Goal: Task Accomplishment & Management: Manage account settings

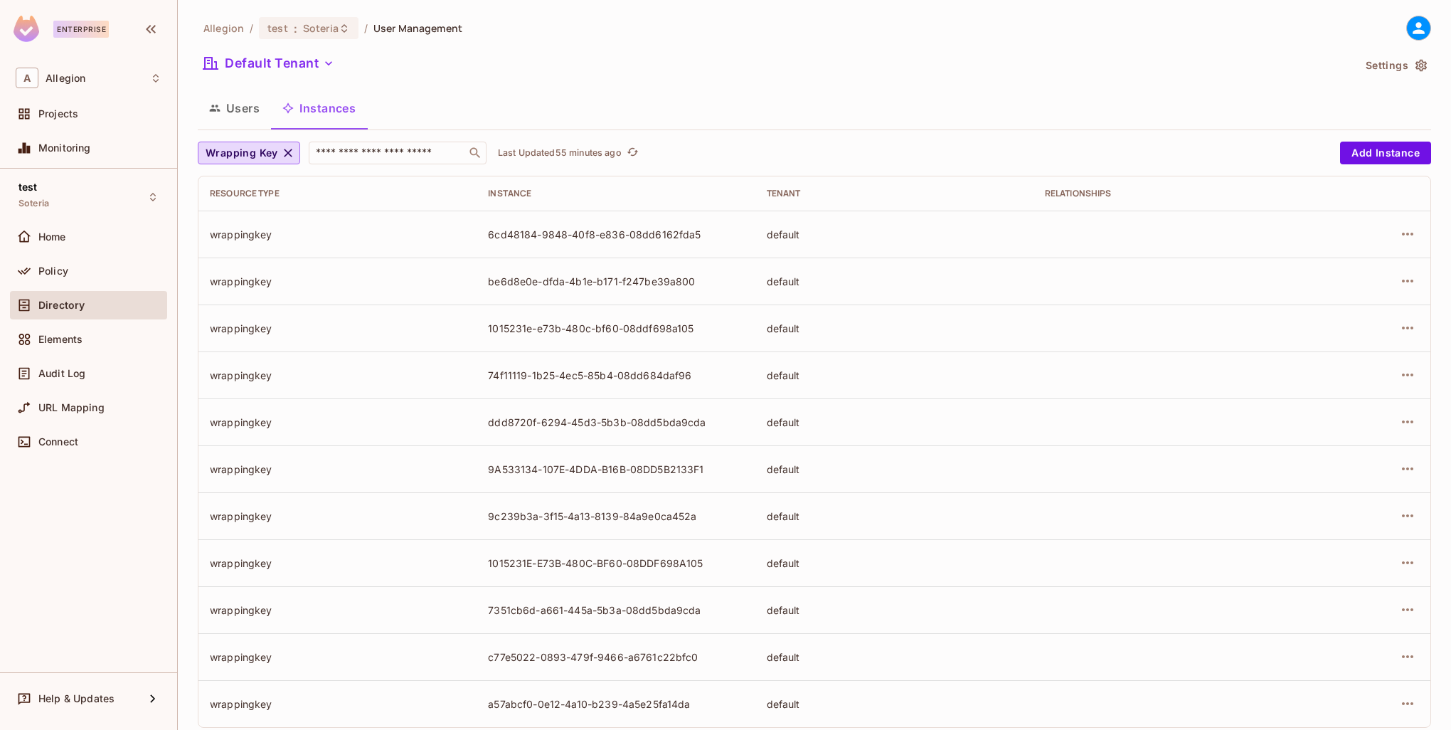
scroll to position [28, 0]
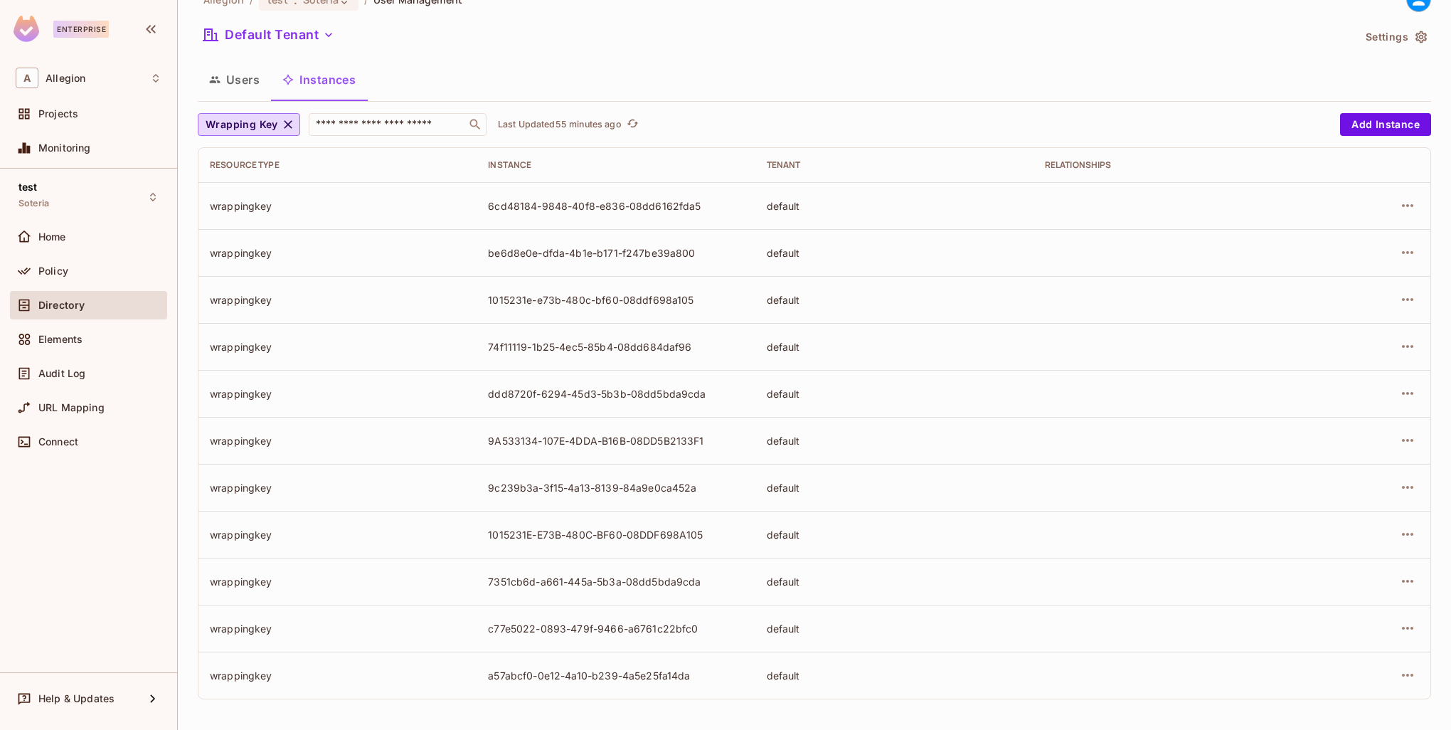
click at [236, 87] on button "Users" at bounding box center [234, 80] width 73 height 36
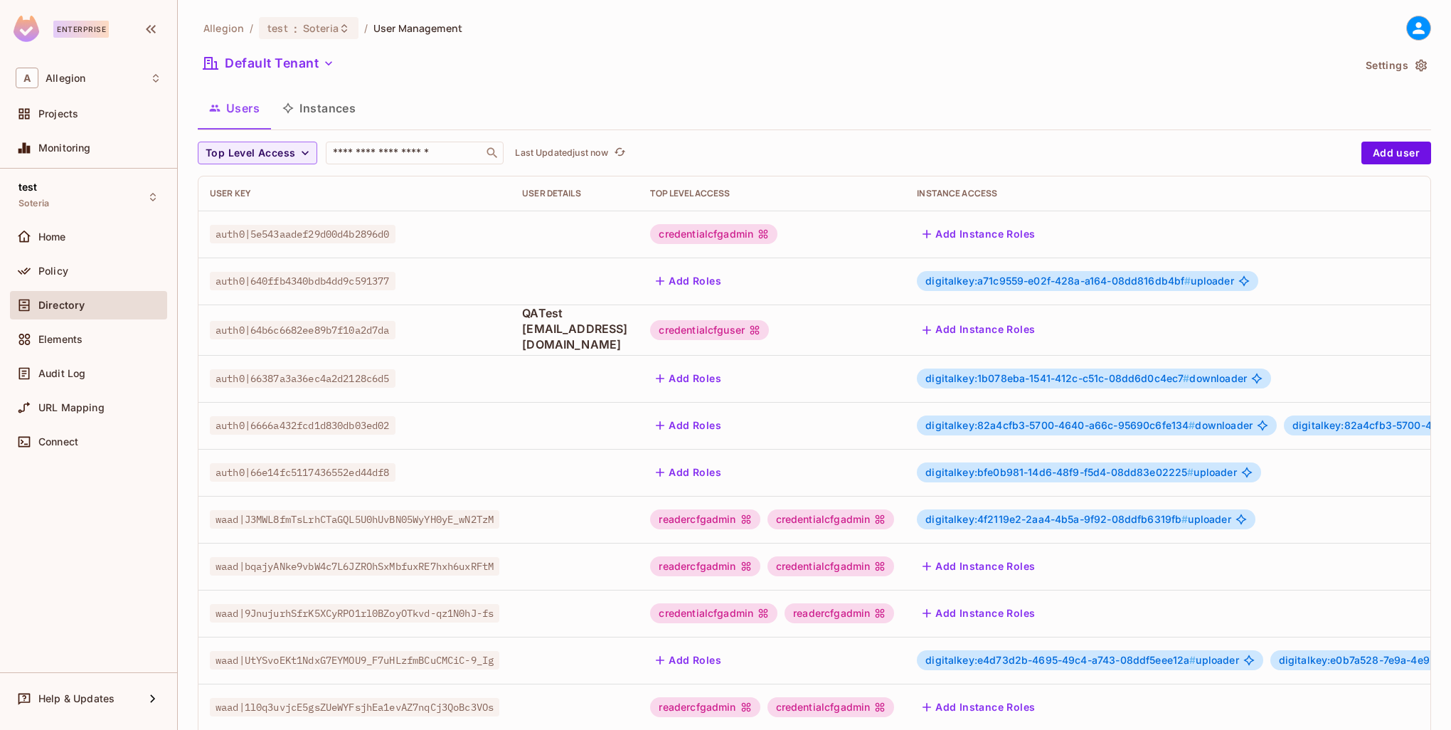
scroll to position [274, 0]
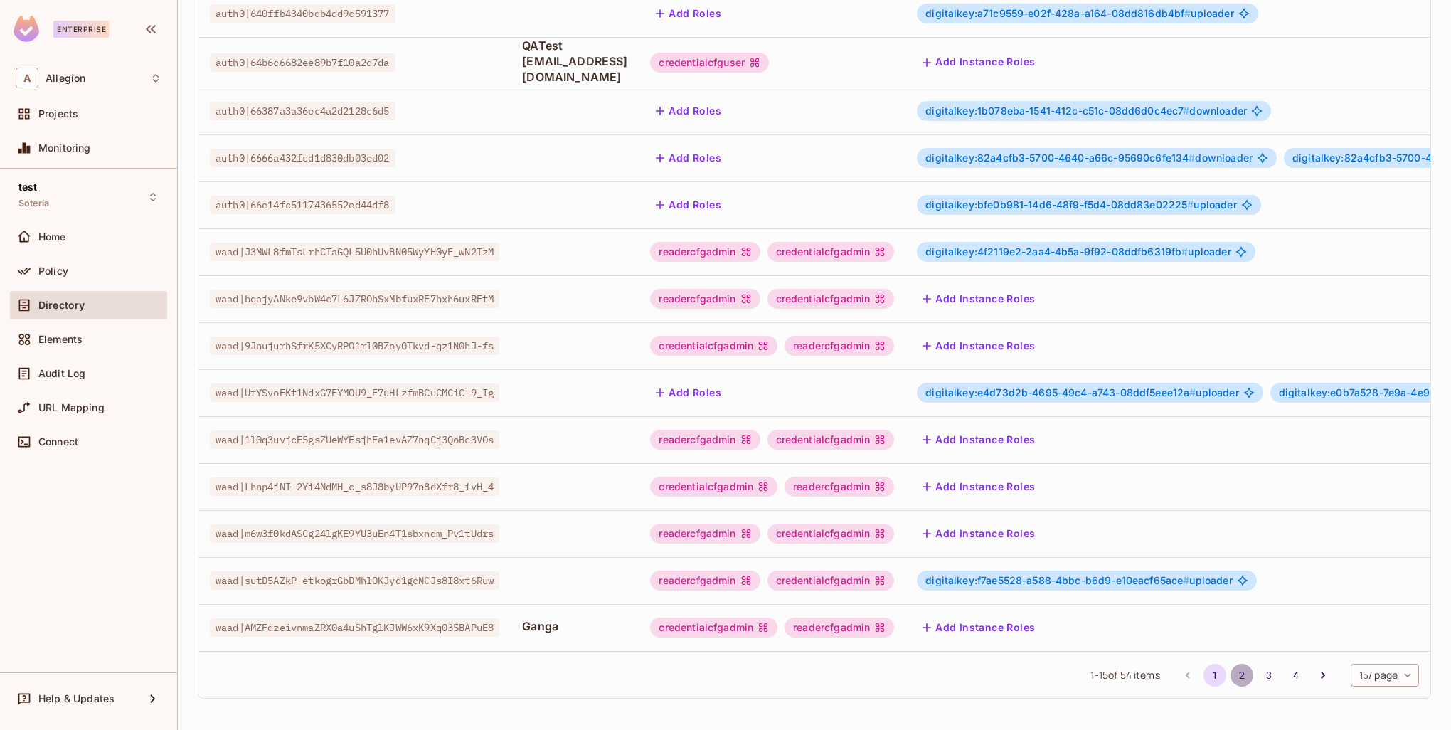
click at [1231, 672] on button "2" at bounding box center [1242, 675] width 23 height 23
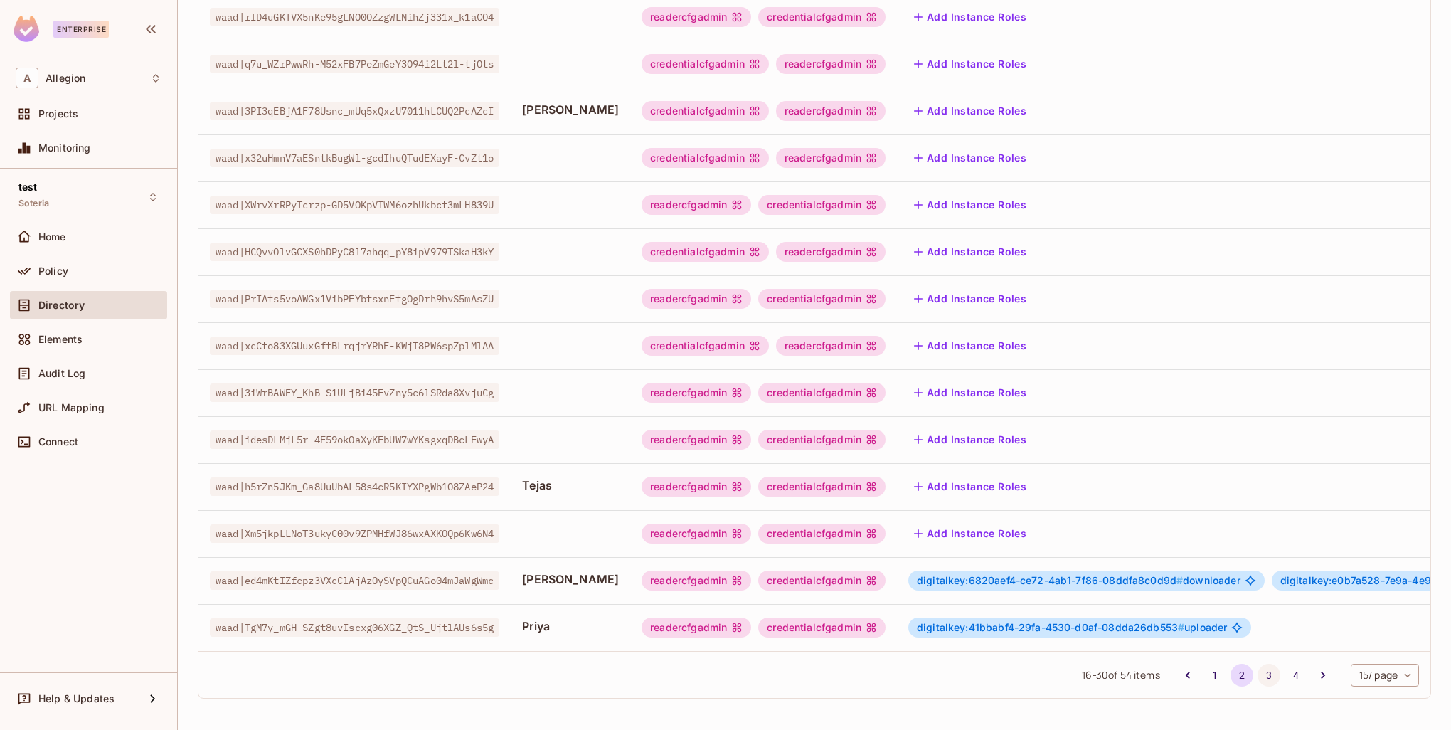
click at [1258, 676] on button "3" at bounding box center [1269, 675] width 23 height 23
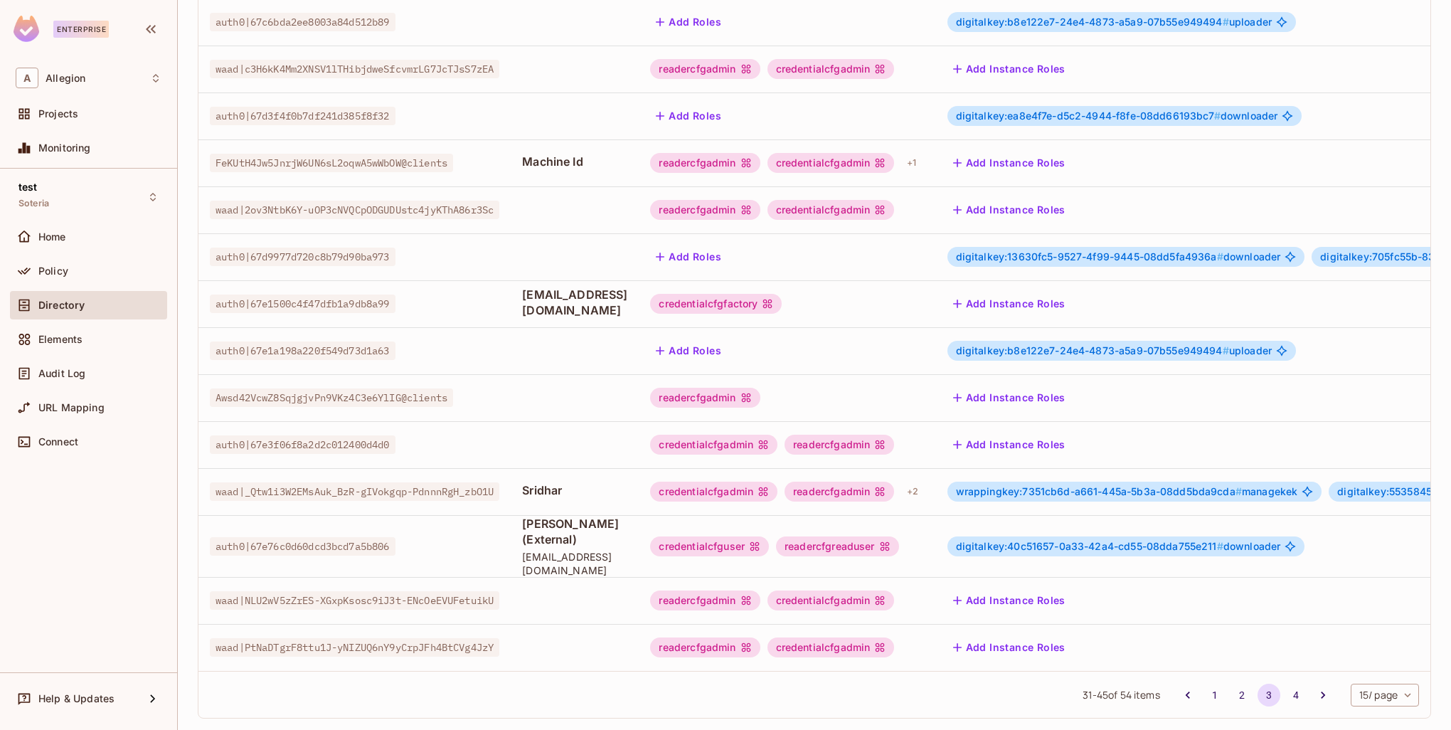
click at [1136, 485] on span "wrappingkey:7351cb6d-a661-445a-5b3a-08dd5bda9cda #" at bounding box center [1099, 491] width 286 height 12
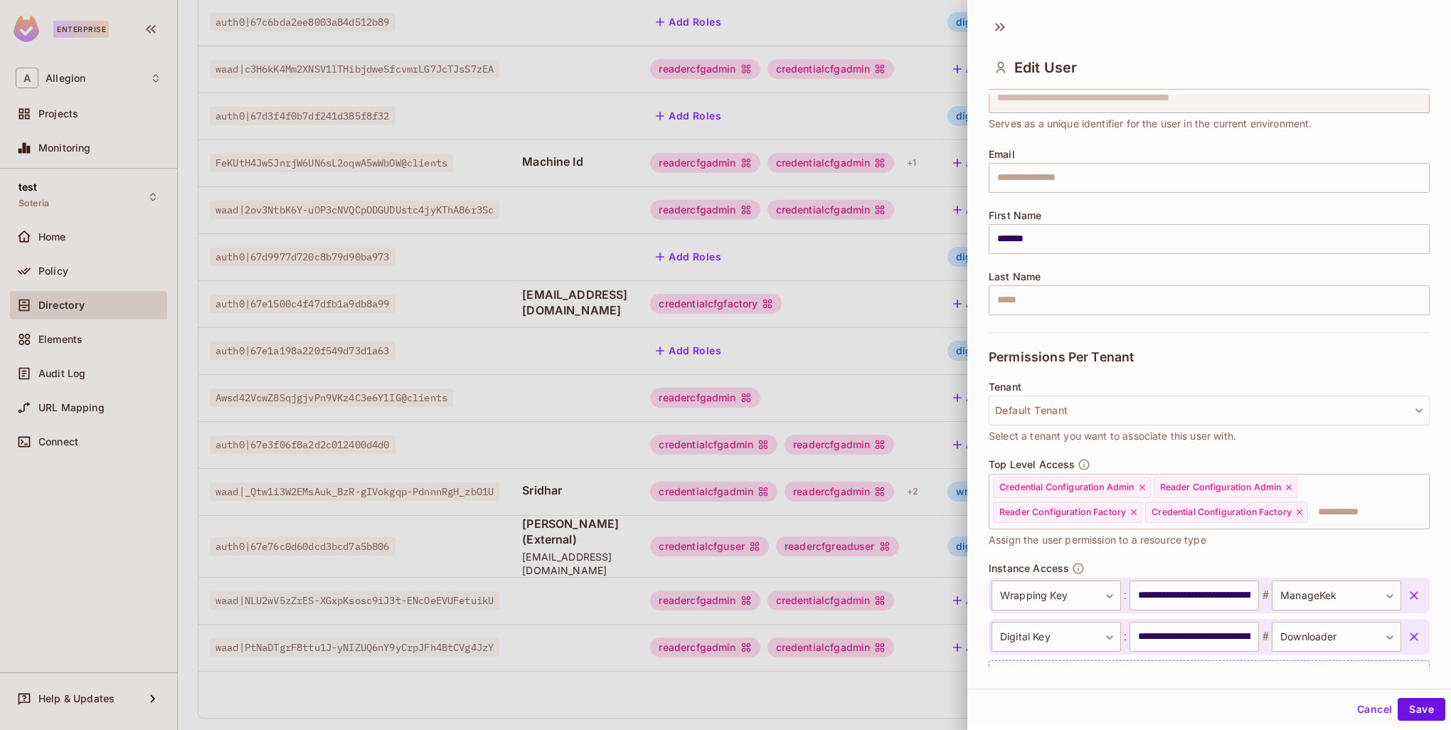
scroll to position [130, 0]
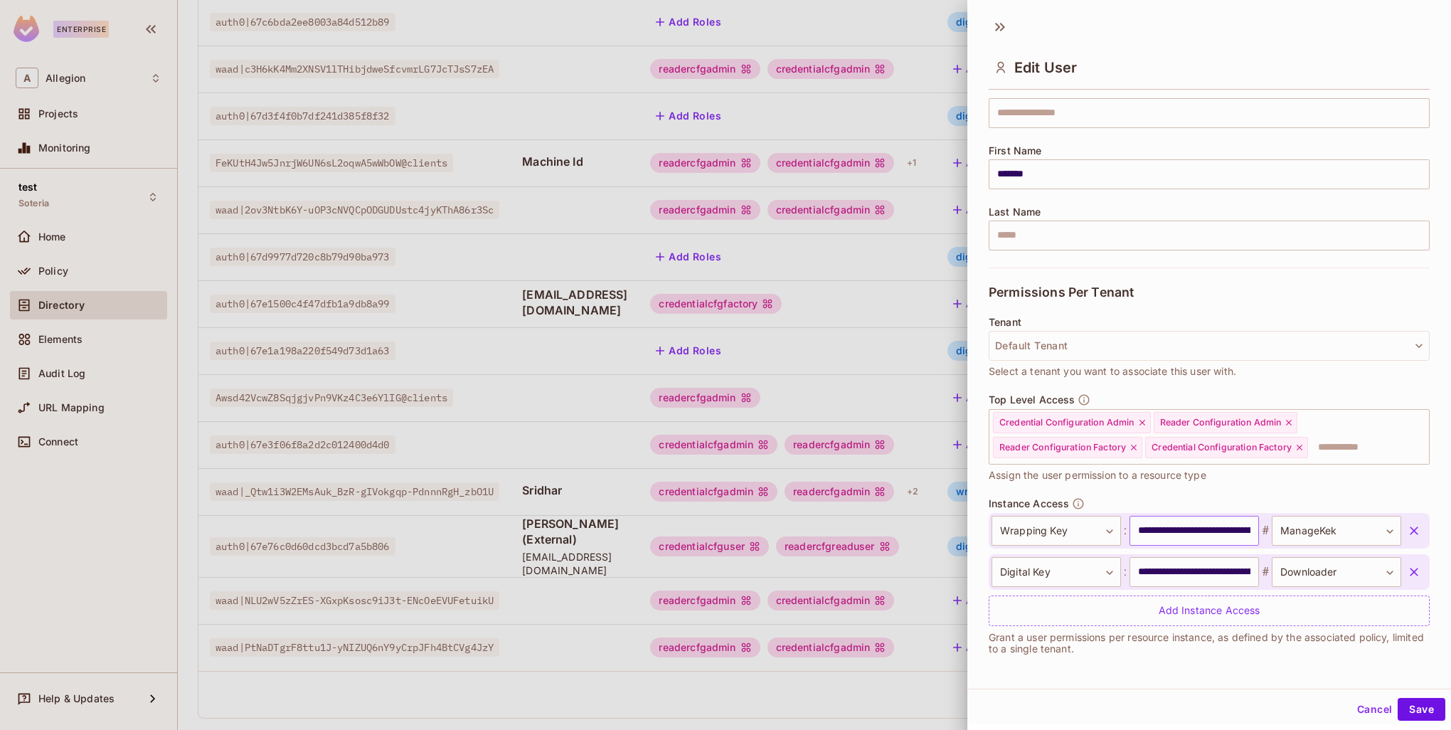
click at [1163, 532] on input "**********" at bounding box center [1194, 531] width 129 height 30
drag, startPoint x: 1129, startPoint y: 531, endPoint x: 1254, endPoint y: 530, distance: 124.5
click at [1254, 530] on div "**********" at bounding box center [1197, 531] width 410 height 30
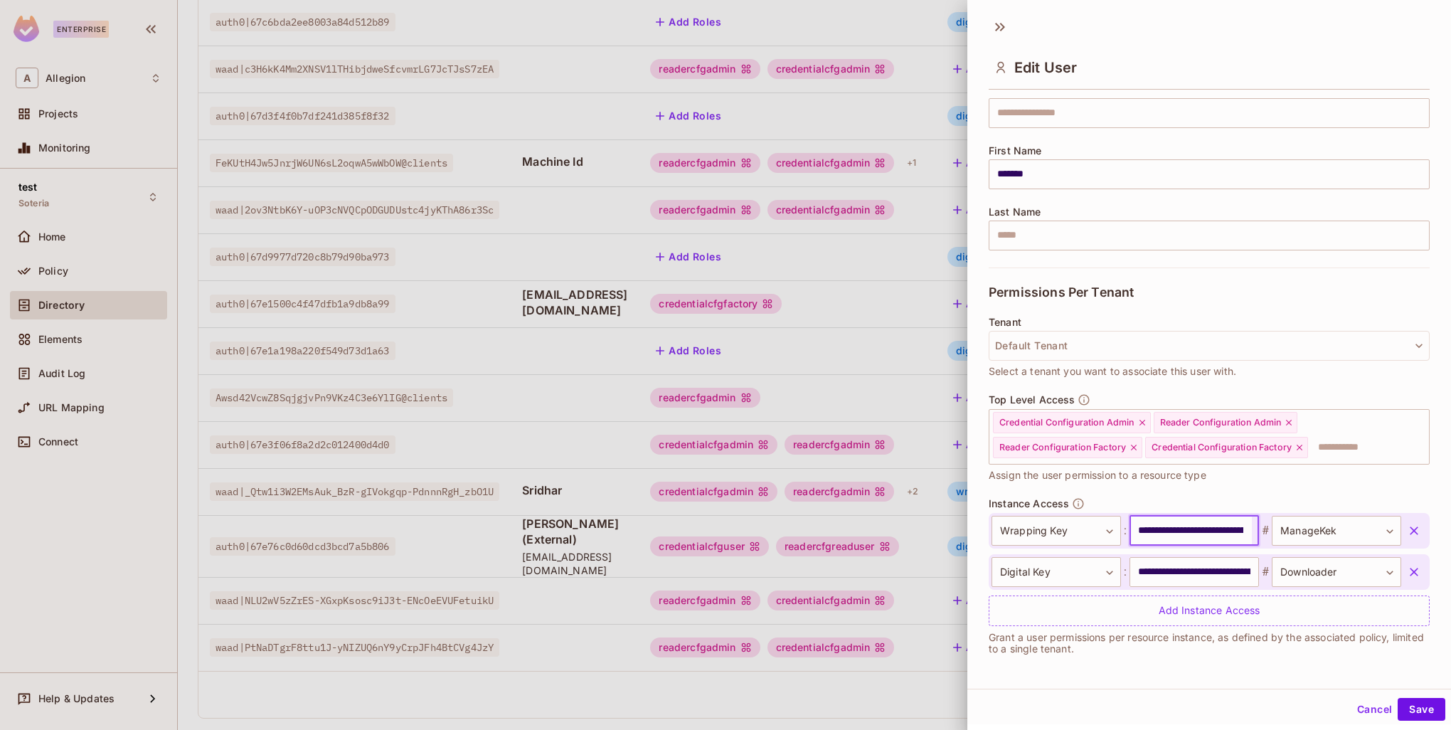
click at [1407, 525] on icon "button" at bounding box center [1414, 531] width 14 height 14
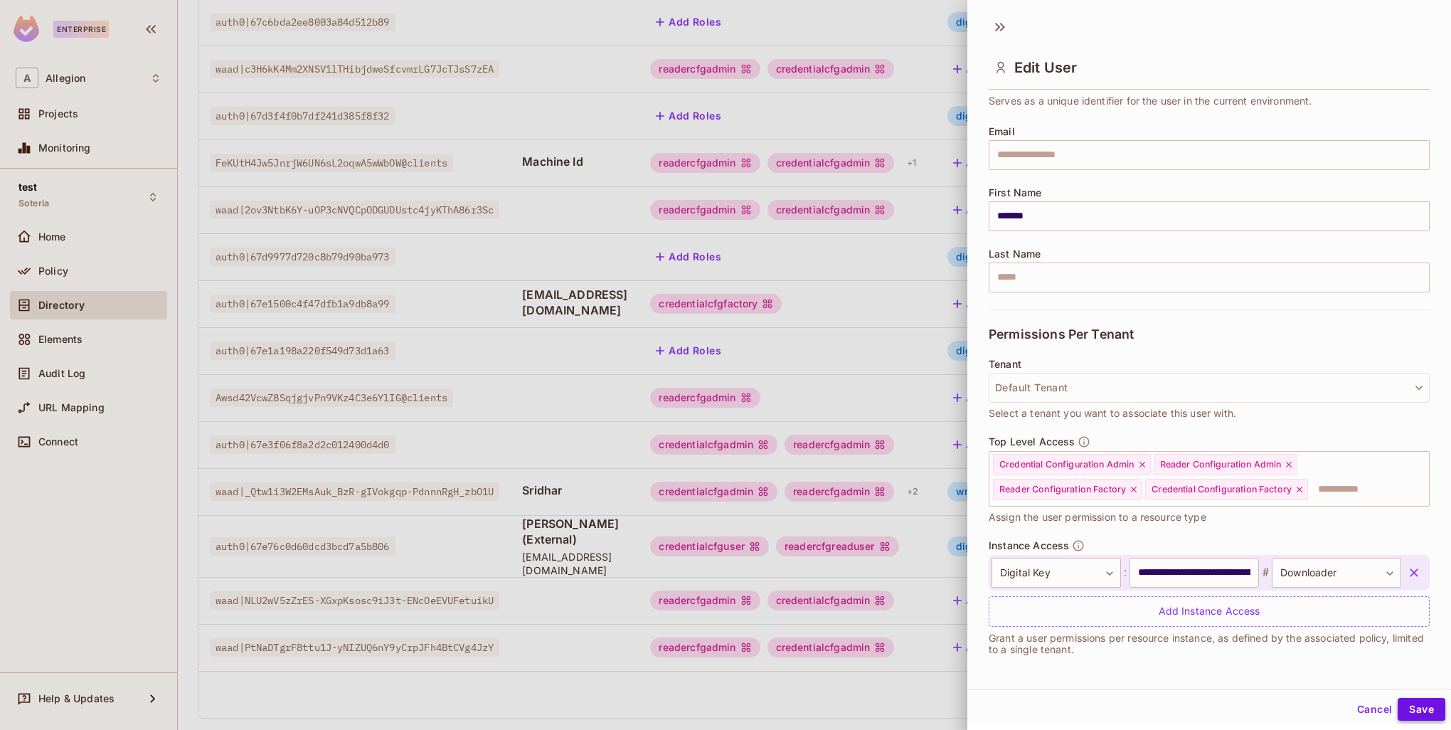
click at [1407, 710] on button "Save" at bounding box center [1422, 709] width 48 height 23
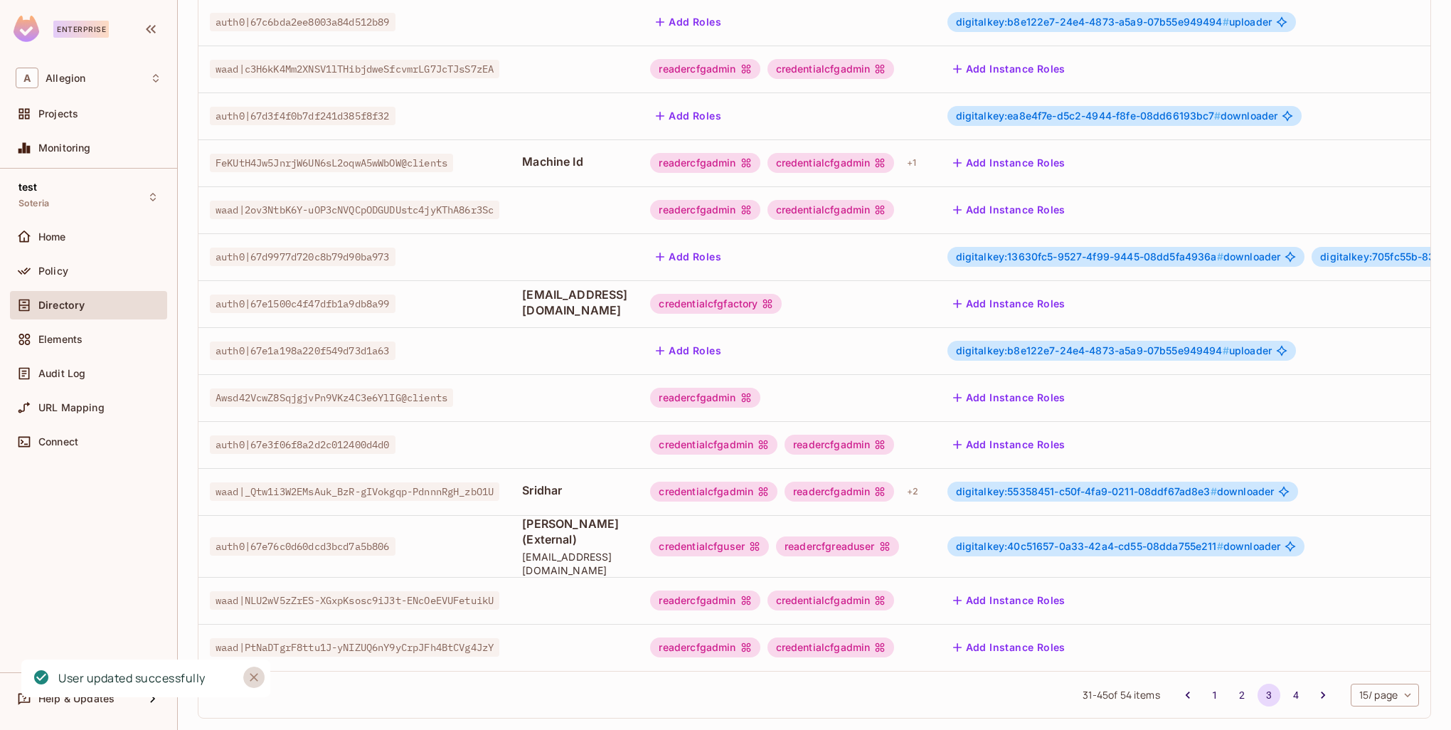
click at [255, 677] on icon "Close" at bounding box center [254, 677] width 14 height 14
drag, startPoint x: 585, startPoint y: 477, endPoint x: 544, endPoint y: 515, distance: 55.9
click at [531, 481] on td "Sridhar" at bounding box center [575, 491] width 128 height 47
drag, startPoint x: 532, startPoint y: 514, endPoint x: 663, endPoint y: 535, distance: 132.6
click at [639, 535] on td "Shah (External) shah.allegion@gmail.com" at bounding box center [575, 546] width 128 height 62
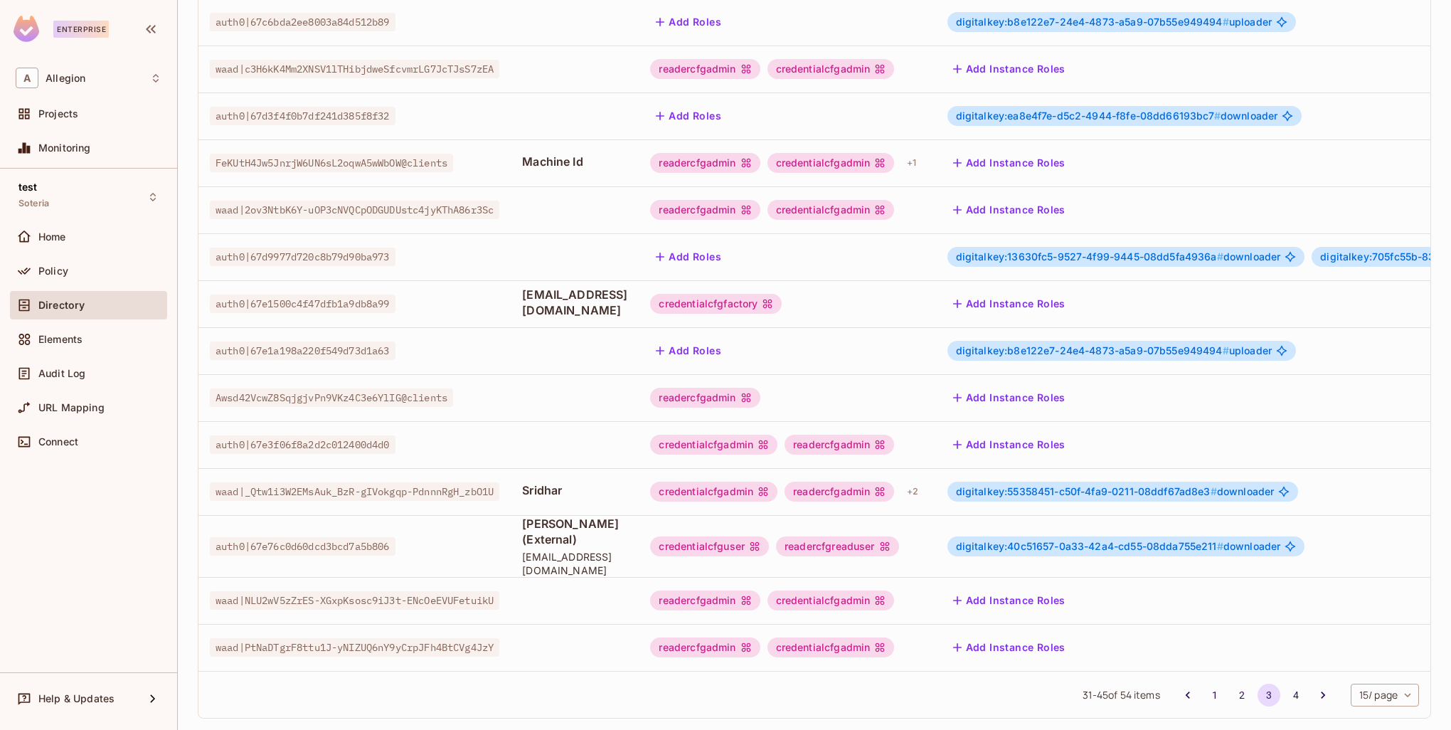
click at [639, 577] on td at bounding box center [575, 600] width 128 height 47
click at [1132, 485] on span "digitalkey:55358451-c50f-4fa9-0211-08ddf67ad8e3 #" at bounding box center [1086, 491] width 261 height 12
click at [1069, 485] on span "digitalkey:55358451-c50f-4fa9-0211-08ddf67ad8e3 #" at bounding box center [1086, 491] width 261 height 12
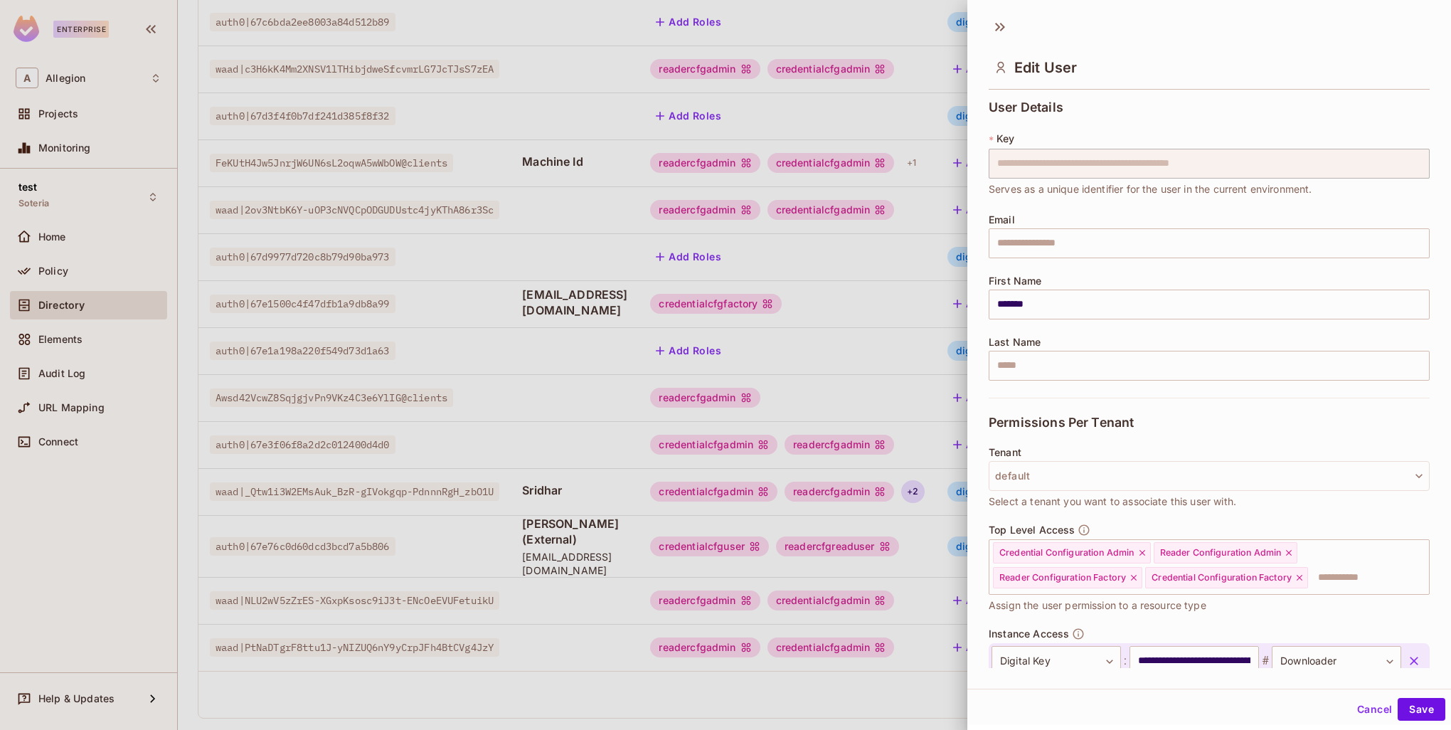
click at [986, 483] on div "**********" at bounding box center [1210, 381] width 484 height 573
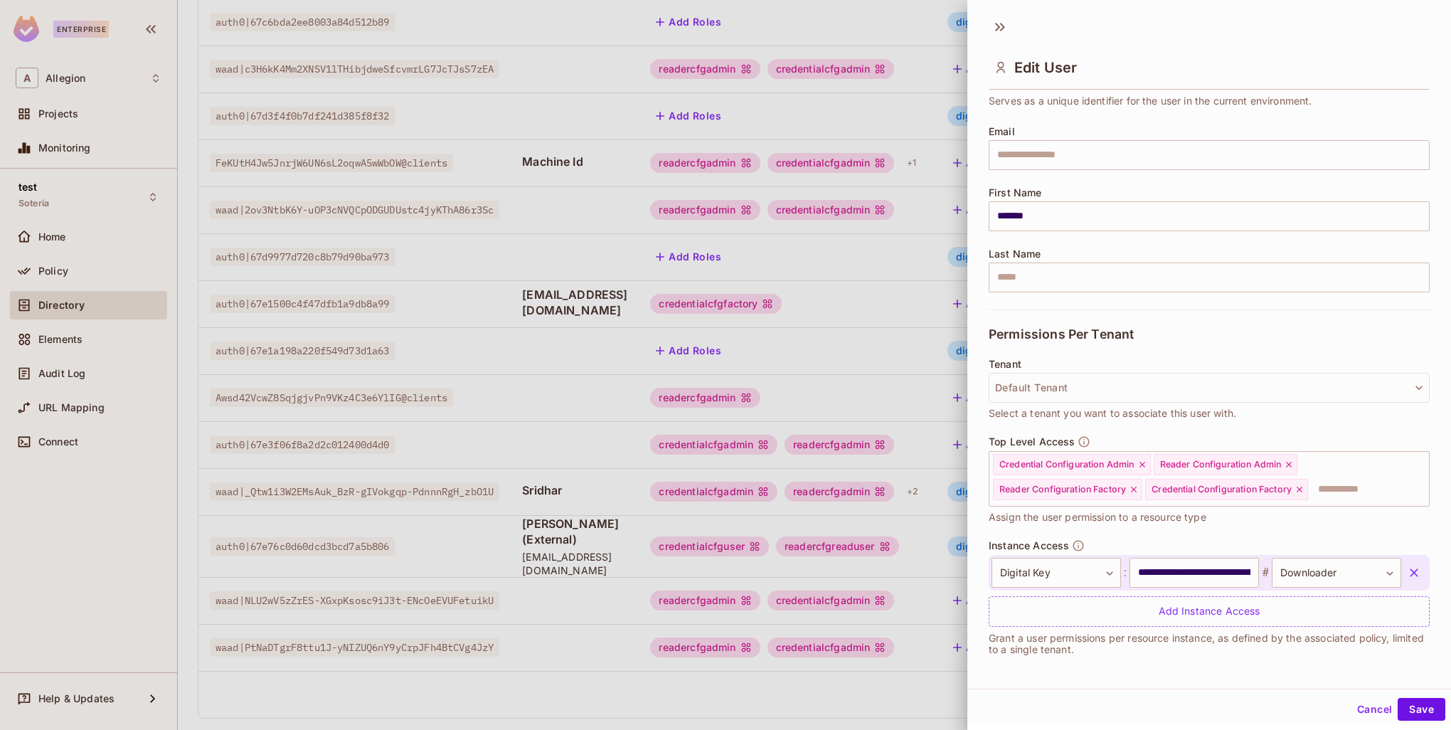
click at [1410, 571] on icon "button" at bounding box center [1414, 572] width 9 height 9
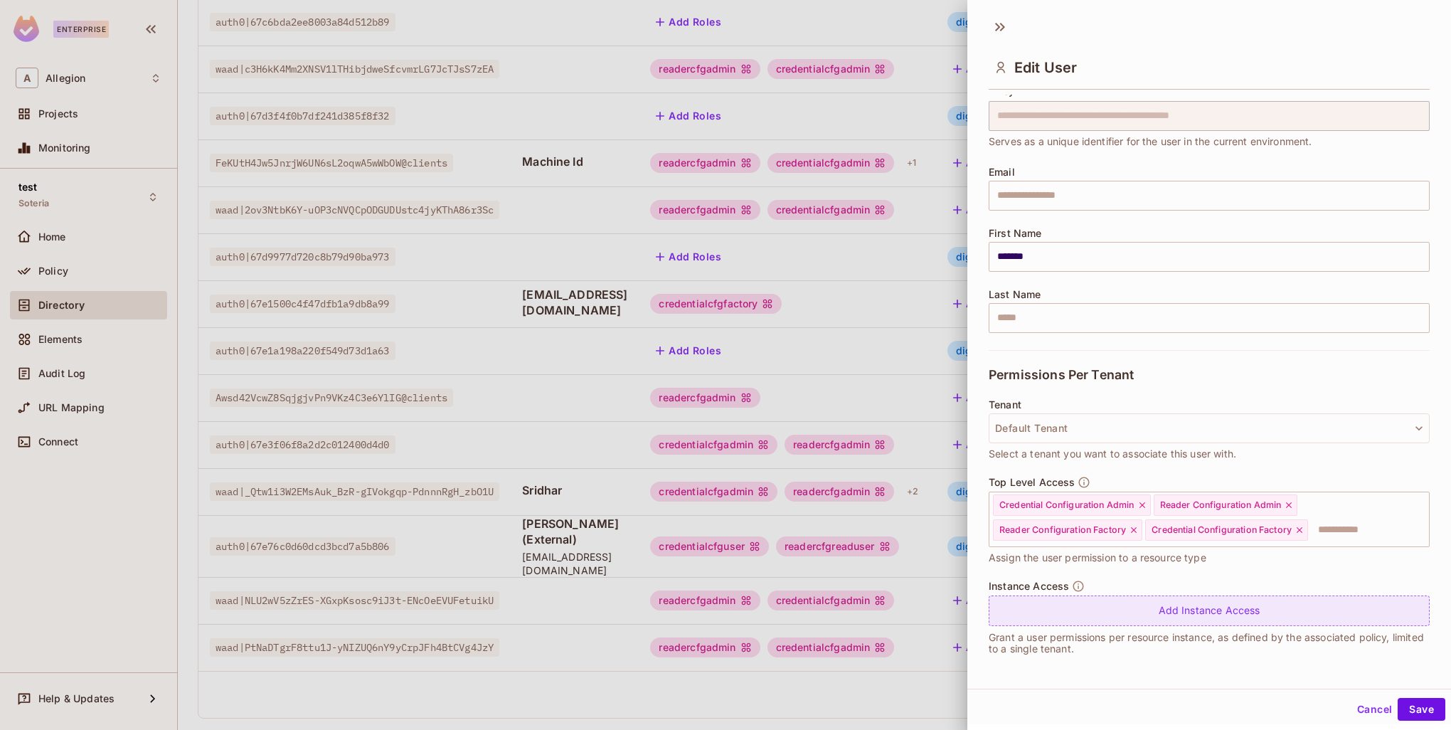
click at [1147, 613] on div "Add Instance Access" at bounding box center [1209, 611] width 441 height 31
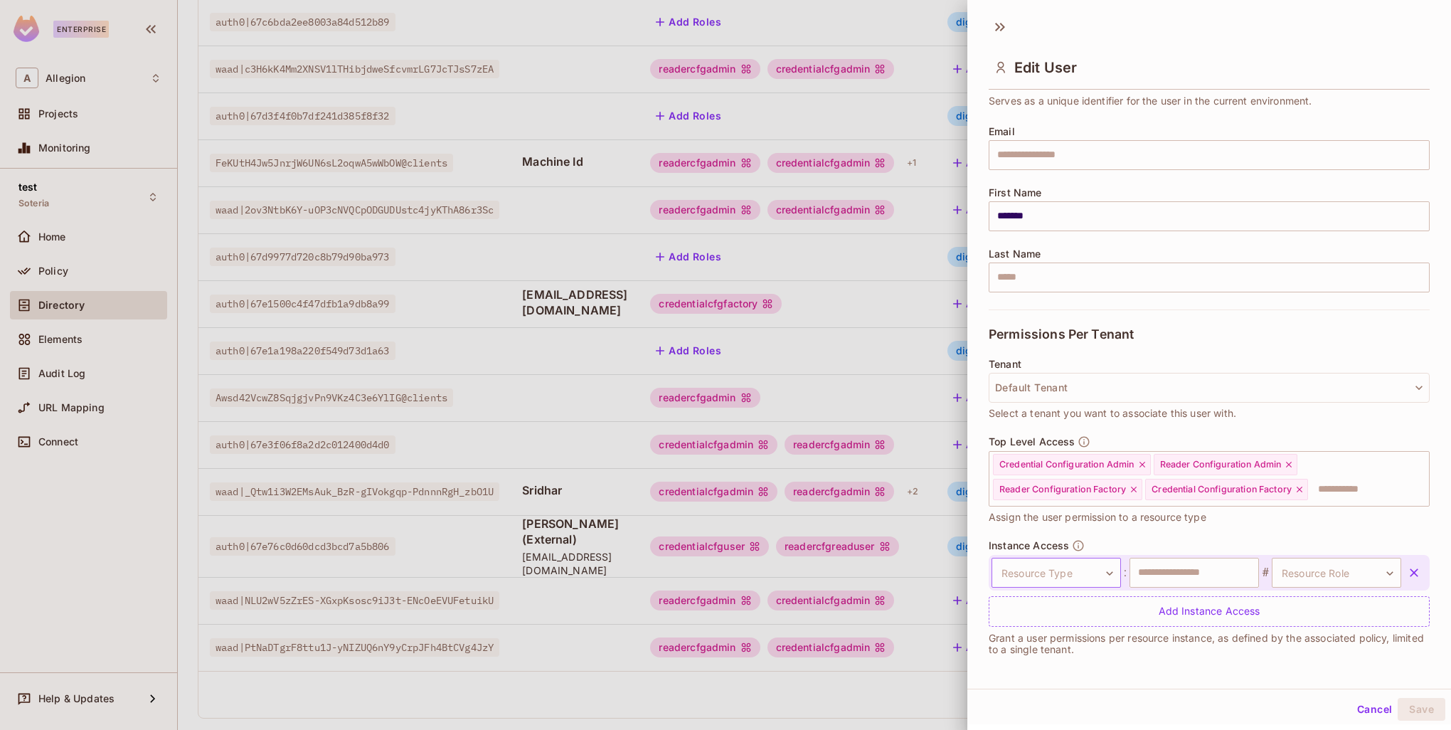
click at [1093, 560] on body "Enterprise A Allegion Projects Monitoring test Soteria Home Policy Directory El…" at bounding box center [725, 365] width 1451 height 730
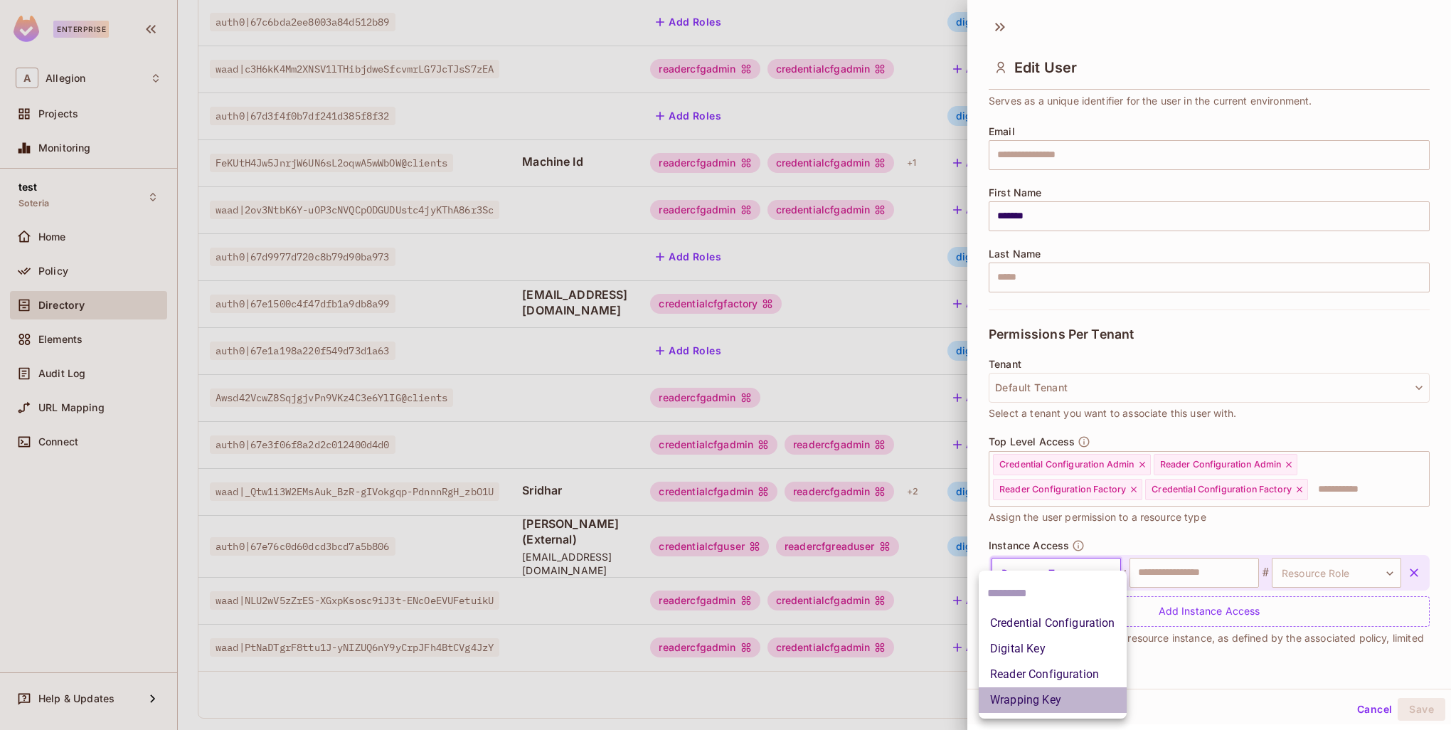
click at [1065, 693] on li "Wrapping Key" at bounding box center [1053, 700] width 148 height 26
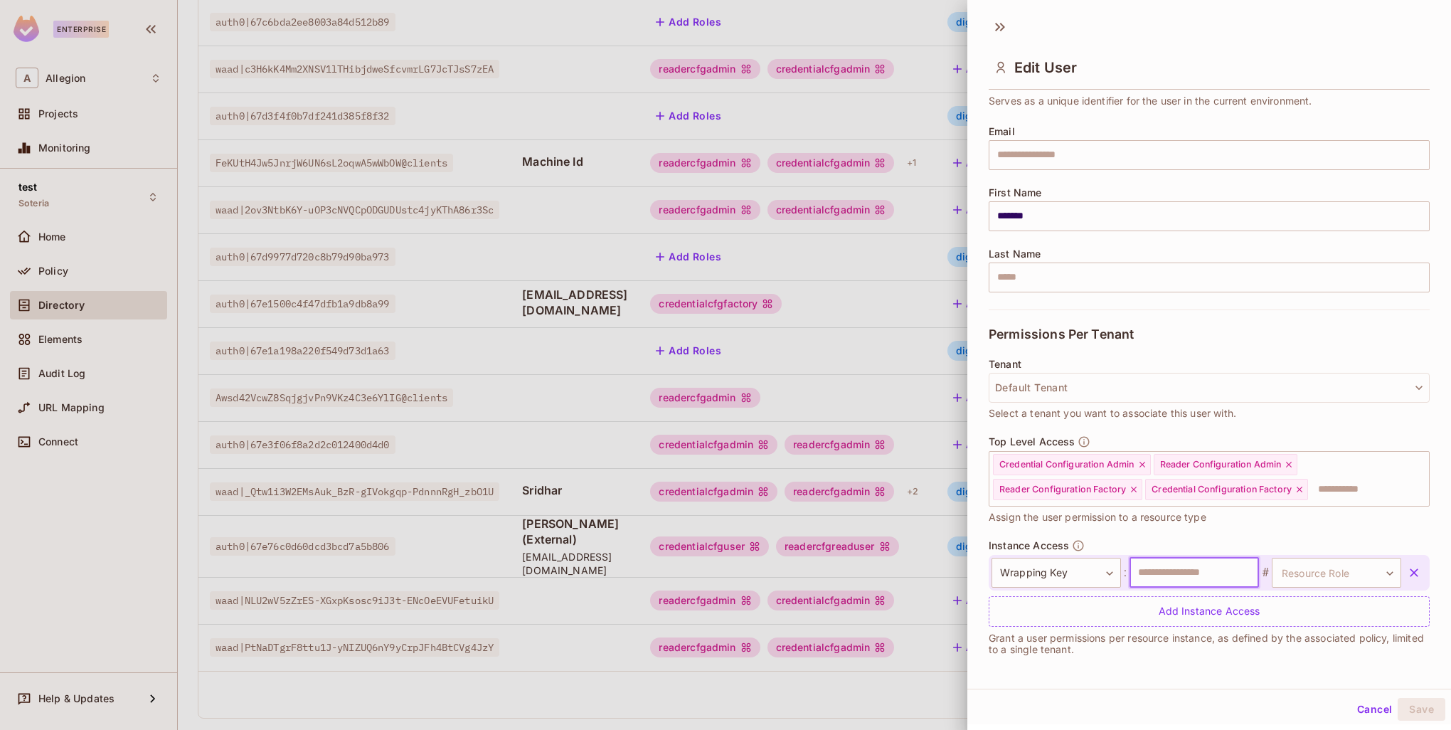
click at [1176, 571] on input "text" at bounding box center [1194, 573] width 129 height 30
type input "**********"
click at [1319, 574] on body "Enterprise A Allegion Projects Monitoring test Soteria Home Policy Directory El…" at bounding box center [725, 365] width 1451 height 730
click at [1312, 642] on li "ManageKek" at bounding box center [1314, 639] width 131 height 26
click at [1424, 709] on button "Save" at bounding box center [1422, 709] width 48 height 23
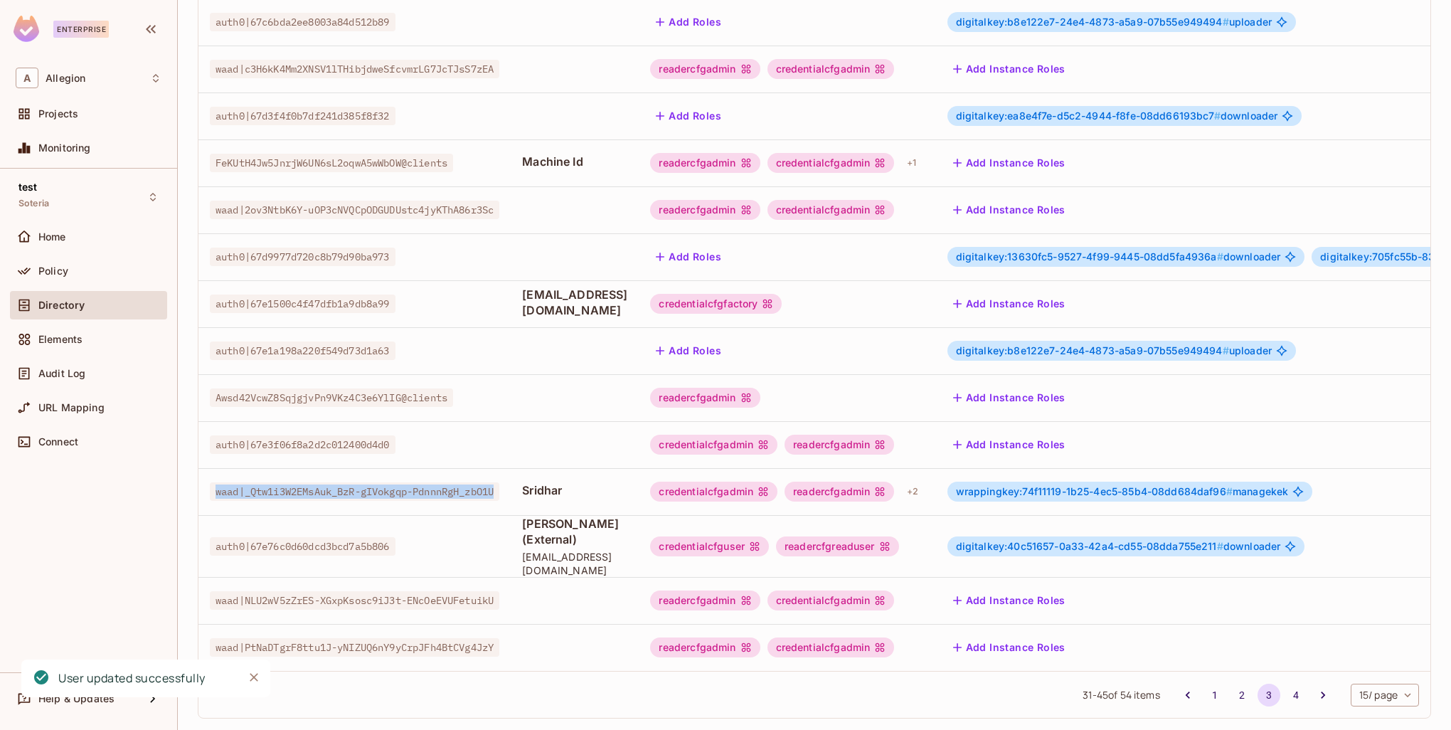
drag, startPoint x: 486, startPoint y: 474, endPoint x: 210, endPoint y: 482, distance: 276.2
click at [210, 482] on td "waad|_Qtw1i3W2EMsAuk_BzR-gIVokgqp-PdnnnRgH_zbO1U" at bounding box center [355, 491] width 312 height 47
click at [250, 537] on span "auth0|67e76c0d60dcd3bcd7a5b806" at bounding box center [303, 546] width 186 height 18
drag, startPoint x: 213, startPoint y: 481, endPoint x: 506, endPoint y: 477, distance: 293.1
click at [499, 482] on span "waad|_Qtw1i3W2EMsAuk_BzR-gIVokgqp-PdnnnRgH_zbO1U" at bounding box center [355, 491] width 290 height 18
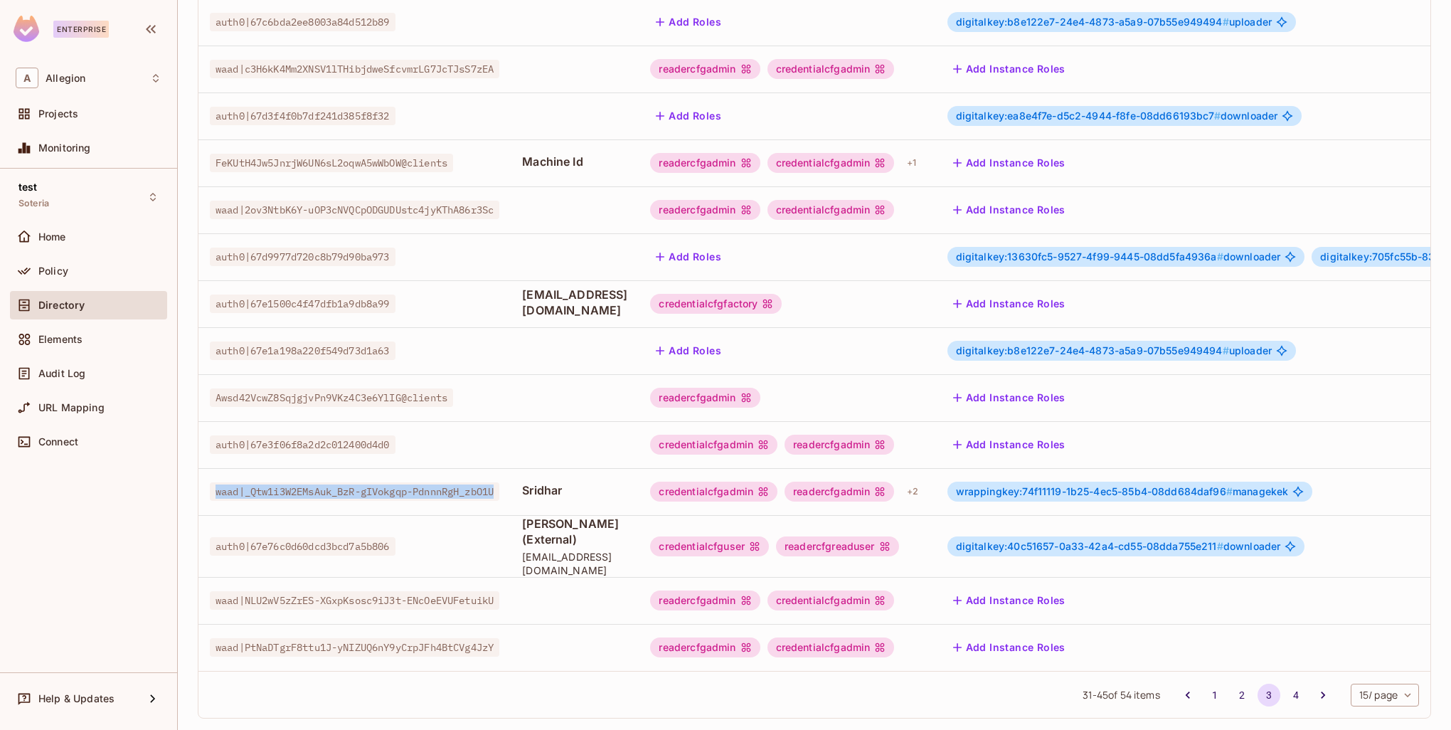
click at [502, 492] on td "waad|_Qtw1i3W2EMsAuk_BzR-gIVokgqp-PdnnnRgH_zbO1U" at bounding box center [355, 491] width 312 height 47
drag, startPoint x: 487, startPoint y: 475, endPoint x: 207, endPoint y: 472, distance: 280.3
click at [207, 472] on td "waad|_Qtw1i3W2EMsAuk_BzR-gIVokgqp-PdnnnRgH_zbO1U" at bounding box center [355, 491] width 312 height 47
click at [218, 515] on td "auth0|67e76c0d60dcd3bcd7a5b806" at bounding box center [355, 546] width 312 height 62
drag, startPoint x: 209, startPoint y: 482, endPoint x: 510, endPoint y: 470, distance: 301.2
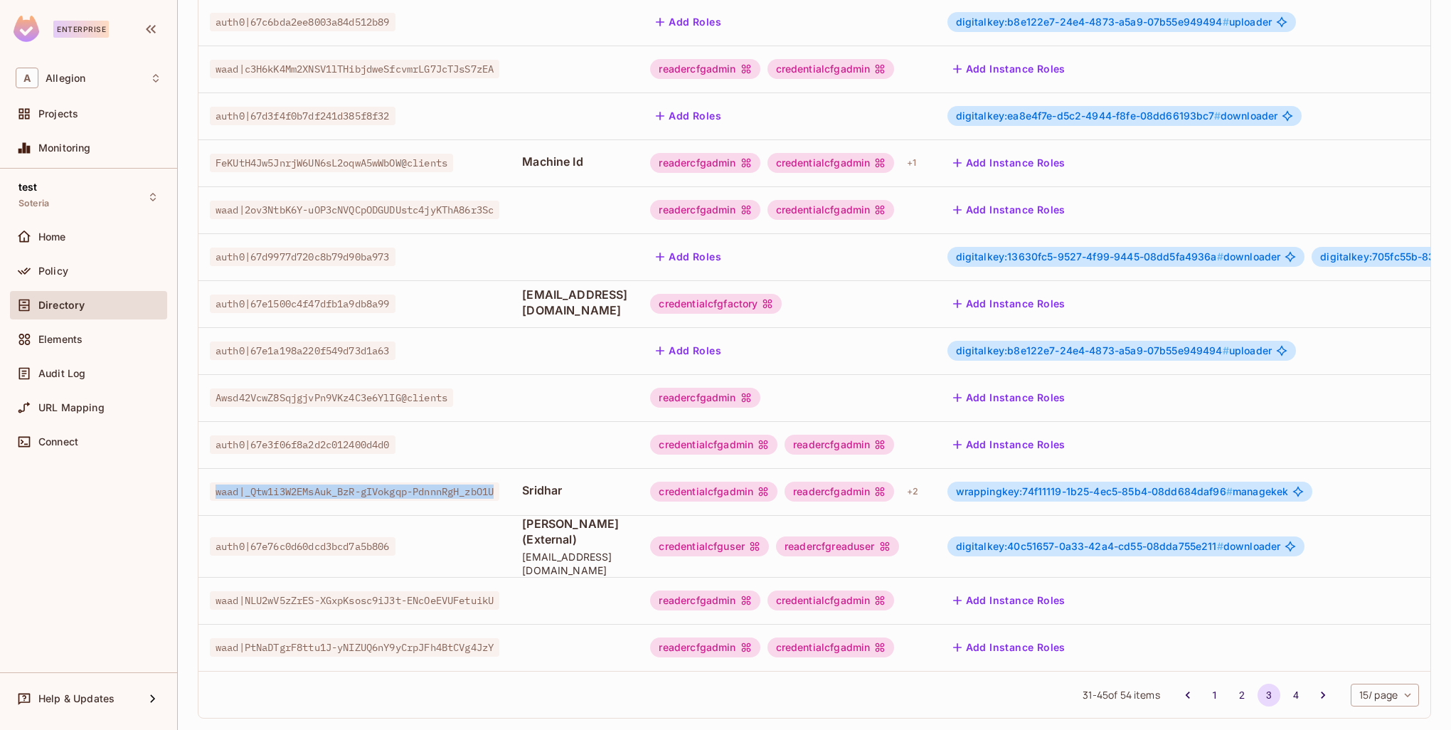
click at [510, 470] on td "waad|_Qtw1i3W2EMsAuk_BzR-gIVokgqp-PdnnnRgH_zbO1U" at bounding box center [355, 491] width 312 height 47
click at [502, 494] on td "waad|_Qtw1i3W2EMsAuk_BzR-gIVokgqp-PdnnnRgH_zbO1U" at bounding box center [355, 491] width 312 height 47
drag, startPoint x: 512, startPoint y: 477, endPoint x: 199, endPoint y: 474, distance: 312.3
click at [199, 474] on td "waad|_Qtw1i3W2EMsAuk_BzR-gIVokgqp-PdnnnRgH_zbO1U" at bounding box center [355, 491] width 312 height 47
click at [218, 493] on td "waad|_Qtw1i3W2EMsAuk_BzR-gIVokgqp-PdnnnRgH_zbO1U" at bounding box center [355, 491] width 312 height 47
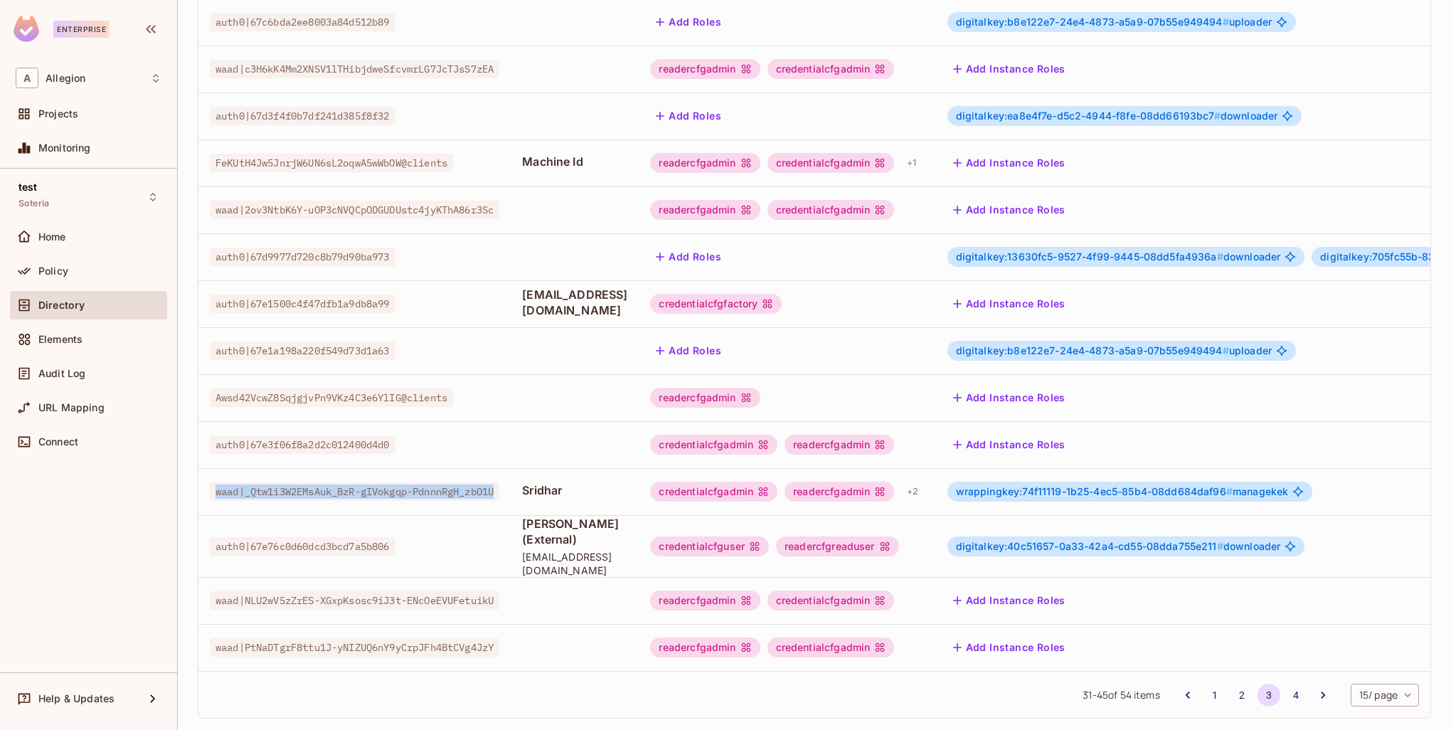
drag, startPoint x: 209, startPoint y: 475, endPoint x: 514, endPoint y: 470, distance: 305.3
click at [511, 470] on td "waad|_Qtw1i3W2EMsAuk_BzR-gIVokgqp-PdnnnRgH_zbO1U" at bounding box center [355, 491] width 312 height 47
click at [504, 494] on td "waad|_Qtw1i3W2EMsAuk_BzR-gIVokgqp-PdnnnRgH_zbO1U" at bounding box center [355, 491] width 312 height 47
drag, startPoint x: 509, startPoint y: 477, endPoint x: 208, endPoint y: 477, distance: 301.7
click at [208, 477] on td "waad|_Qtw1i3W2EMsAuk_BzR-gIVokgqp-PdnnnRgH_zbO1U" at bounding box center [355, 491] width 312 height 47
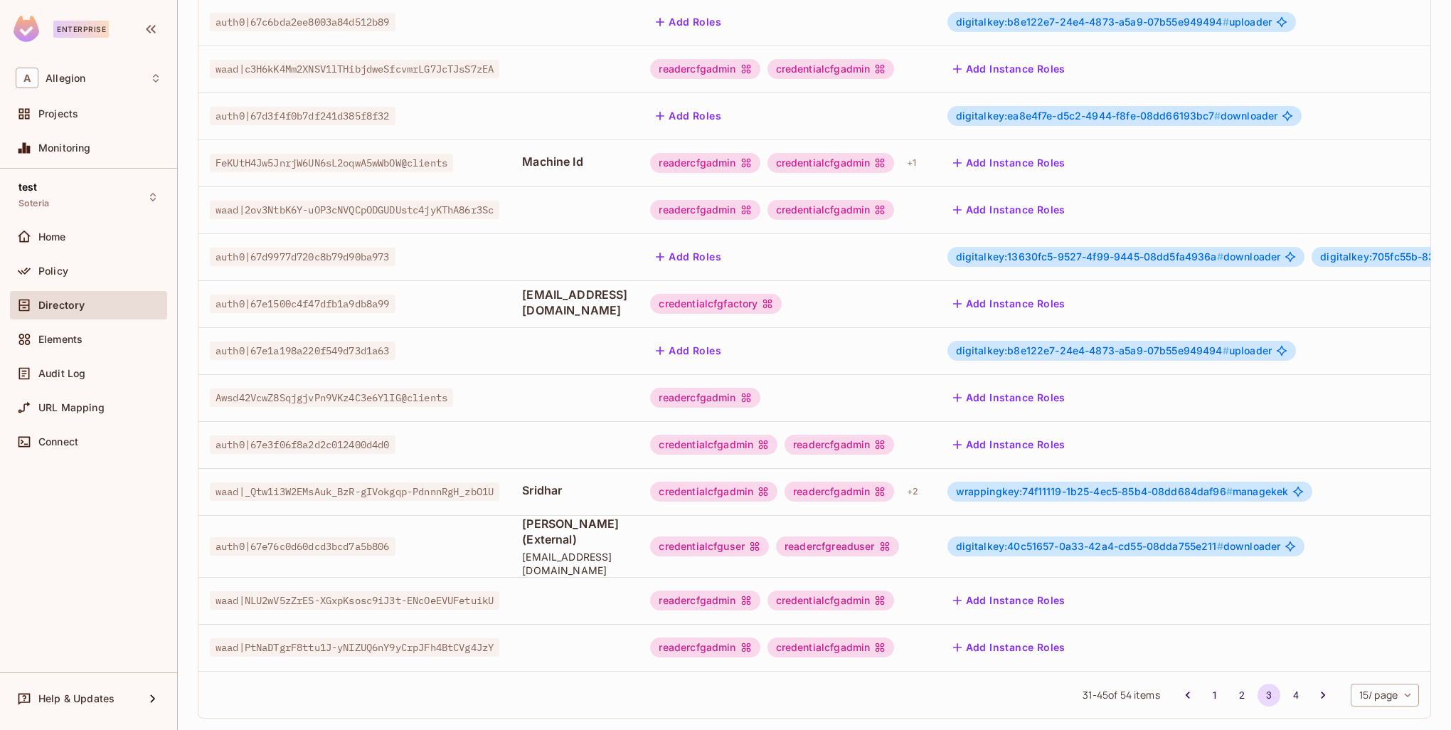
drag, startPoint x: 226, startPoint y: 506, endPoint x: 211, endPoint y: 479, distance: 31.2
click at [226, 515] on td "auth0|67e76c0d60dcd3bcd7a5b806" at bounding box center [355, 546] width 312 height 62
drag, startPoint x: 211, startPoint y: 474, endPoint x: 538, endPoint y: 476, distance: 327.3
click at [538, 476] on tr "waad|_Qtw1i3W2EMsAuk_BzR-gIVokgqp-PdnnnRgH_zbO1U Sridhar credentialcfgadmin rea…" at bounding box center [977, 491] width 1557 height 47
click at [491, 515] on td "auth0|67e76c0d60dcd3bcd7a5b806" at bounding box center [355, 546] width 312 height 62
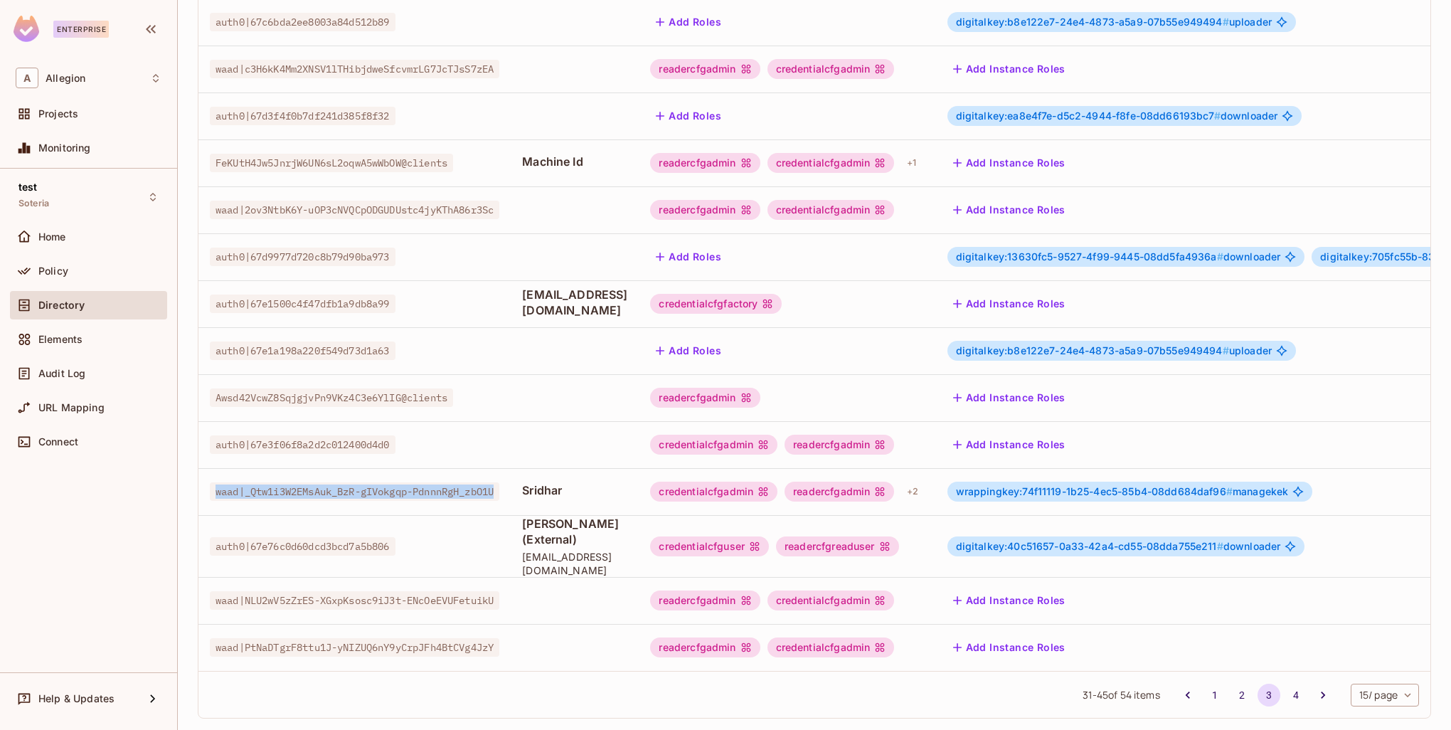
drag, startPoint x: 509, startPoint y: 477, endPoint x: 206, endPoint y: 476, distance: 303.1
click at [206, 476] on td "waad|_Qtw1i3W2EMsAuk_BzR-gIVokgqp-PdnnnRgH_zbO1U" at bounding box center [355, 491] width 312 height 47
click at [223, 515] on td "auth0|67e76c0d60dcd3bcd7a5b806" at bounding box center [355, 546] width 312 height 62
drag, startPoint x: 213, startPoint y: 477, endPoint x: 509, endPoint y: 480, distance: 296.0
click at [499, 482] on span "waad|_Qtw1i3W2EMsAuk_BzR-gIVokgqp-PdnnnRgH_zbO1U" at bounding box center [355, 491] width 290 height 18
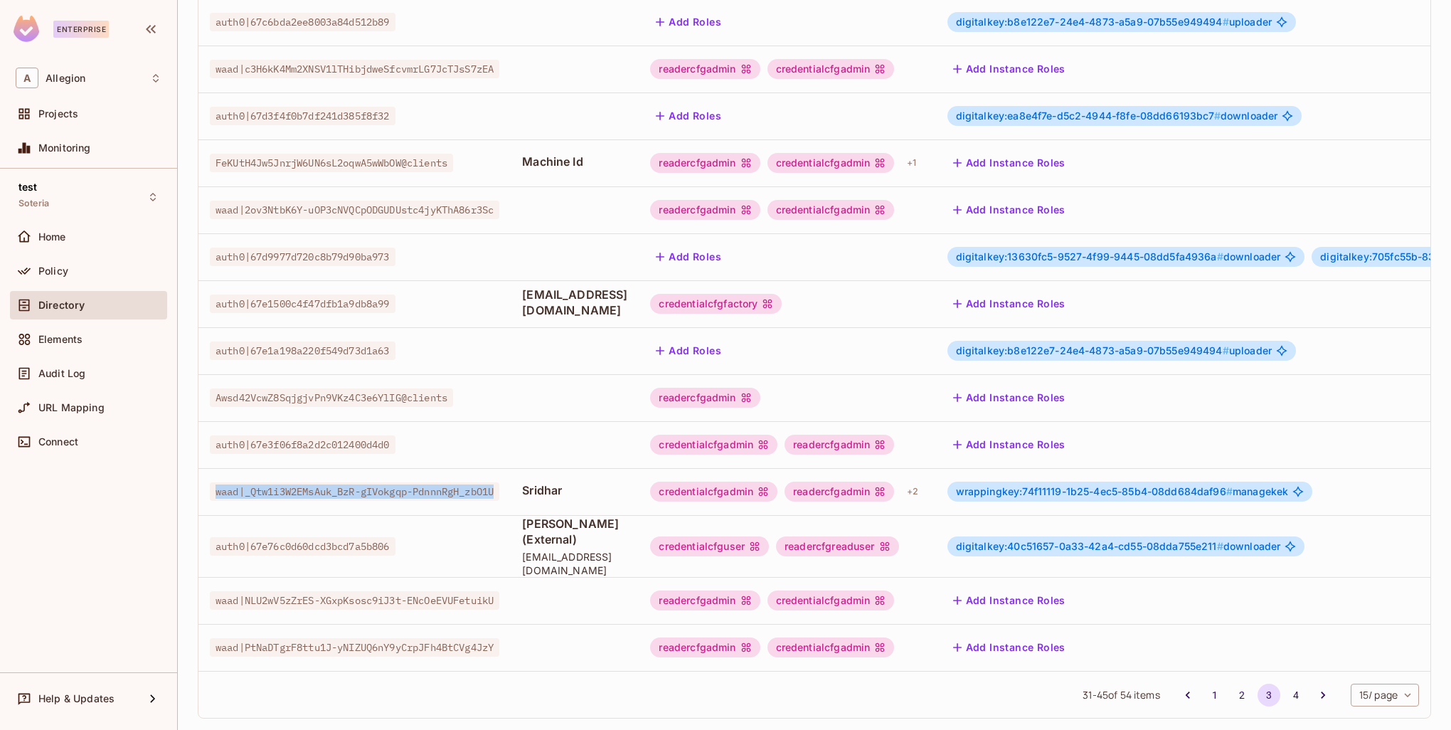
click at [509, 488] on td "waad|_Qtw1i3W2EMsAuk_BzR-gIVokgqp-PdnnnRgH_zbO1U" at bounding box center [355, 491] width 312 height 47
drag, startPoint x: 512, startPoint y: 474, endPoint x: 234, endPoint y: 509, distance: 279.7
click at [212, 482] on span "waad|_Qtw1i3W2EMsAuk_BzR-gIVokgqp-PdnnnRgH_zbO1U" at bounding box center [355, 491] width 290 height 18
click at [242, 537] on span "auth0|67e76c0d60dcd3bcd7a5b806" at bounding box center [303, 546] width 186 height 18
click at [1095, 485] on span "wrappingkey:74f11119-1b25-4ec5-85b4-08dd684daf96 #" at bounding box center [1094, 491] width 277 height 12
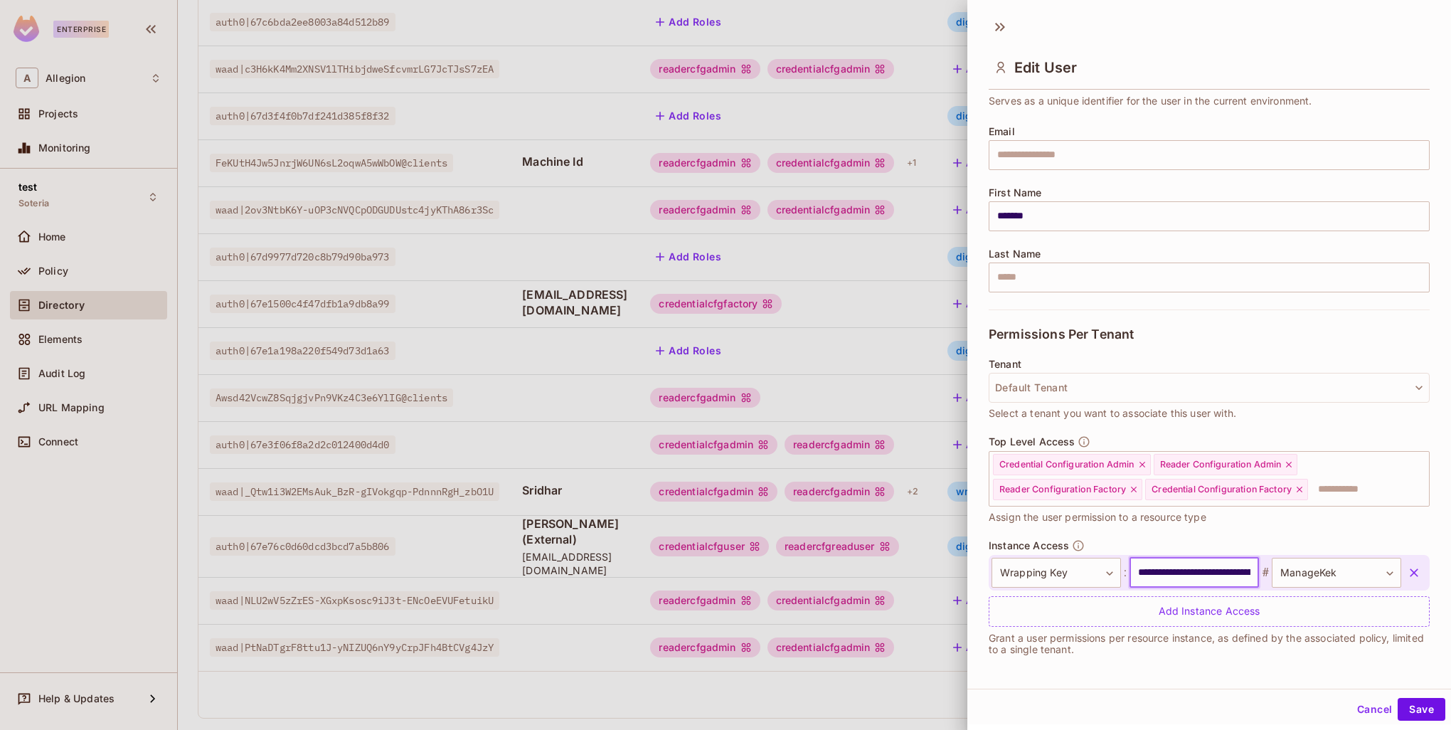
click at [1239, 573] on input "**********" at bounding box center [1194, 573] width 129 height 30
click at [1228, 569] on input "**********" at bounding box center [1194, 573] width 129 height 30
click at [1178, 566] on input "text" at bounding box center [1194, 573] width 129 height 30
click at [1426, 713] on button "Save" at bounding box center [1422, 709] width 48 height 23
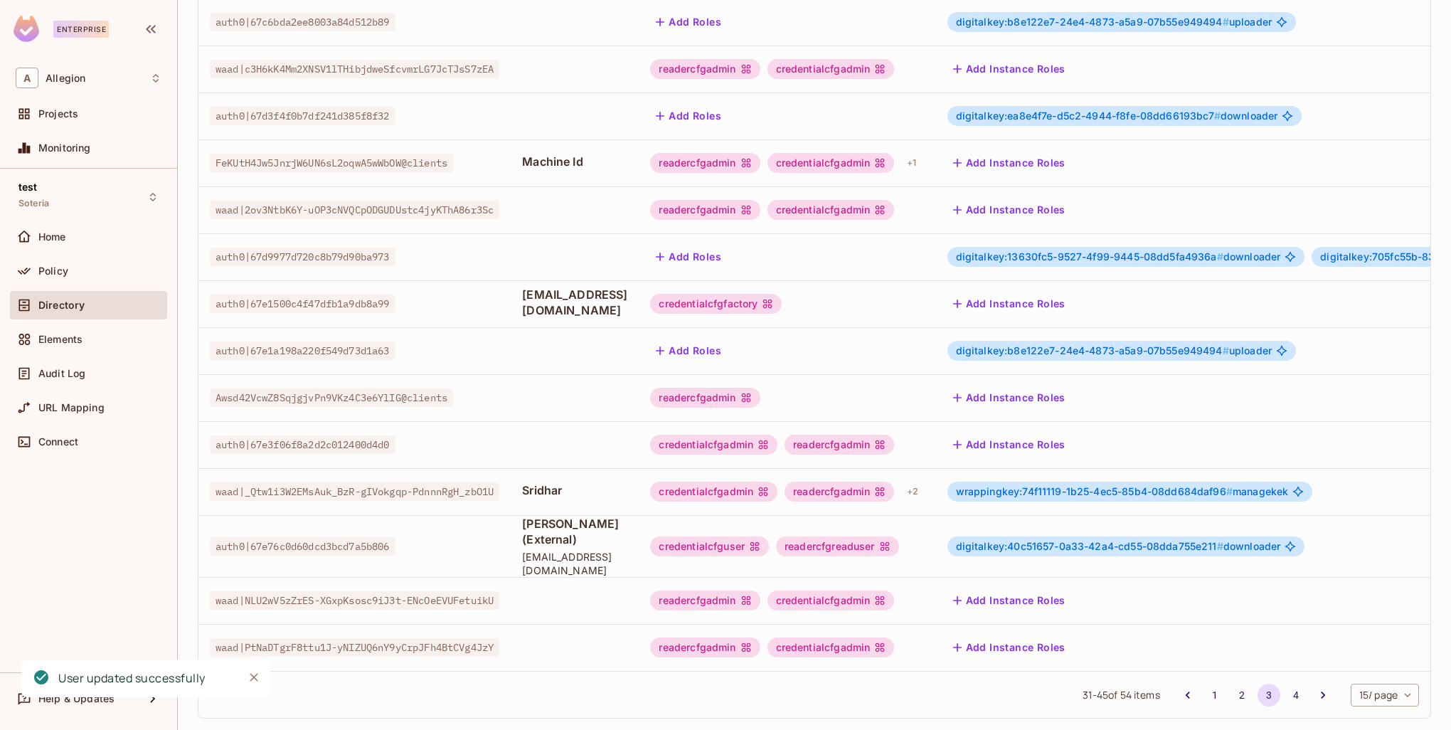
click at [628, 550] on span "[EMAIL_ADDRESS][DOMAIN_NAME]" at bounding box center [574, 563] width 105 height 27
click at [1127, 485] on span "wrappingkey:7351cb6d-a661-445a-5b3a-08dd5bda9cda #" at bounding box center [1099, 491] width 286 height 12
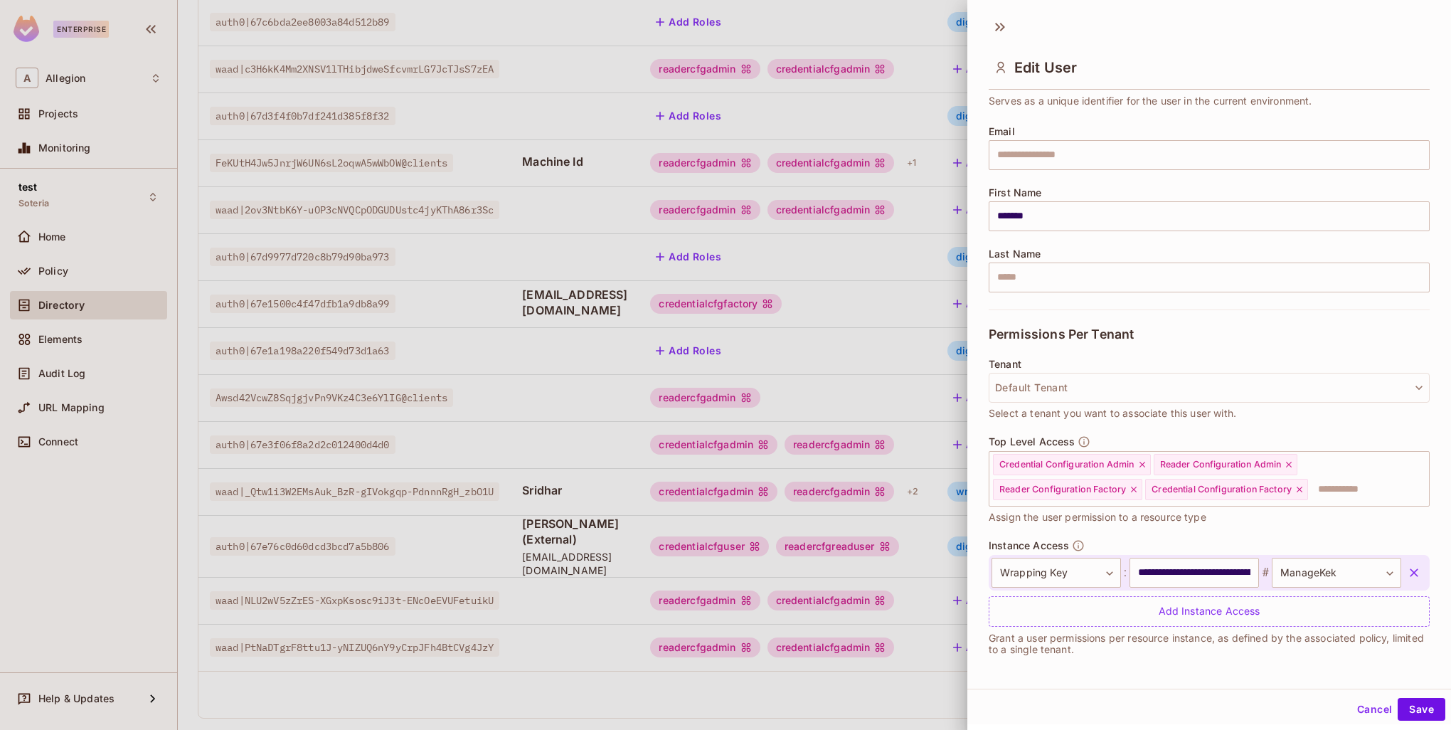
click at [1407, 571] on icon "button" at bounding box center [1414, 573] width 14 height 14
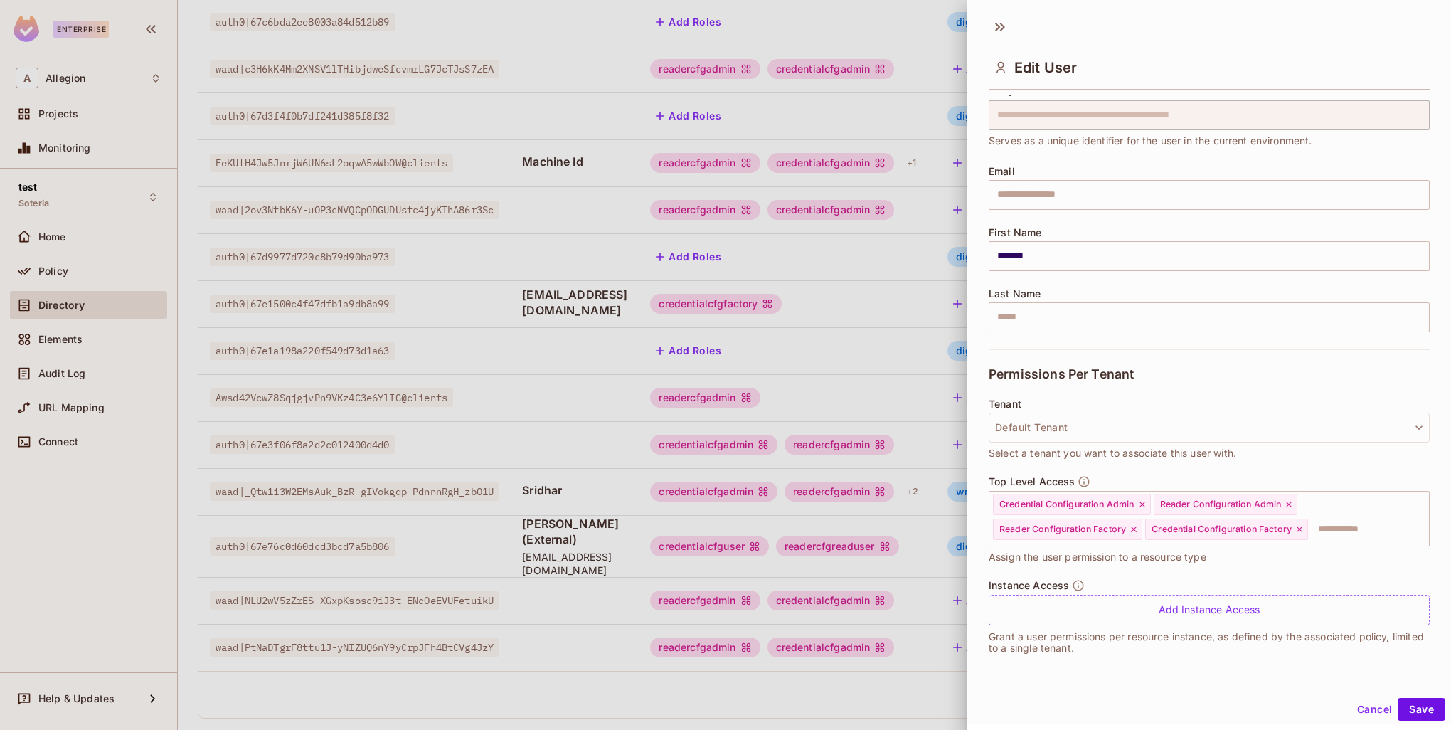
scroll to position [48, 0]
click at [1419, 716] on button "Save" at bounding box center [1422, 709] width 48 height 23
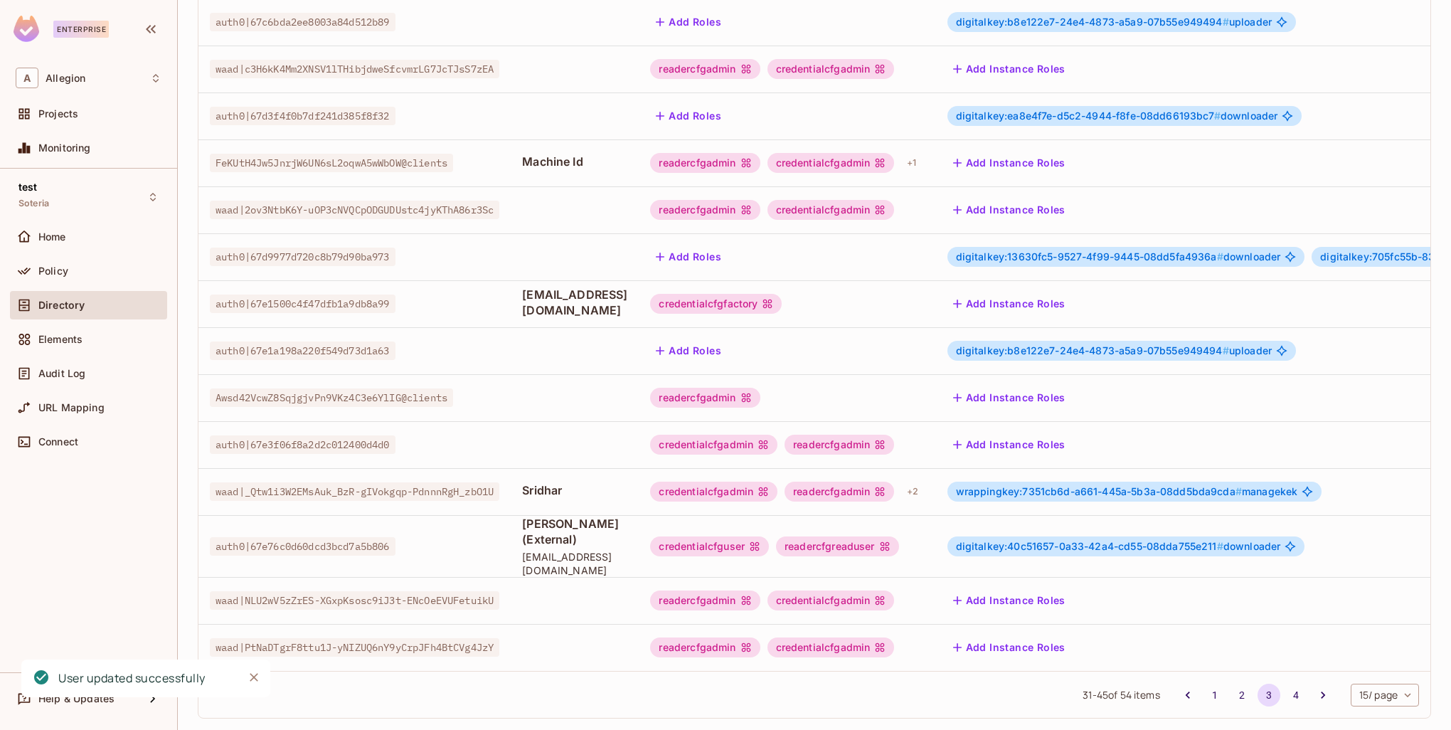
scroll to position [60, 0]
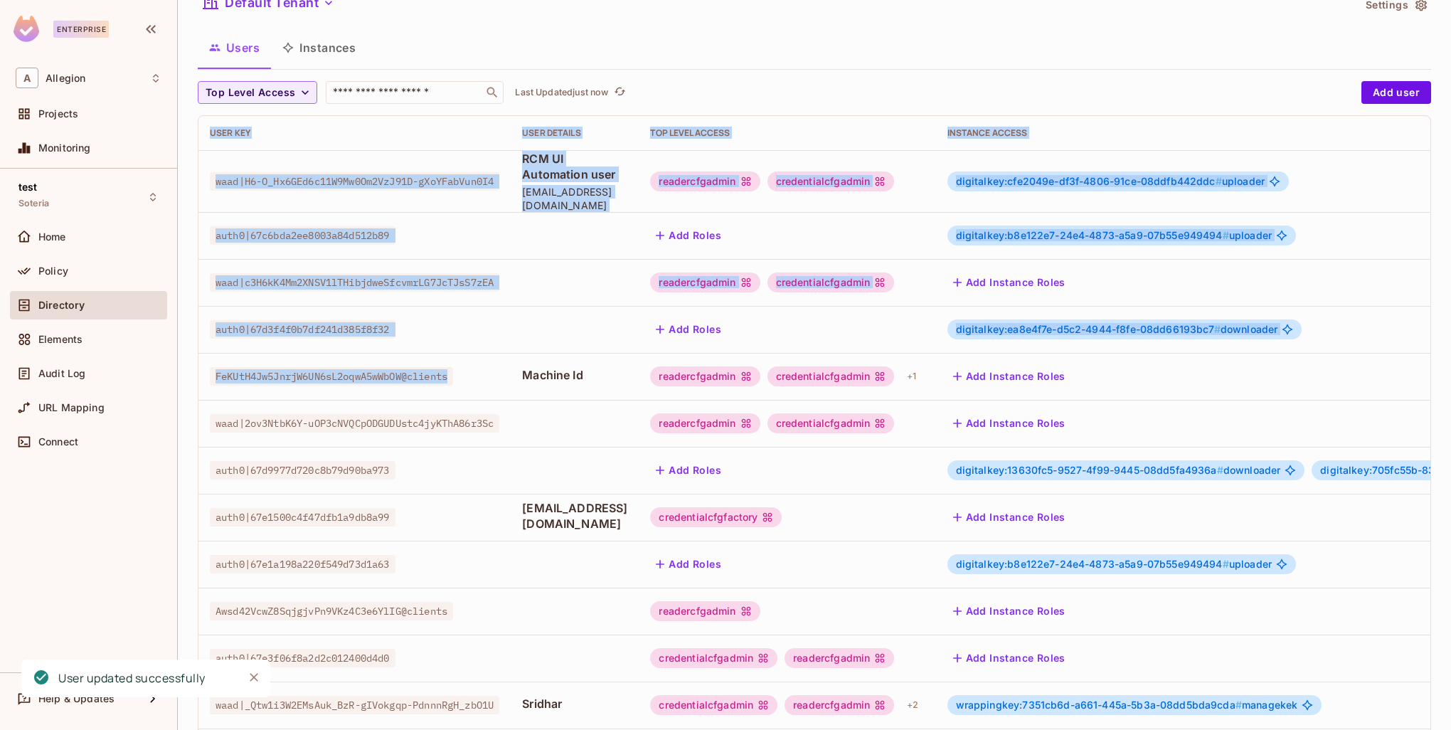
drag, startPoint x: 467, startPoint y: 363, endPoint x: 192, endPoint y: 361, distance: 275.3
click at [192, 361] on div "Allegion / test : Soteria / User Management Default Tenant Settings Users Insta…" at bounding box center [815, 365] width 1274 height 730
click at [445, 371] on td "FeKUtH4Jw5JnrjW6UN6sL2oqwA5wWbOW@clients" at bounding box center [355, 376] width 312 height 47
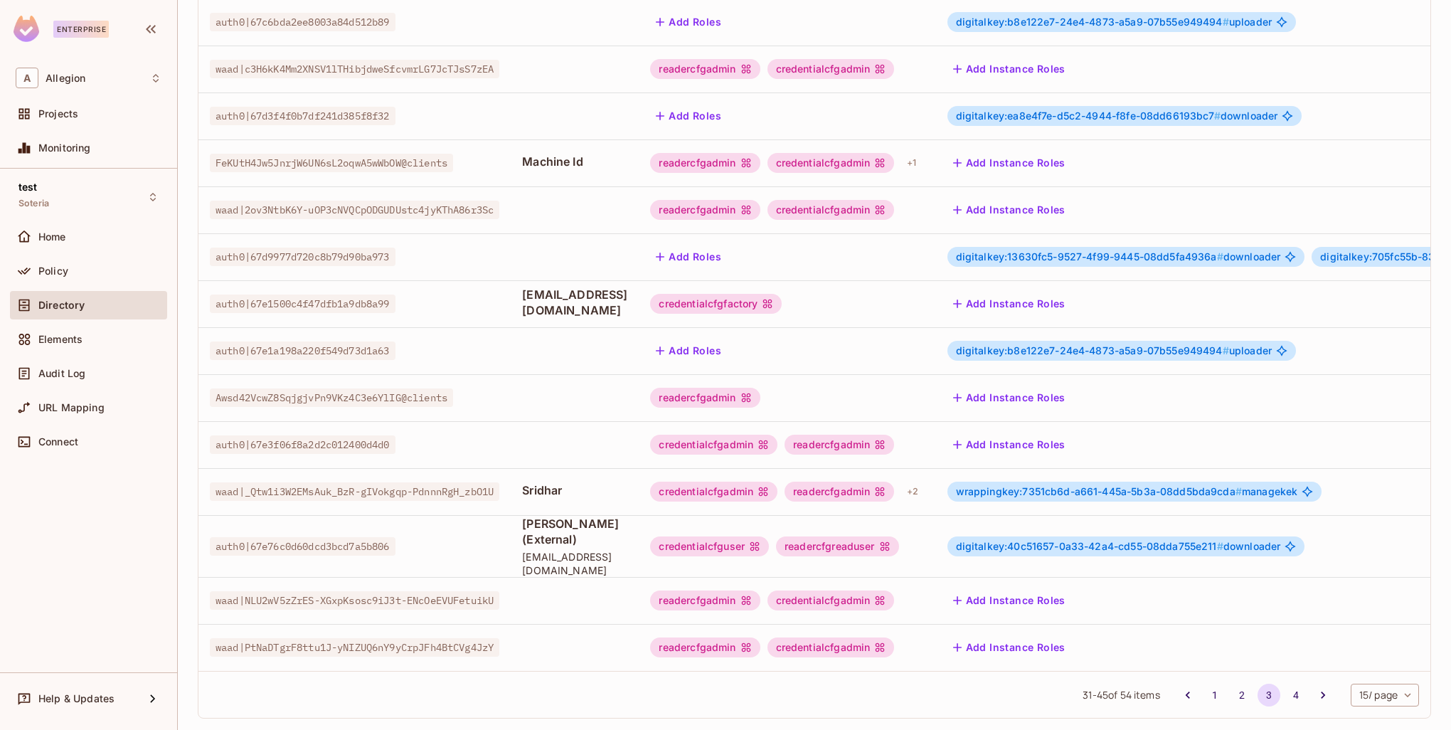
scroll to position [0, 0]
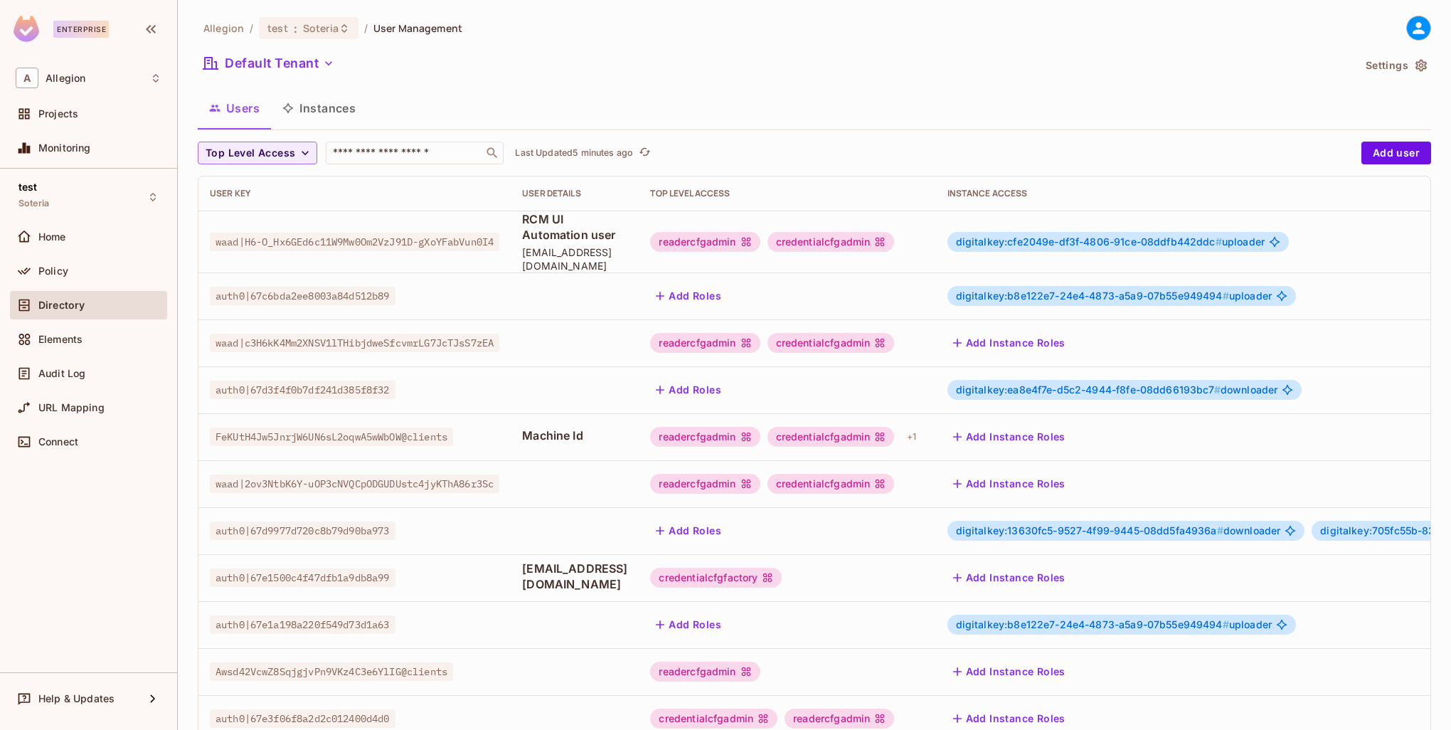
click at [342, 115] on button "Instances" at bounding box center [319, 108] width 96 height 36
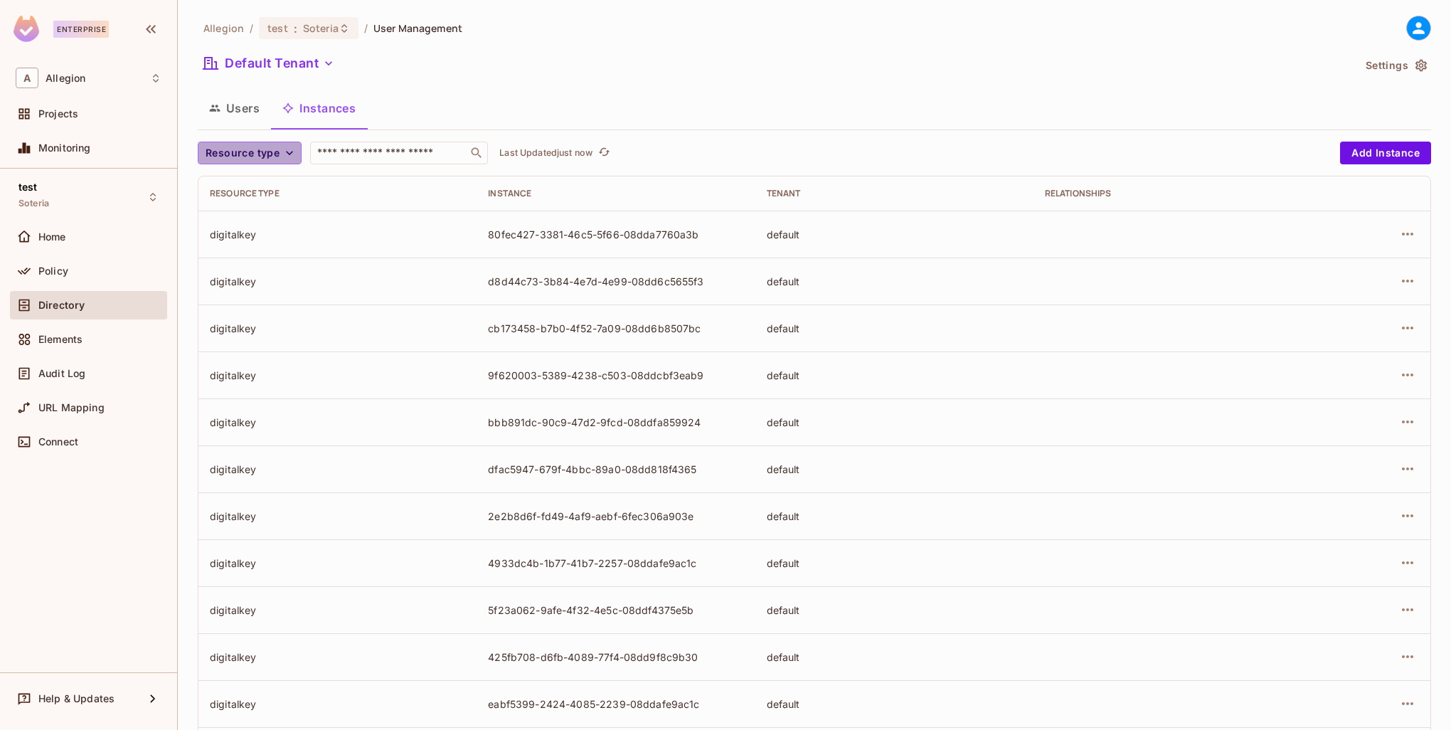
click at [274, 148] on span "Resource type" at bounding box center [243, 153] width 74 height 18
click at [260, 283] on span "Wrapping Key" at bounding box center [266, 277] width 115 height 14
drag, startPoint x: 485, startPoint y: 470, endPoint x: 712, endPoint y: 468, distance: 227.0
click at [712, 468] on div "ddd8720f-6294-45d3-5b3b-08dd5bda9cda" at bounding box center [615, 469] width 255 height 14
copy div "ddd8720f-6294-45d3-5b3b-08dd5bda9cda"
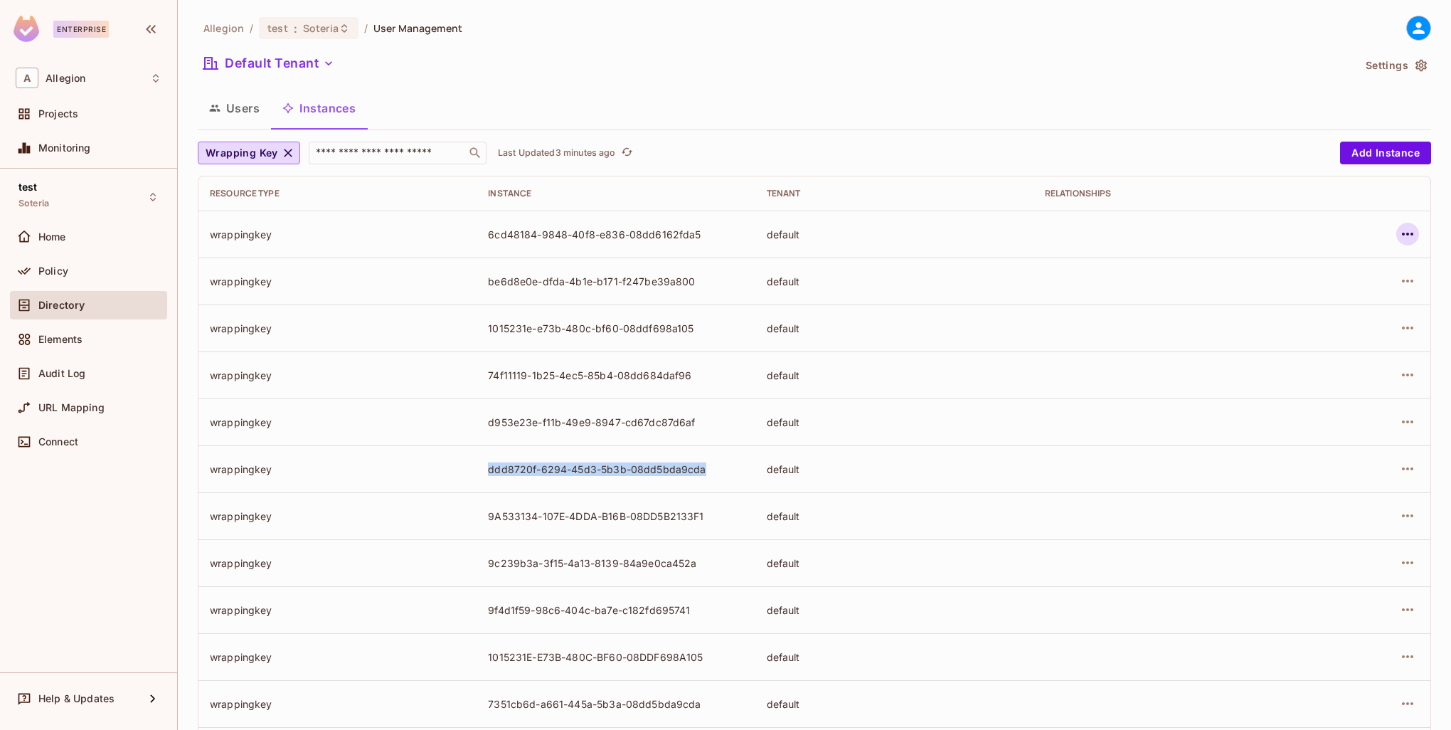
click at [1402, 231] on icon "button" at bounding box center [1407, 234] width 17 height 17
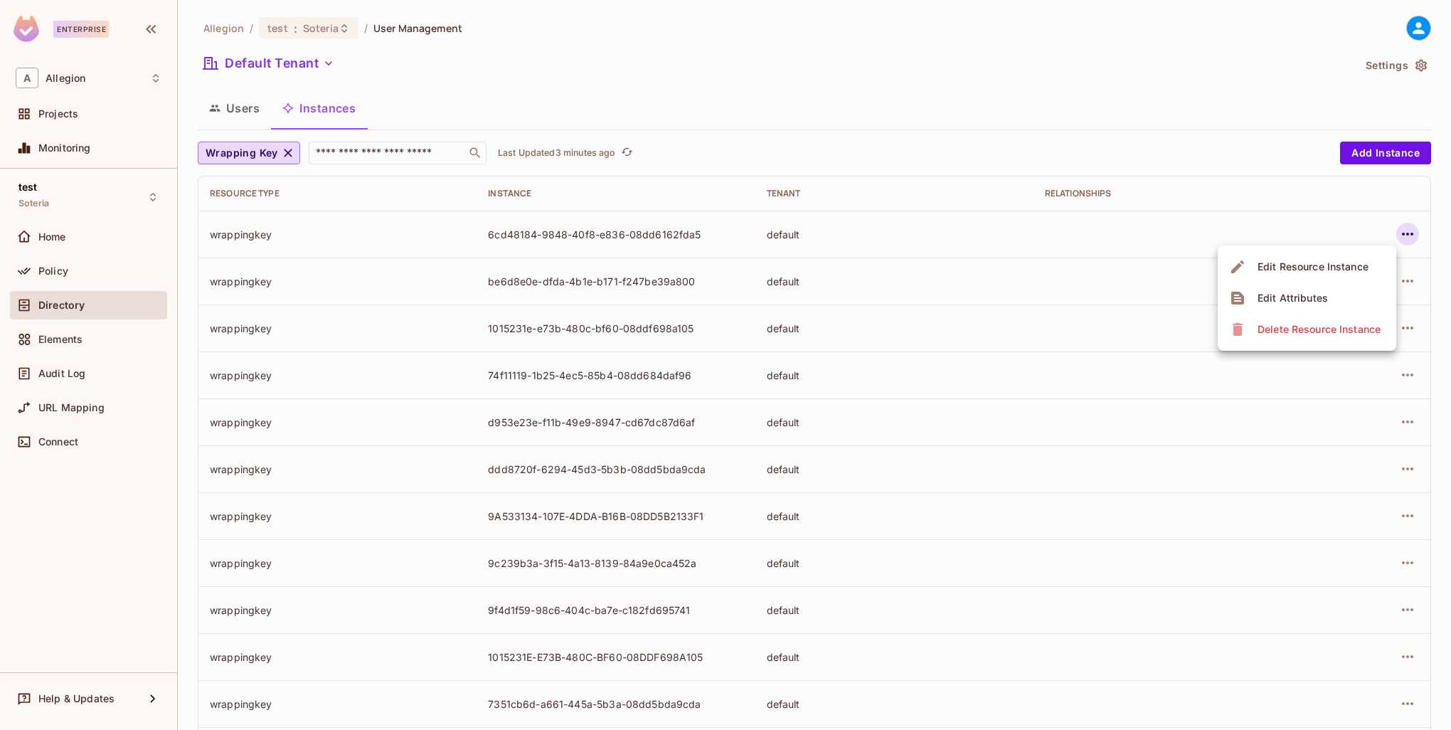
click at [652, 80] on div at bounding box center [725, 365] width 1451 height 730
click at [235, 114] on button "Users" at bounding box center [234, 108] width 73 height 36
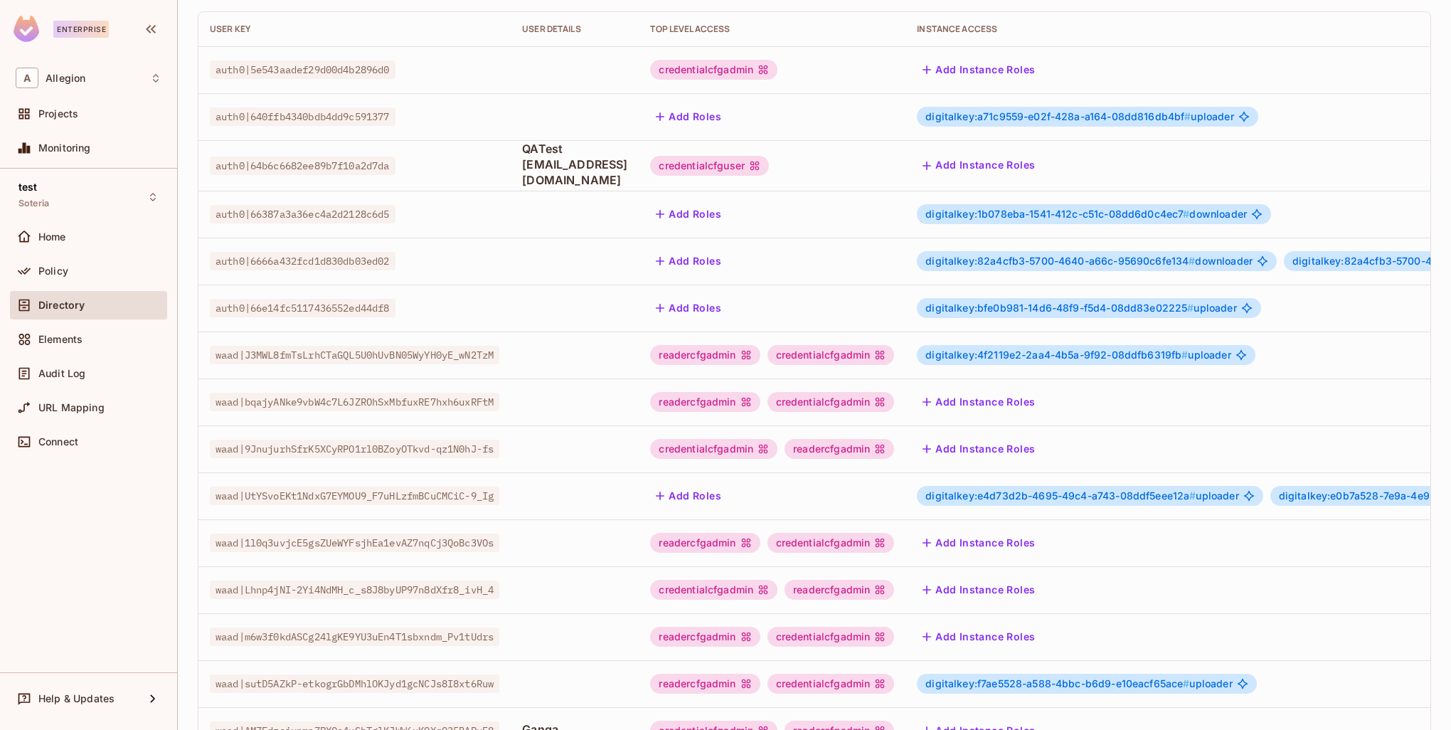
scroll to position [274, 0]
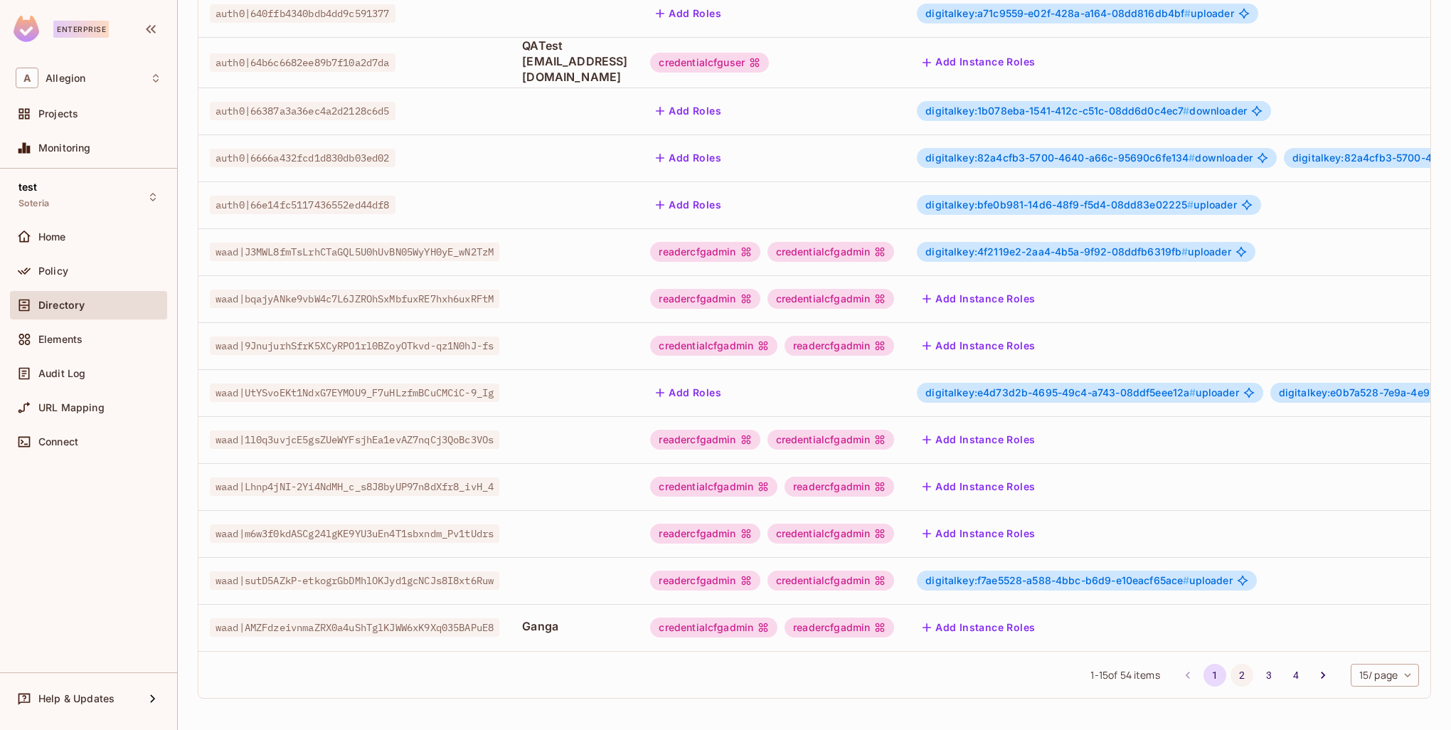
click at [1231, 674] on button "2" at bounding box center [1242, 675] width 23 height 23
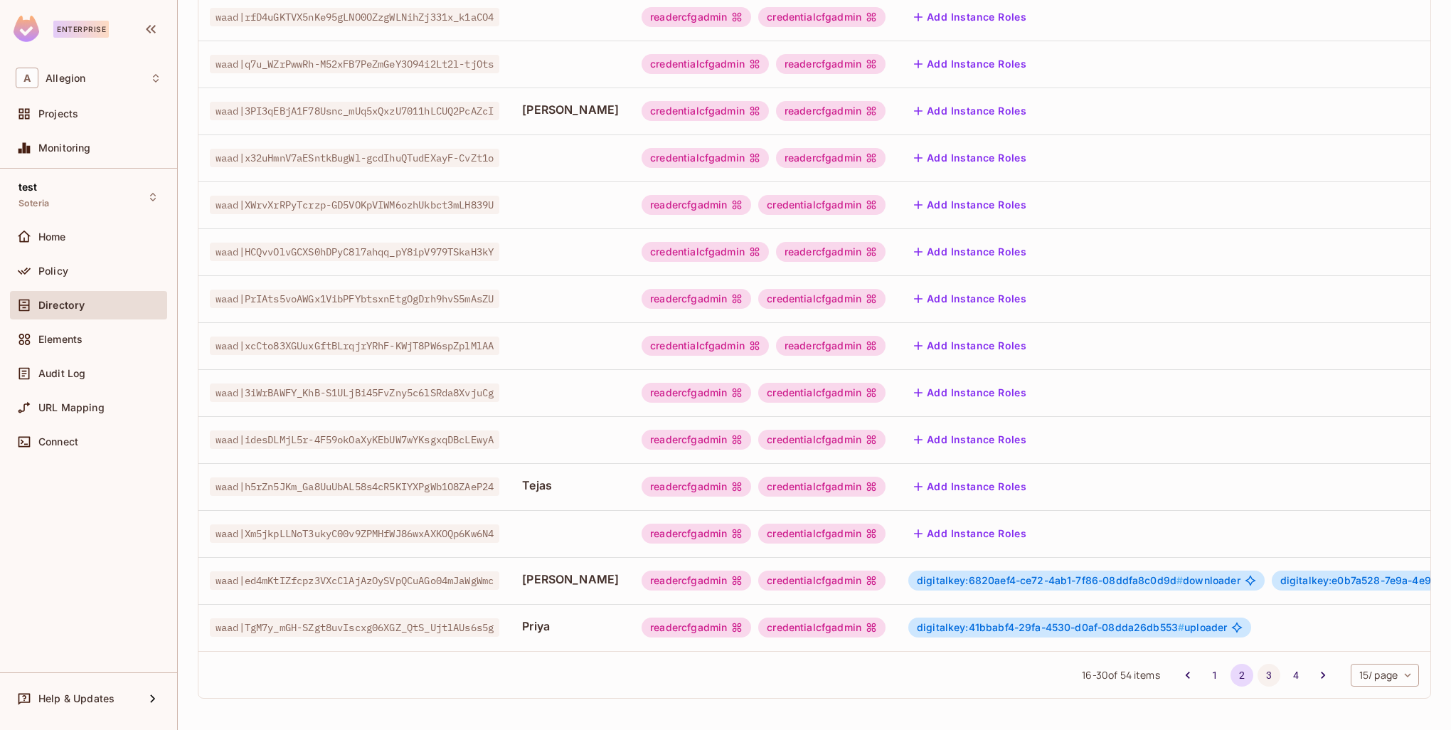
click at [1261, 677] on button "3" at bounding box center [1269, 675] width 23 height 23
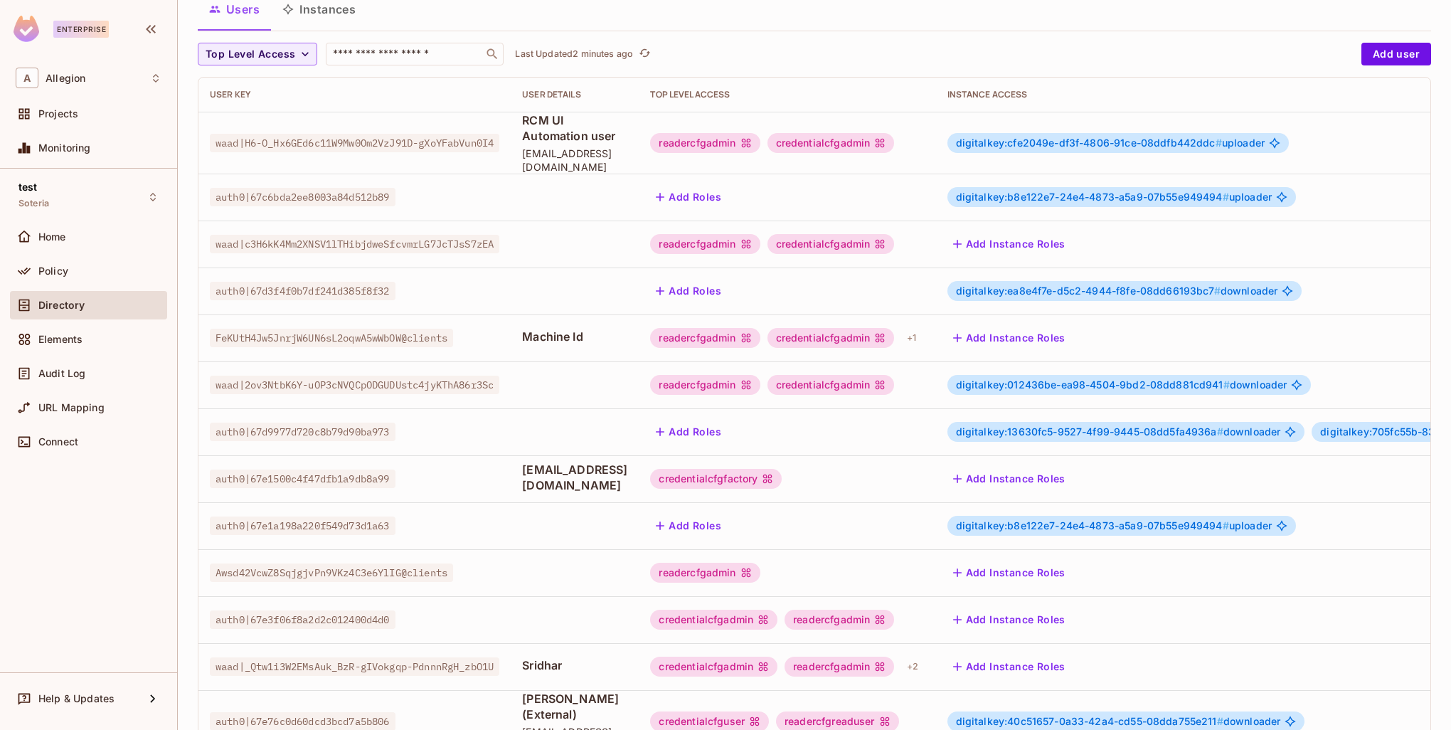
scroll to position [0, 0]
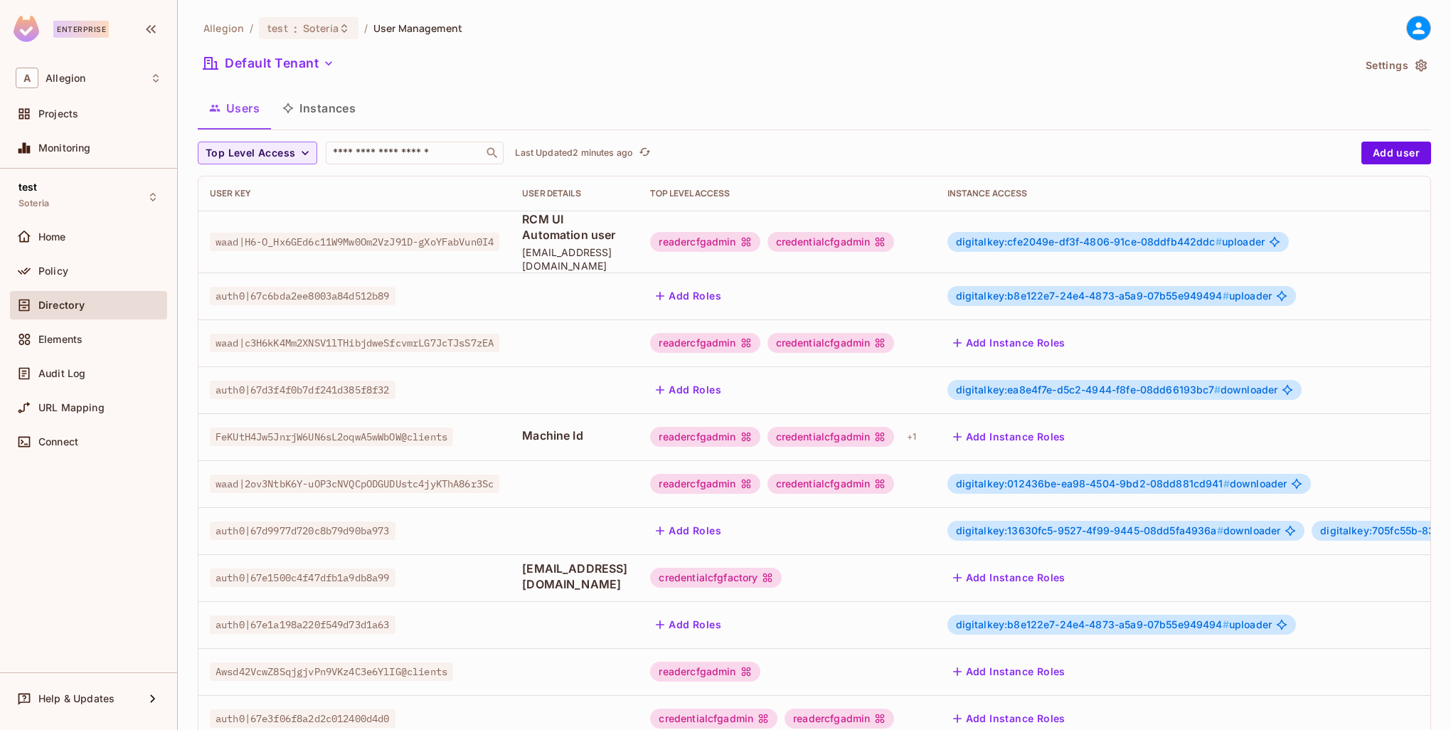
click at [331, 104] on button "Instances" at bounding box center [319, 108] width 96 height 36
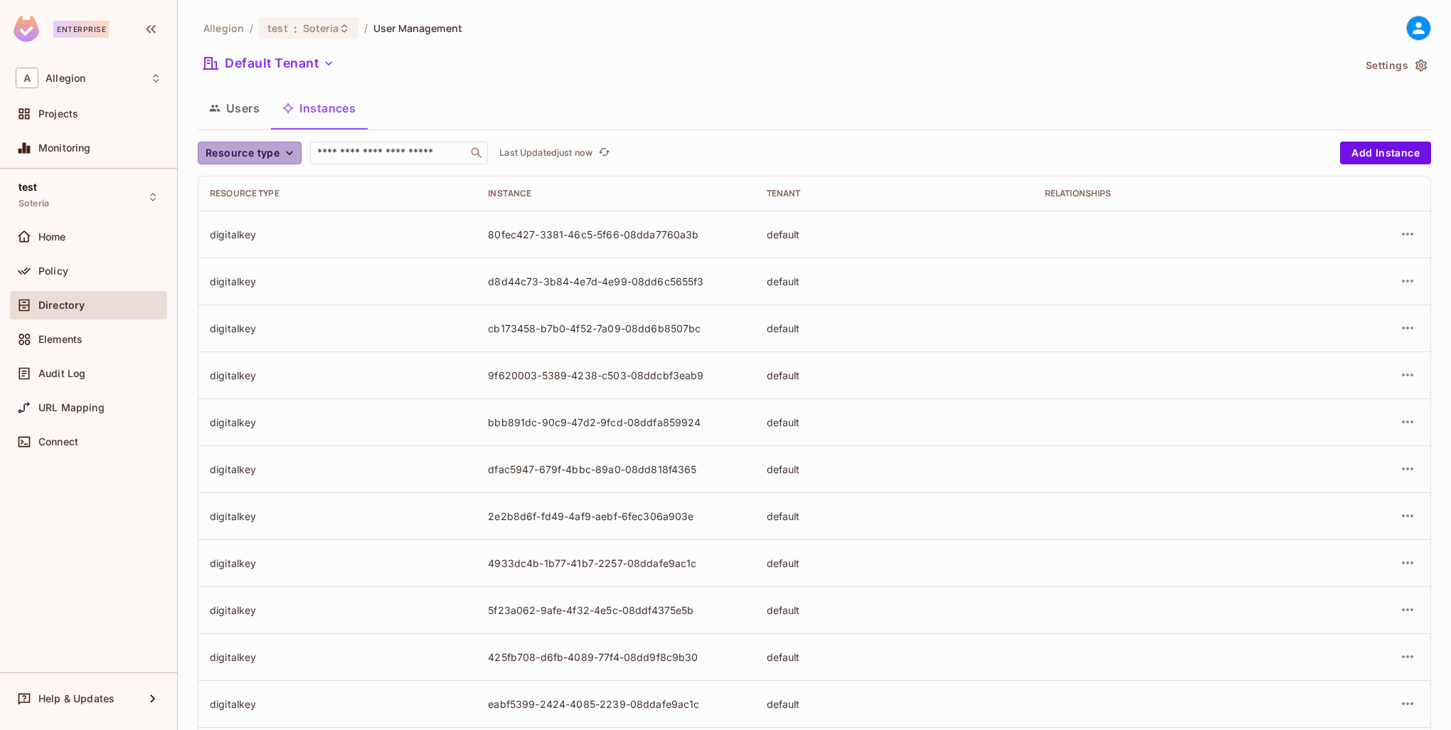
click at [267, 154] on span "Resource type" at bounding box center [243, 153] width 74 height 18
click at [249, 272] on span "Wrapping Key" at bounding box center [266, 277] width 115 height 14
drag, startPoint x: 693, startPoint y: 281, endPoint x: 467, endPoint y: 278, distance: 226.3
click at [467, 278] on tr "wrappingkey be6d8e0e-dfda-4b1e-b171-f247be39a800 default" at bounding box center [815, 281] width 1232 height 47
copy tr "be6d8e0e-dfda-4b1e-b171-f247be39a800"
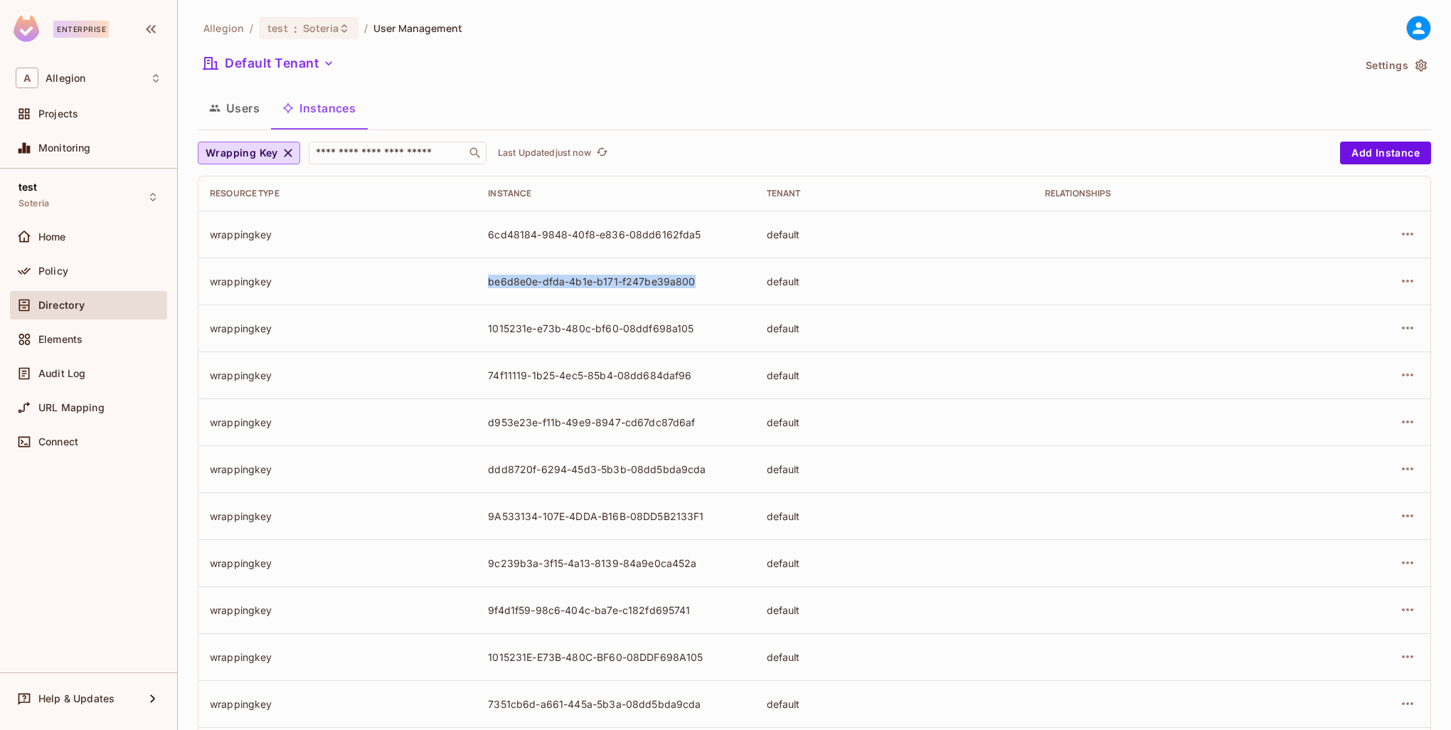
drag, startPoint x: 287, startPoint y: 147, endPoint x: 287, endPoint y: 165, distance: 18.5
click at [287, 147] on icon "button" at bounding box center [288, 153] width 14 height 14
click at [488, 282] on div "d8d44c73-3b84-4e7d-4e99-08dd6c5655f3" at bounding box center [615, 282] width 255 height 14
drag, startPoint x: 483, startPoint y: 280, endPoint x: 725, endPoint y: 279, distance: 241.9
click at [725, 279] on td "d8d44c73-3b84-4e7d-4e99-08dd6c5655f3" at bounding box center [616, 281] width 278 height 47
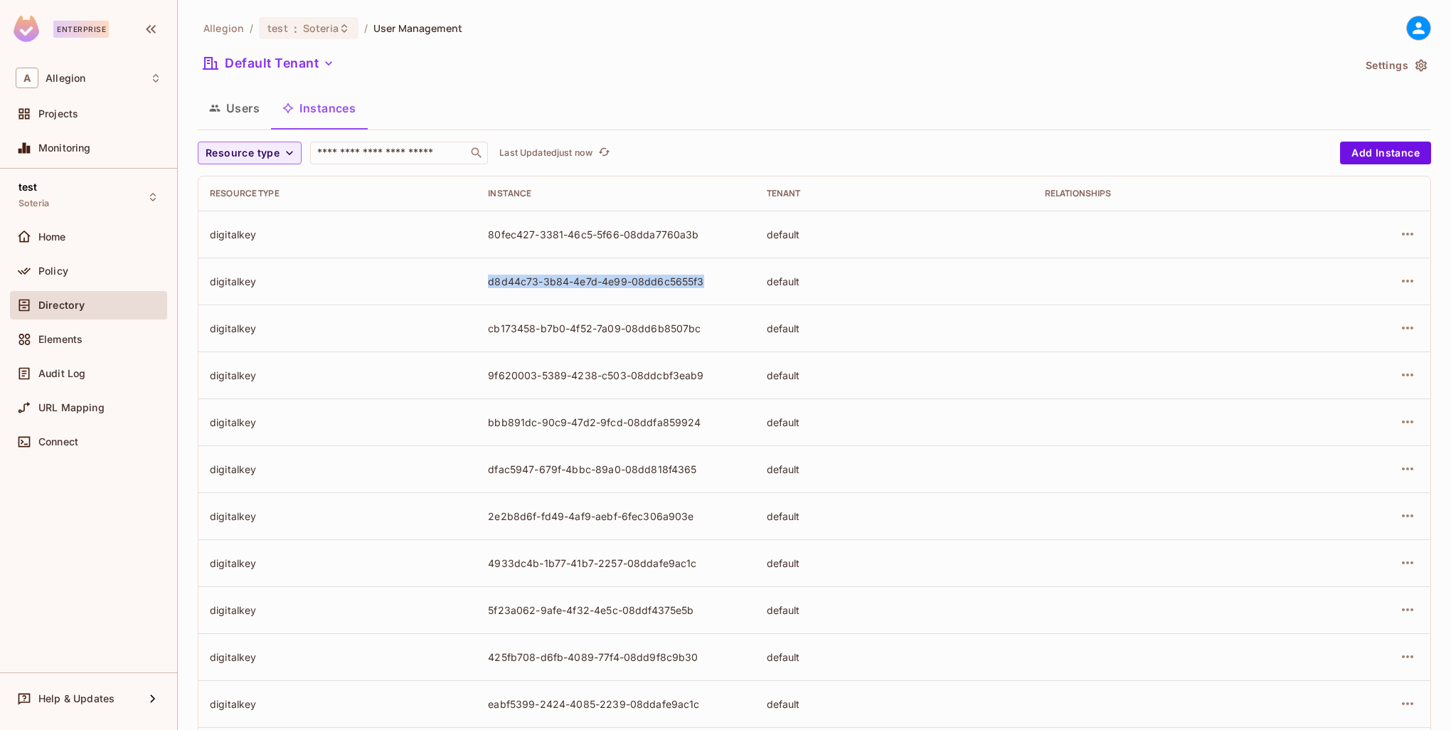
copy div "d8d44c73-3b84-4e7d-4e99-08dd6c5655f3"
click at [351, 149] on input "text" at bounding box center [388, 153] width 149 height 14
paste input "**********"
type input "**********"
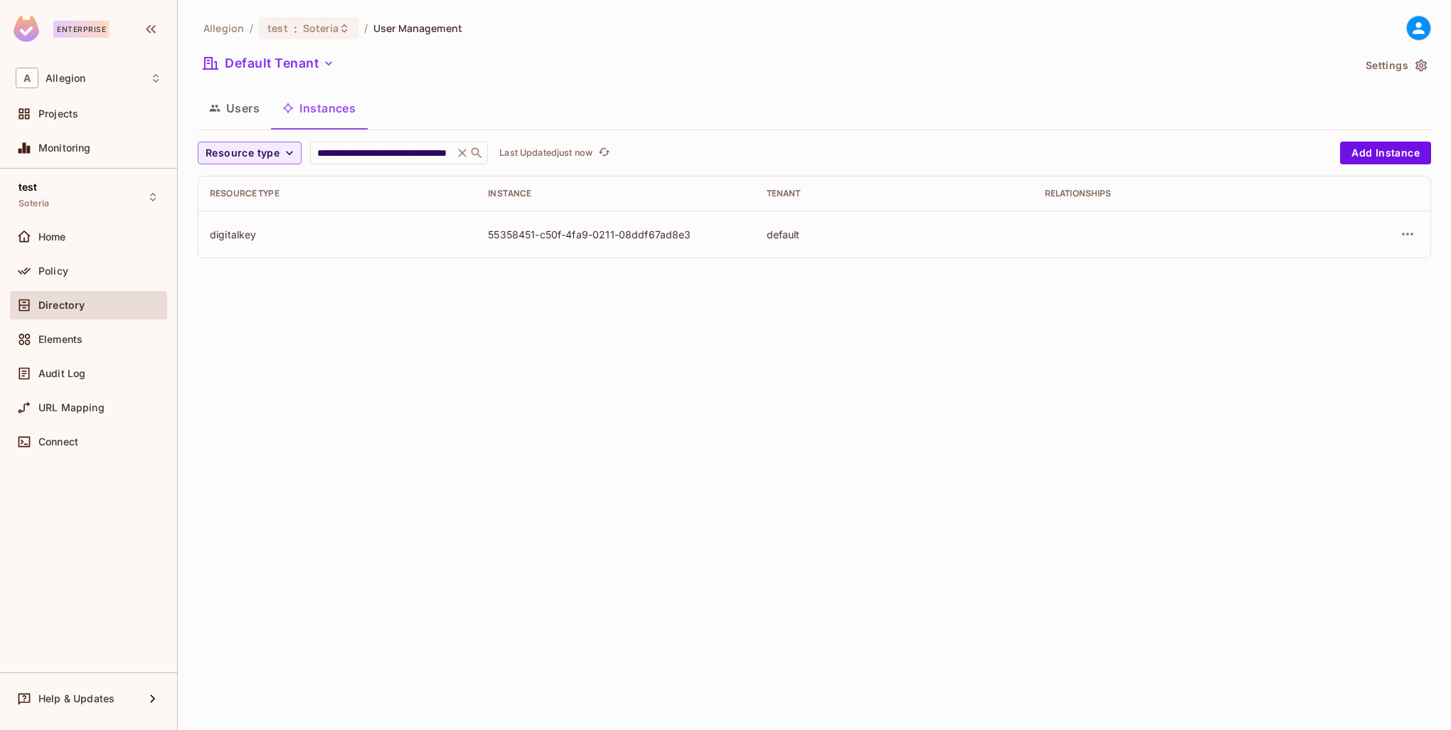
click at [235, 109] on button "Users" at bounding box center [234, 108] width 73 height 36
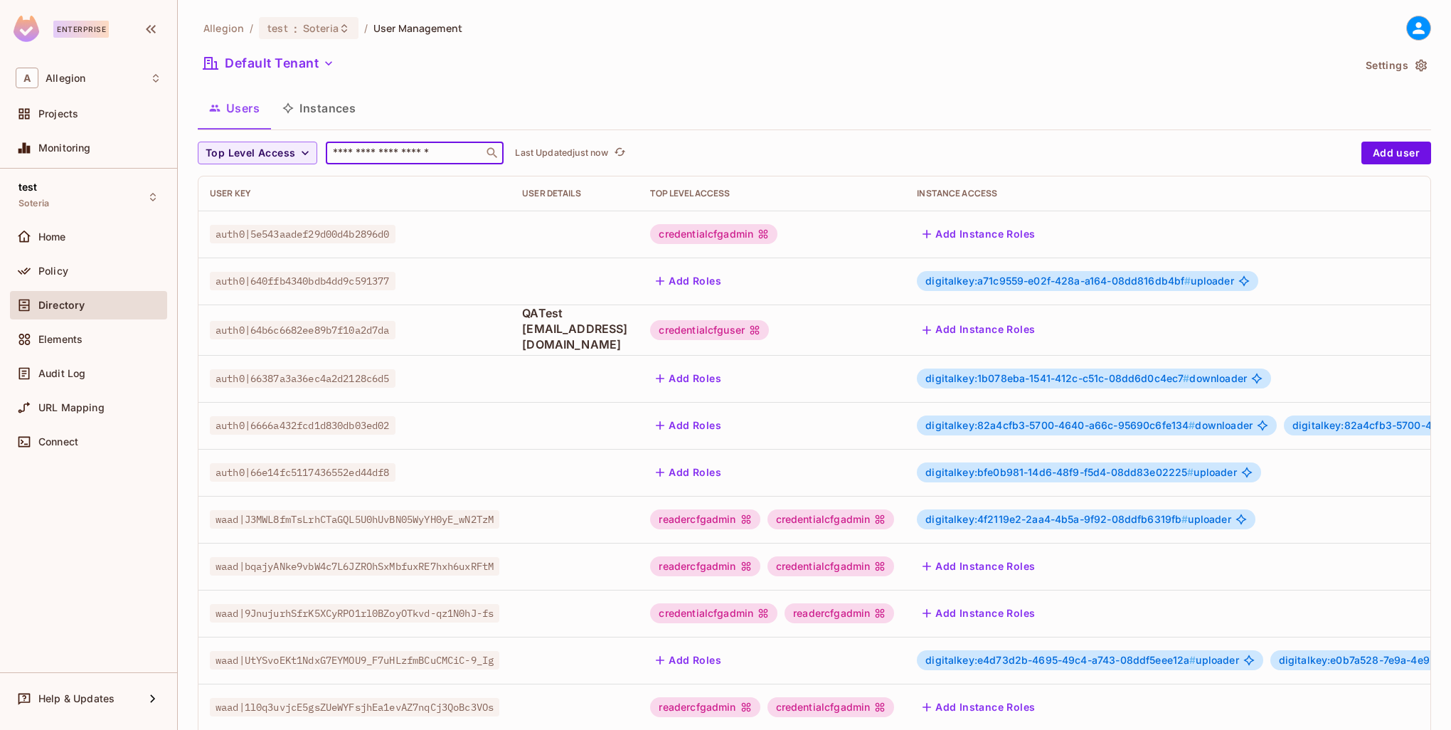
click at [376, 156] on input "text" at bounding box center [404, 153] width 149 height 14
paste input "**********"
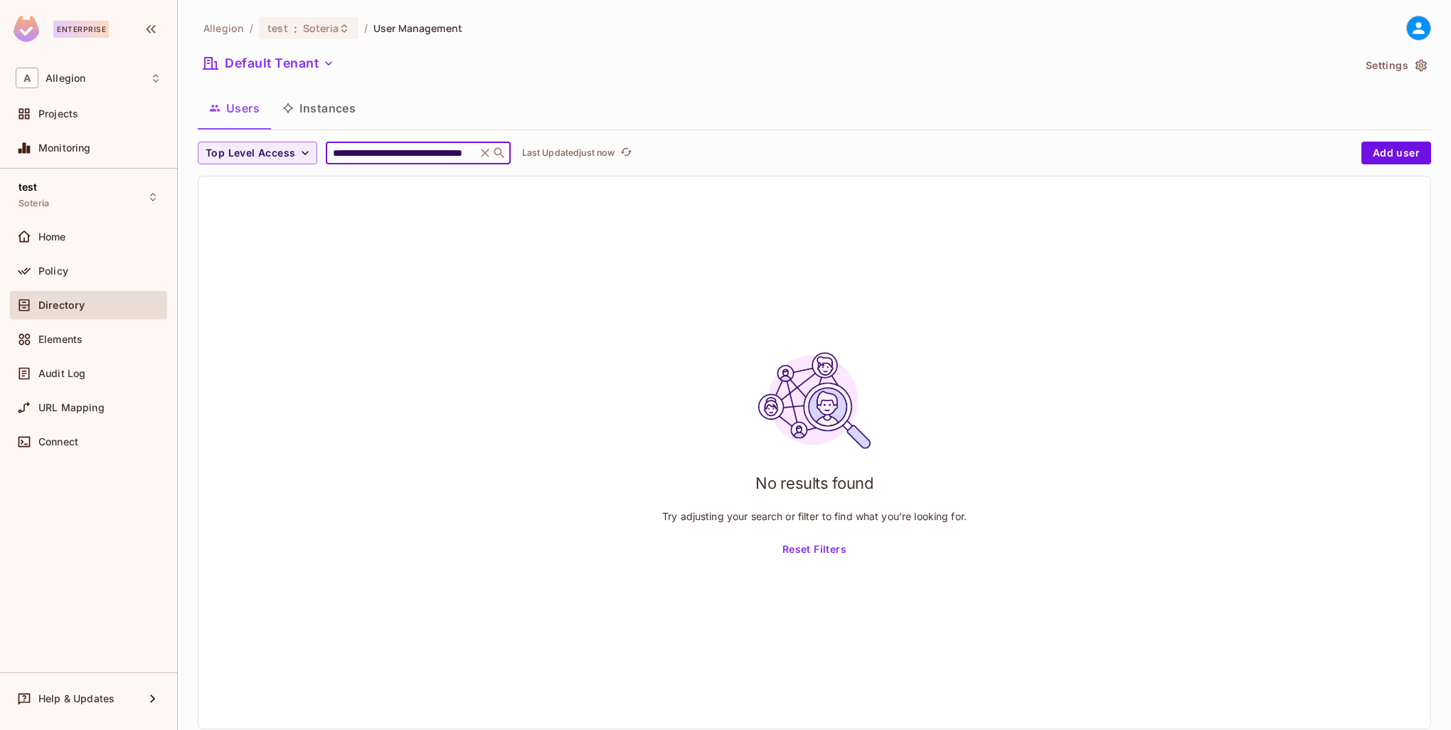
type input "**********"
click at [484, 153] on icon at bounding box center [485, 153] width 9 height 9
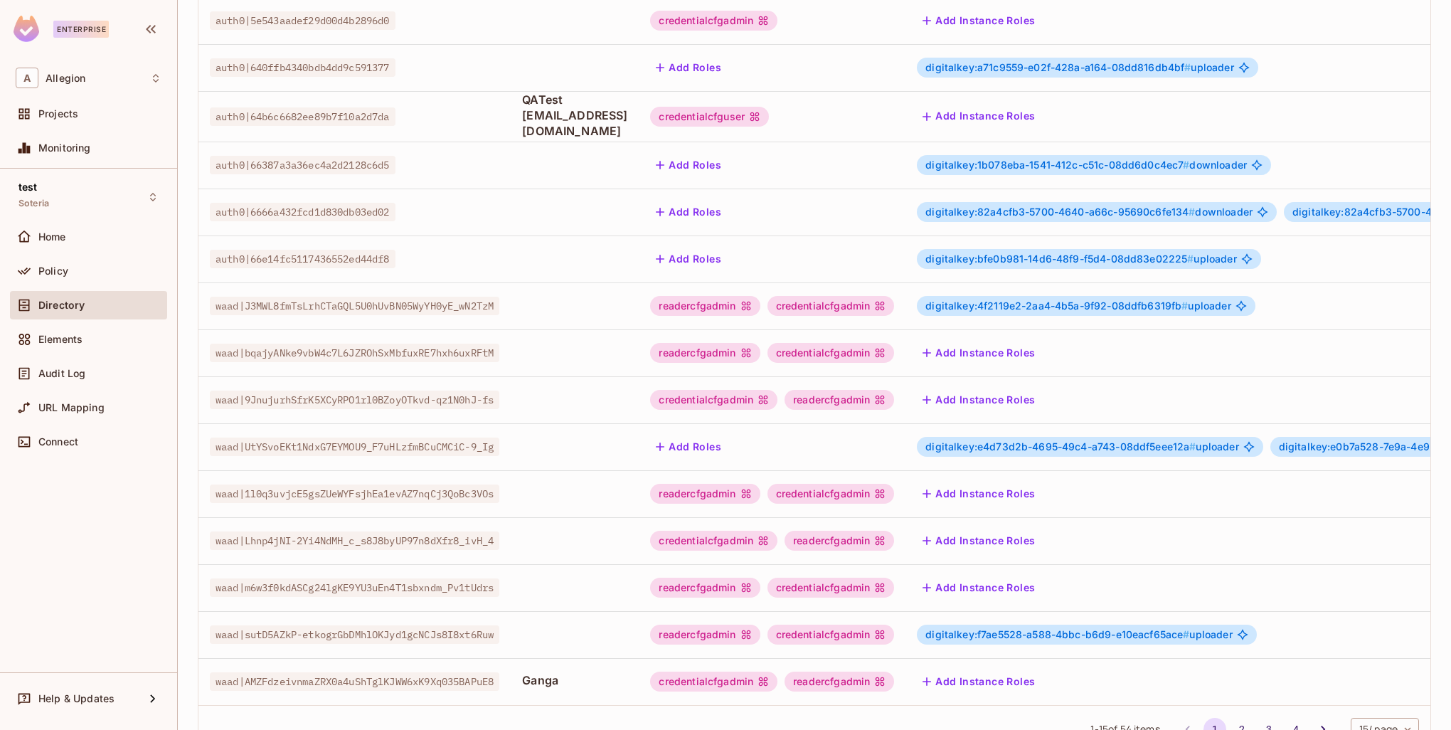
scroll to position [274, 0]
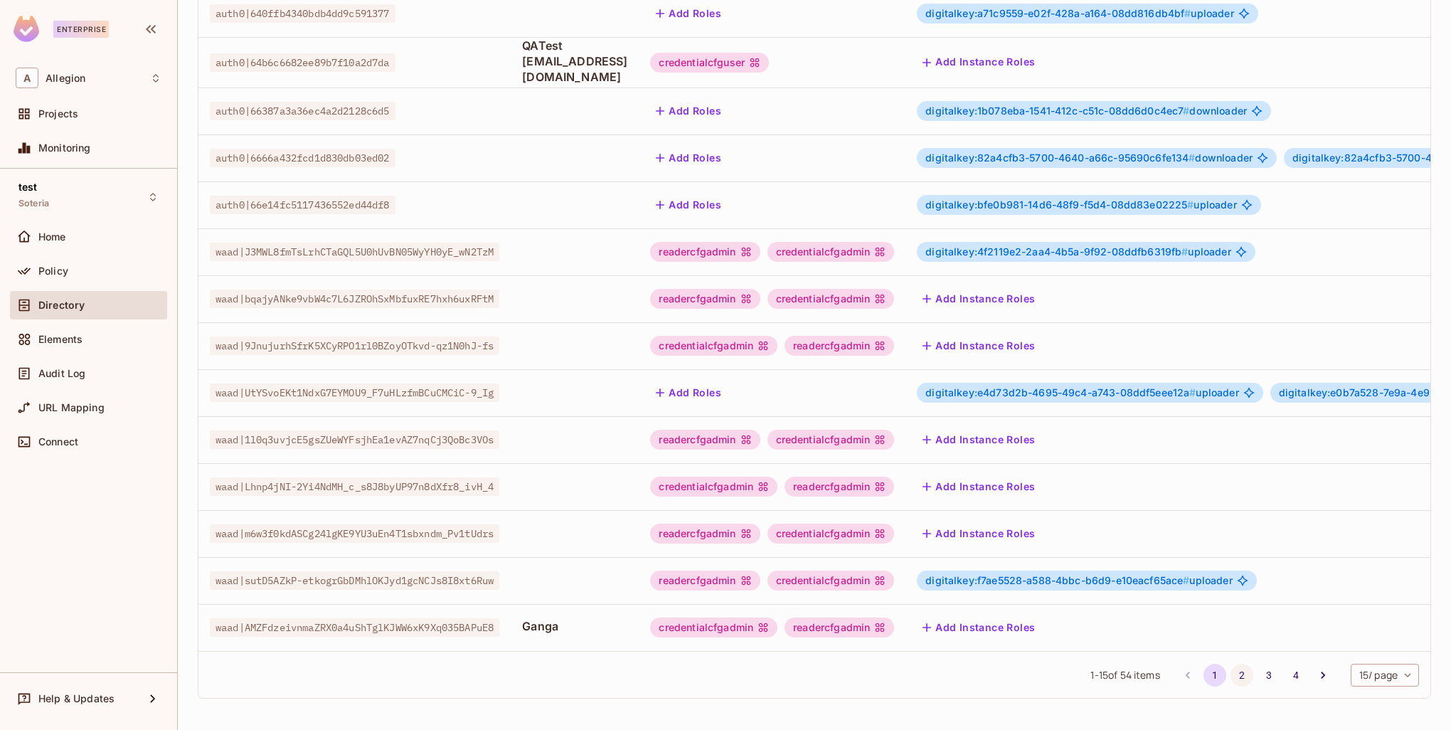
click at [1231, 672] on button "2" at bounding box center [1242, 675] width 23 height 23
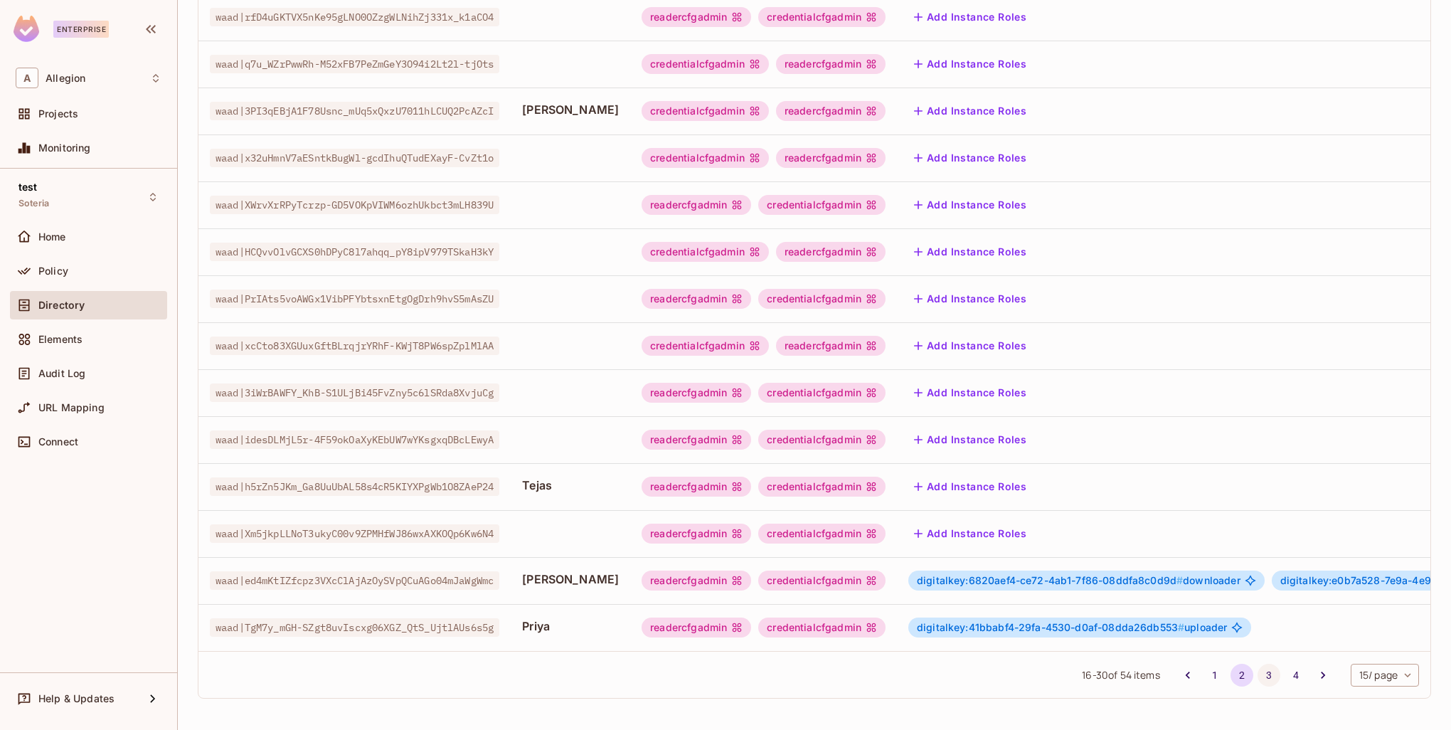
click at [1258, 674] on button "3" at bounding box center [1269, 675] width 23 height 23
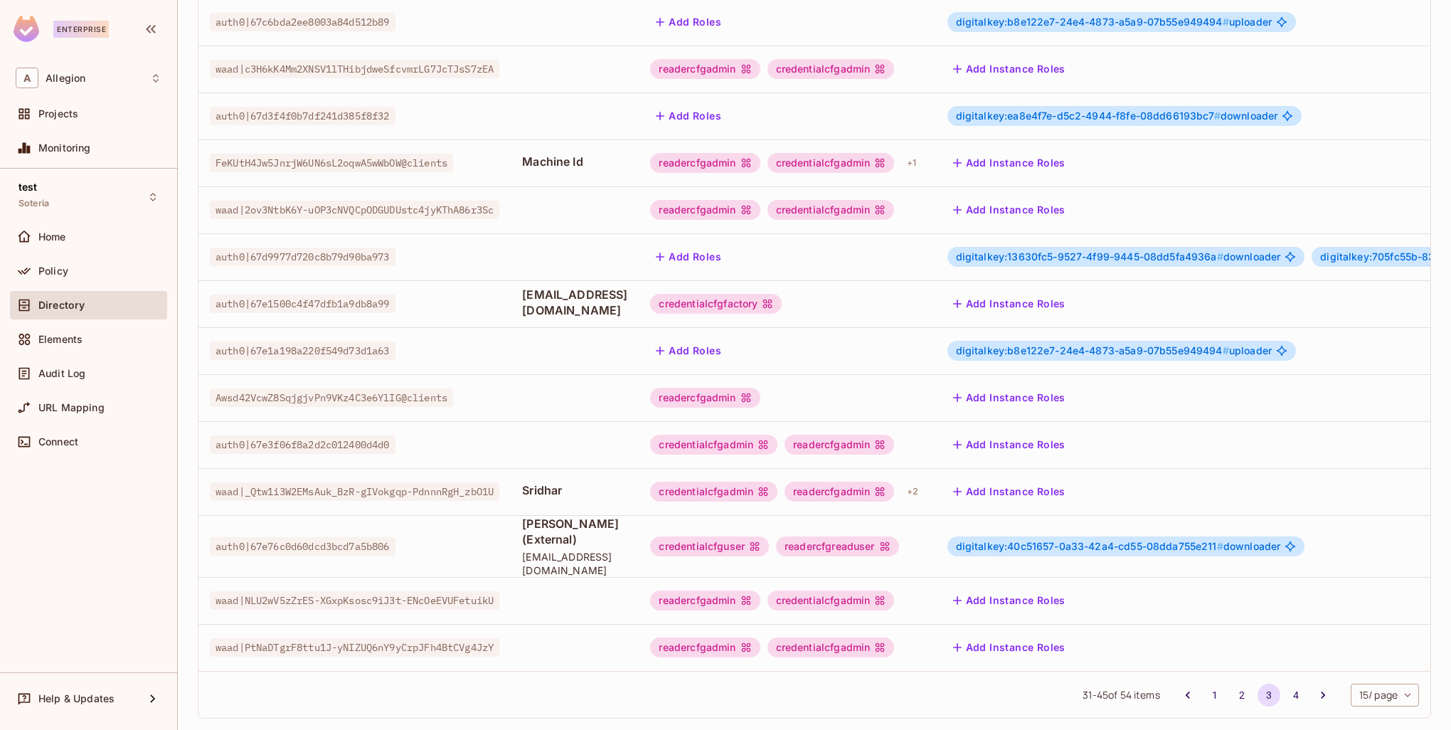
click at [1071, 480] on button "Add Instance Roles" at bounding box center [1010, 491] width 124 height 23
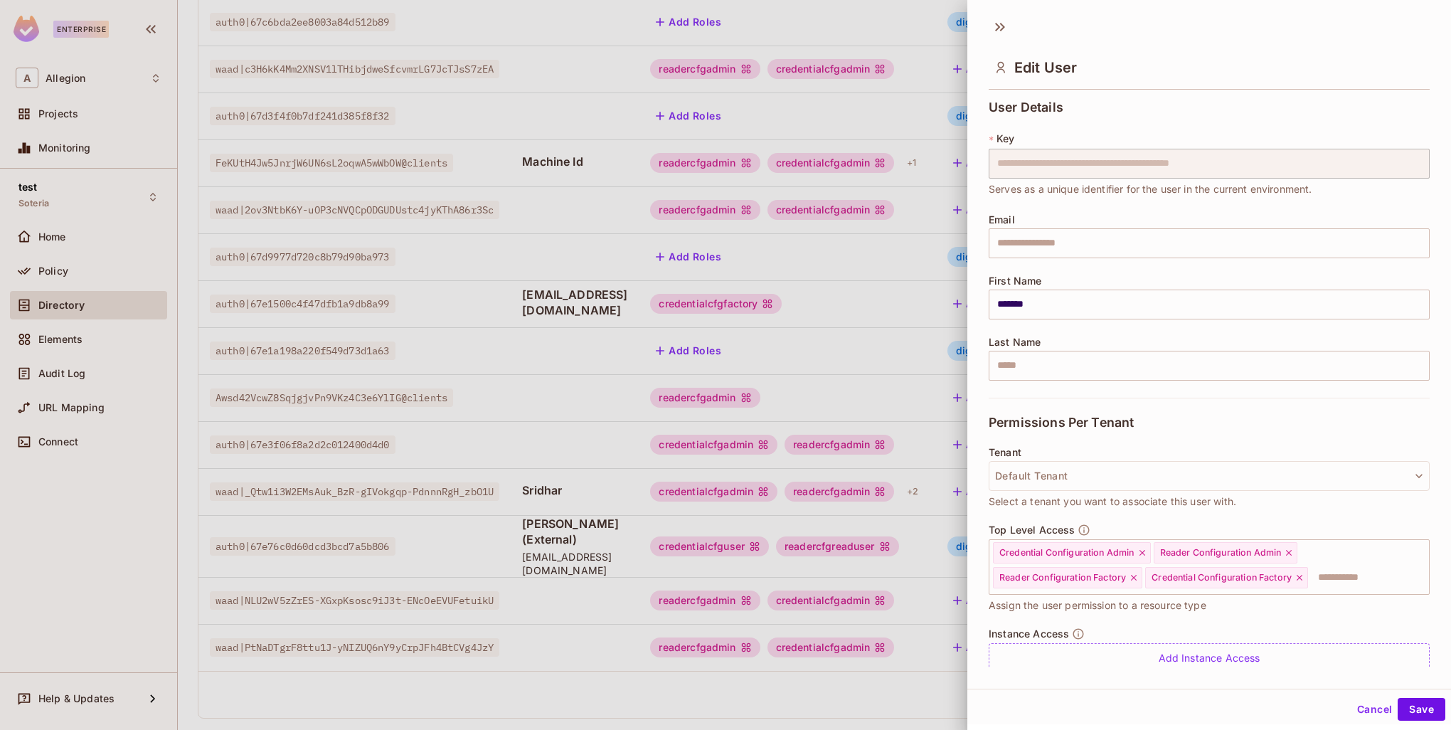
click at [439, 260] on div at bounding box center [725, 365] width 1451 height 730
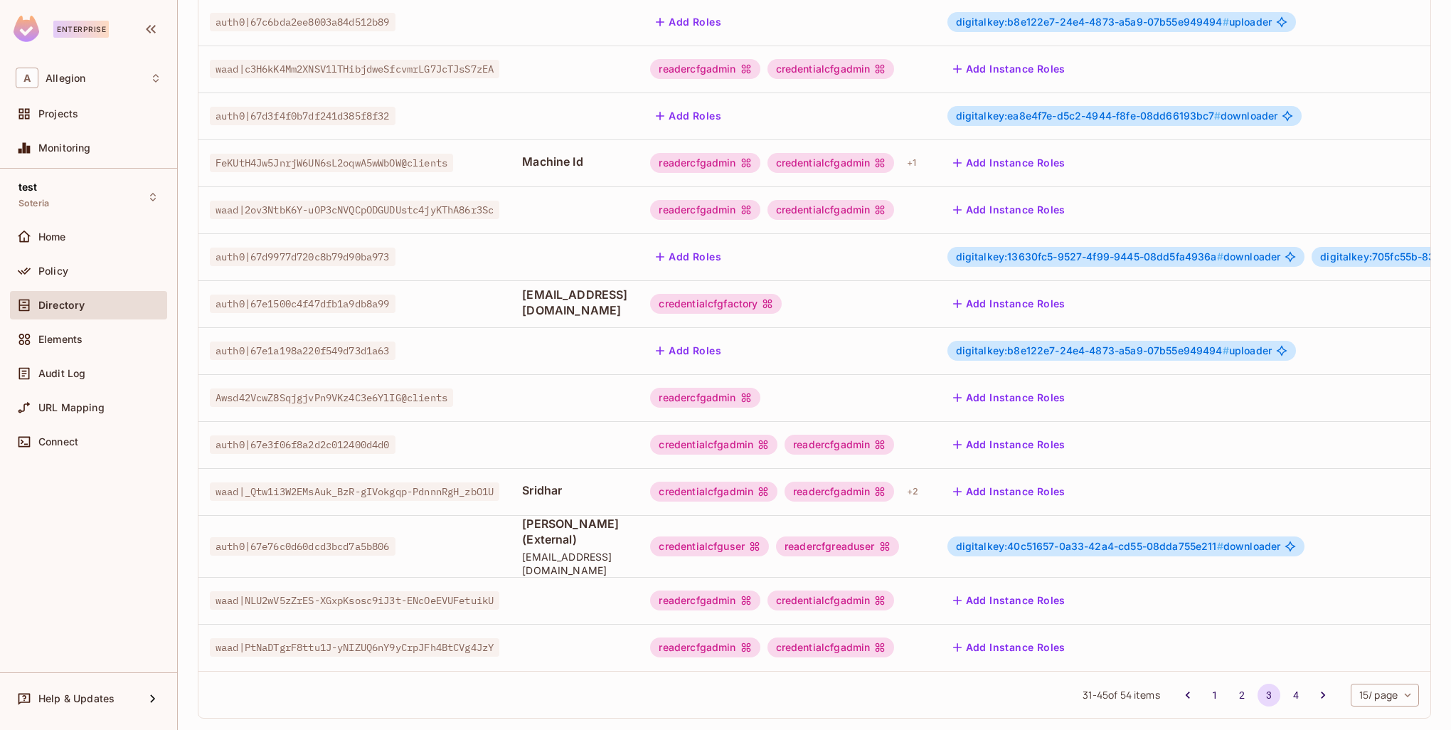
scroll to position [0, 0]
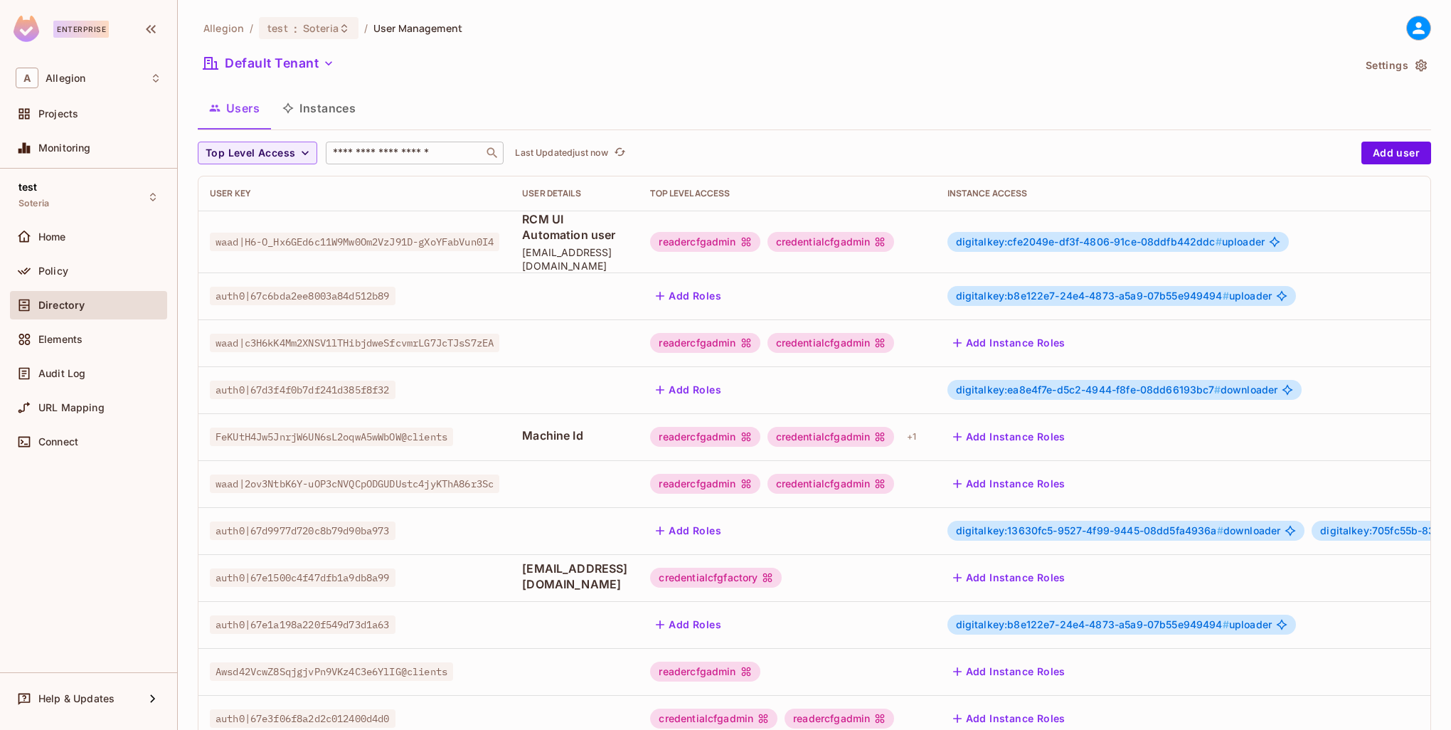
click at [310, 112] on button "Instances" at bounding box center [319, 108] width 96 height 36
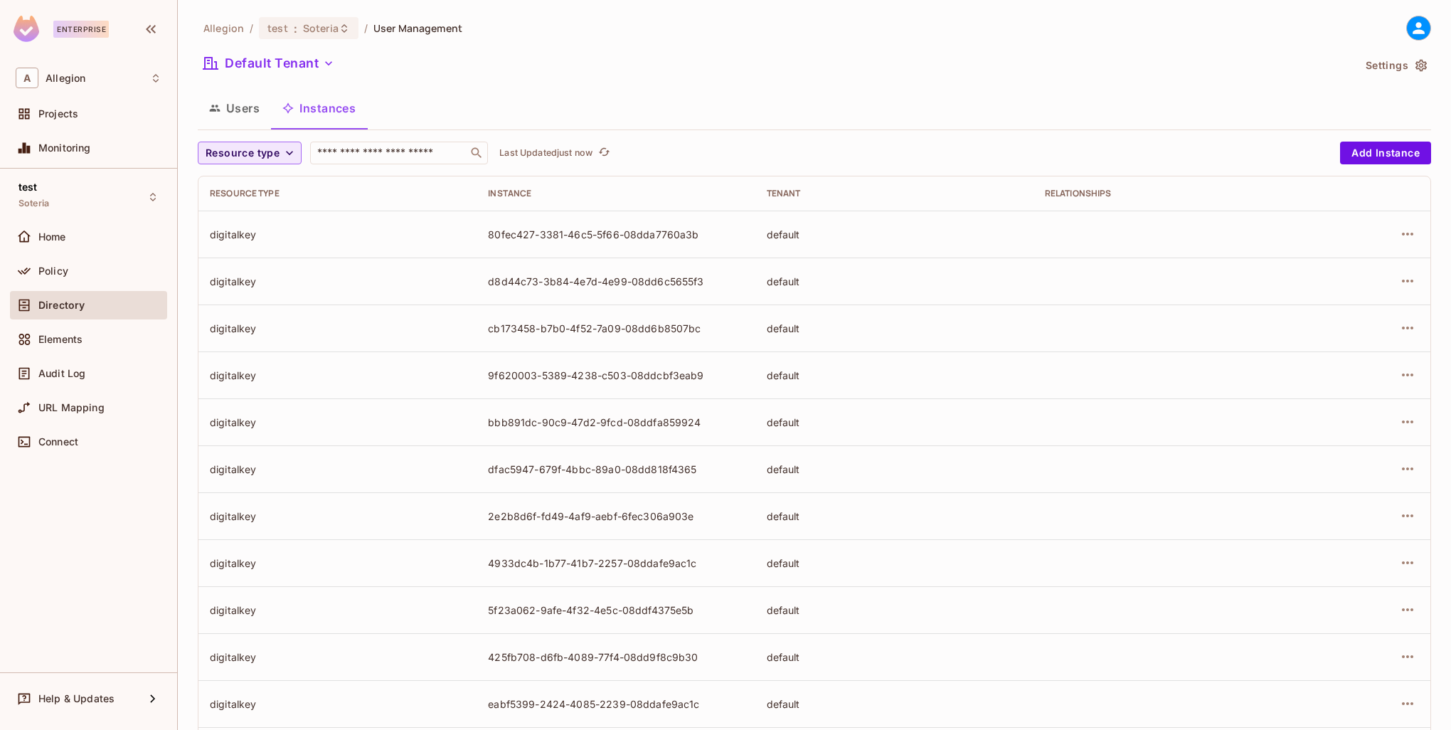
click at [254, 155] on span "Resource type" at bounding box center [243, 153] width 74 height 18
click at [261, 270] on span "Wrapping Key" at bounding box center [266, 277] width 115 height 14
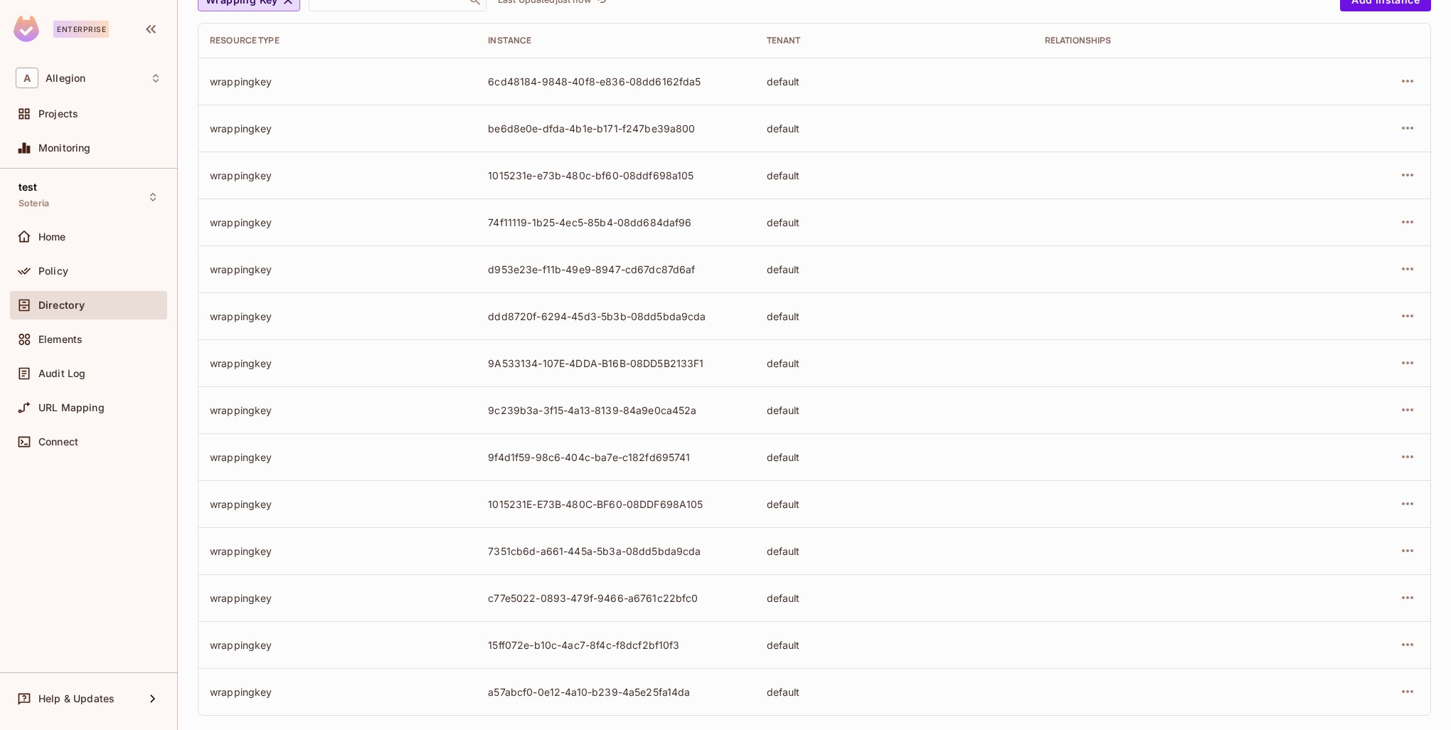
scroll to position [169, 0]
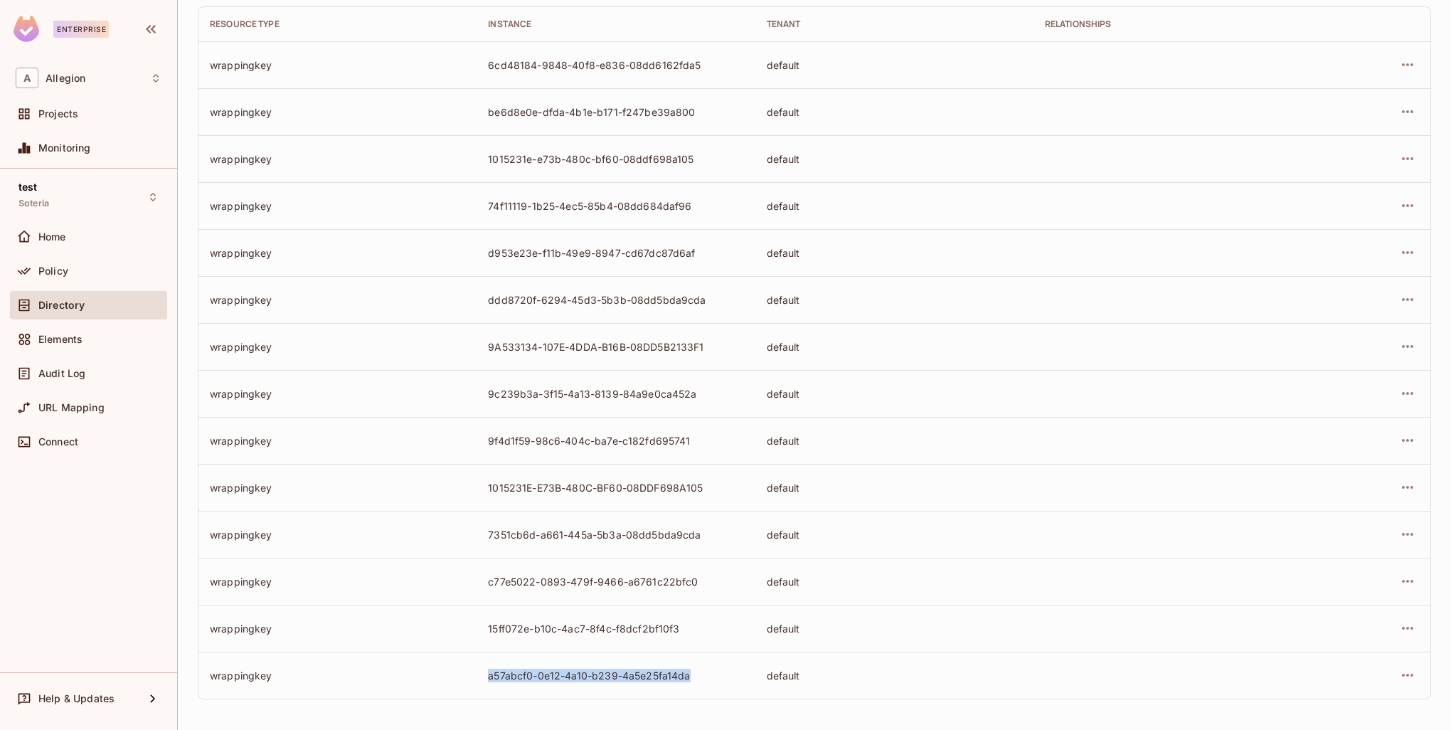
drag, startPoint x: 549, startPoint y: 676, endPoint x: 704, endPoint y: 679, distance: 155.1
click at [704, 679] on td "a57abcf0-0e12-4a10-b239-4a5e25fa14da" at bounding box center [616, 675] width 278 height 47
copy div "a57abcf0-0e12-4a10-b239-4a5e25fa14da"
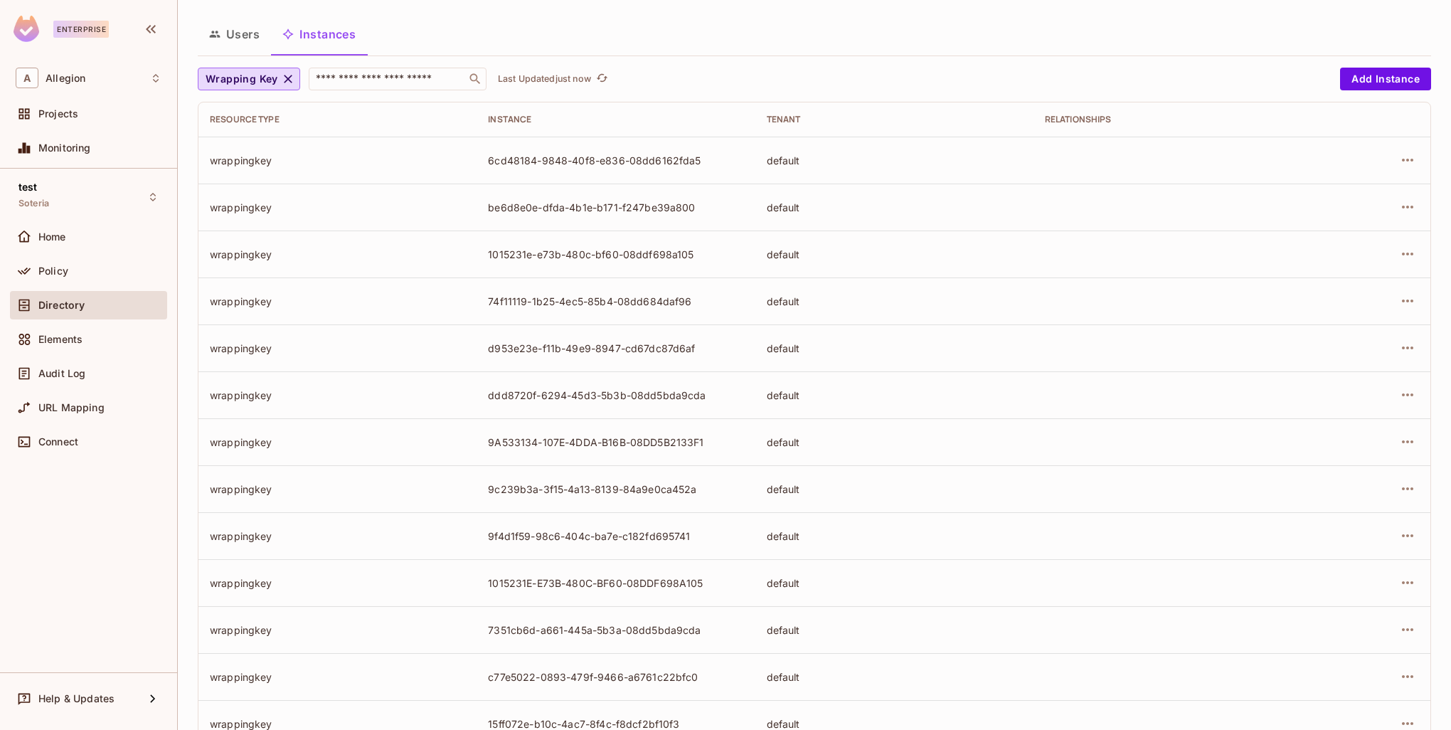
scroll to position [0, 0]
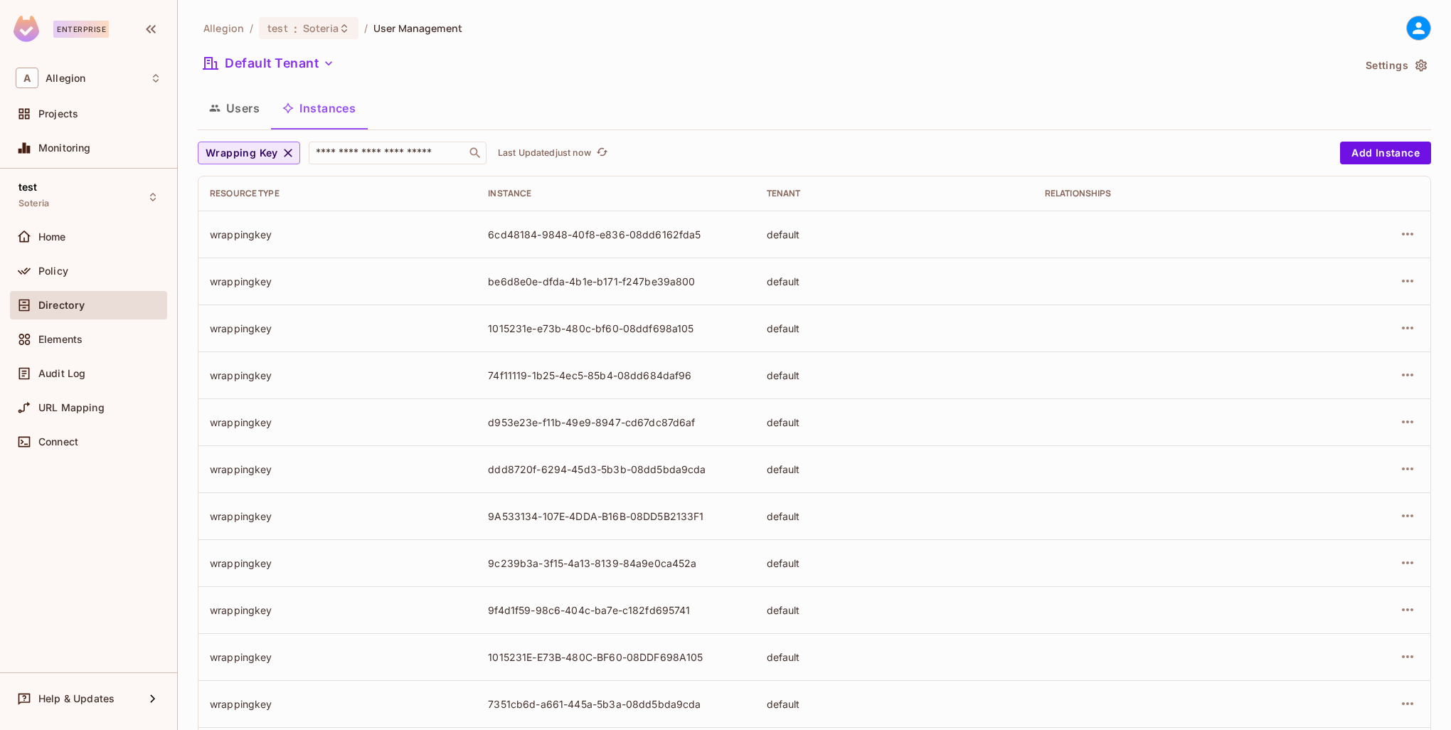
click at [289, 149] on icon "button" at bounding box center [288, 153] width 9 height 9
click at [258, 155] on span "Resource type" at bounding box center [243, 153] width 74 height 18
click at [250, 213] on span "Digital Key" at bounding box center [266, 216] width 115 height 14
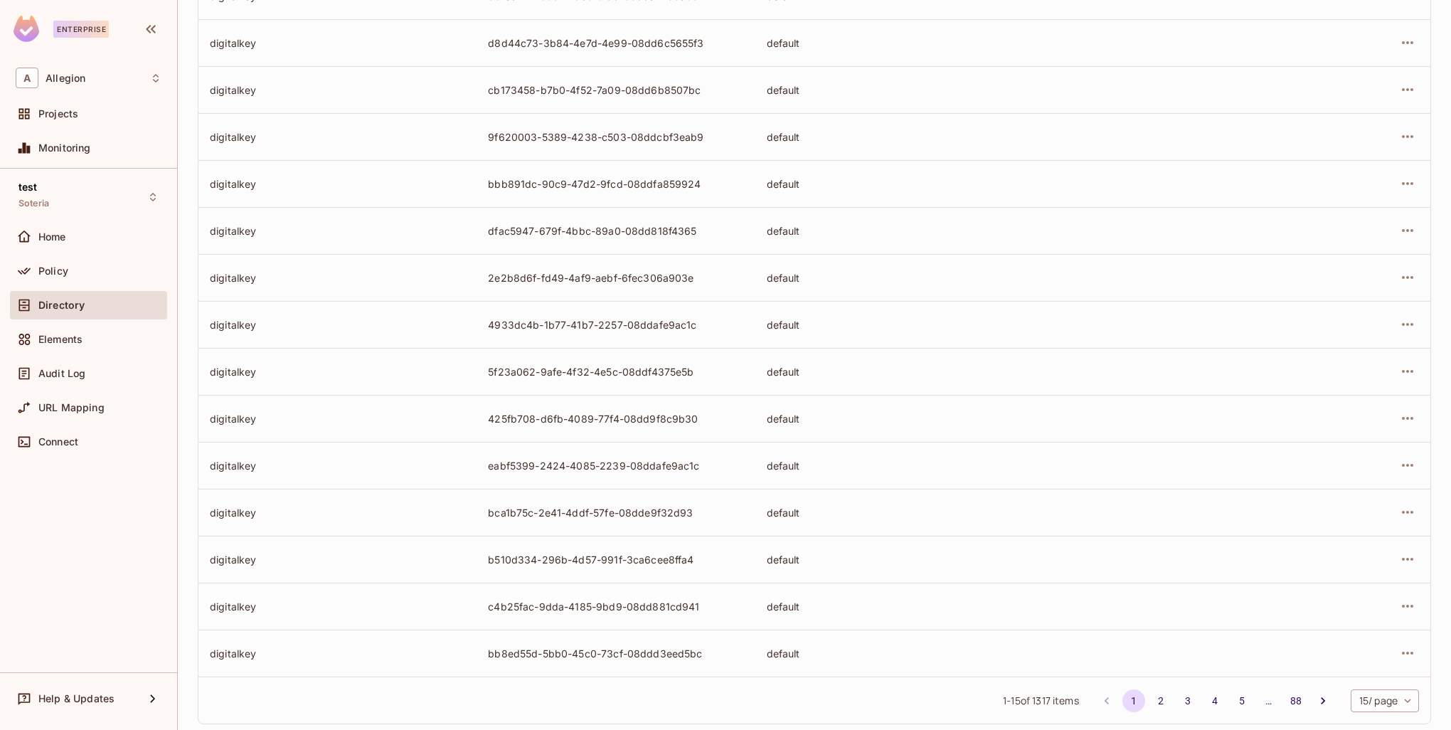
scroll to position [263, 0]
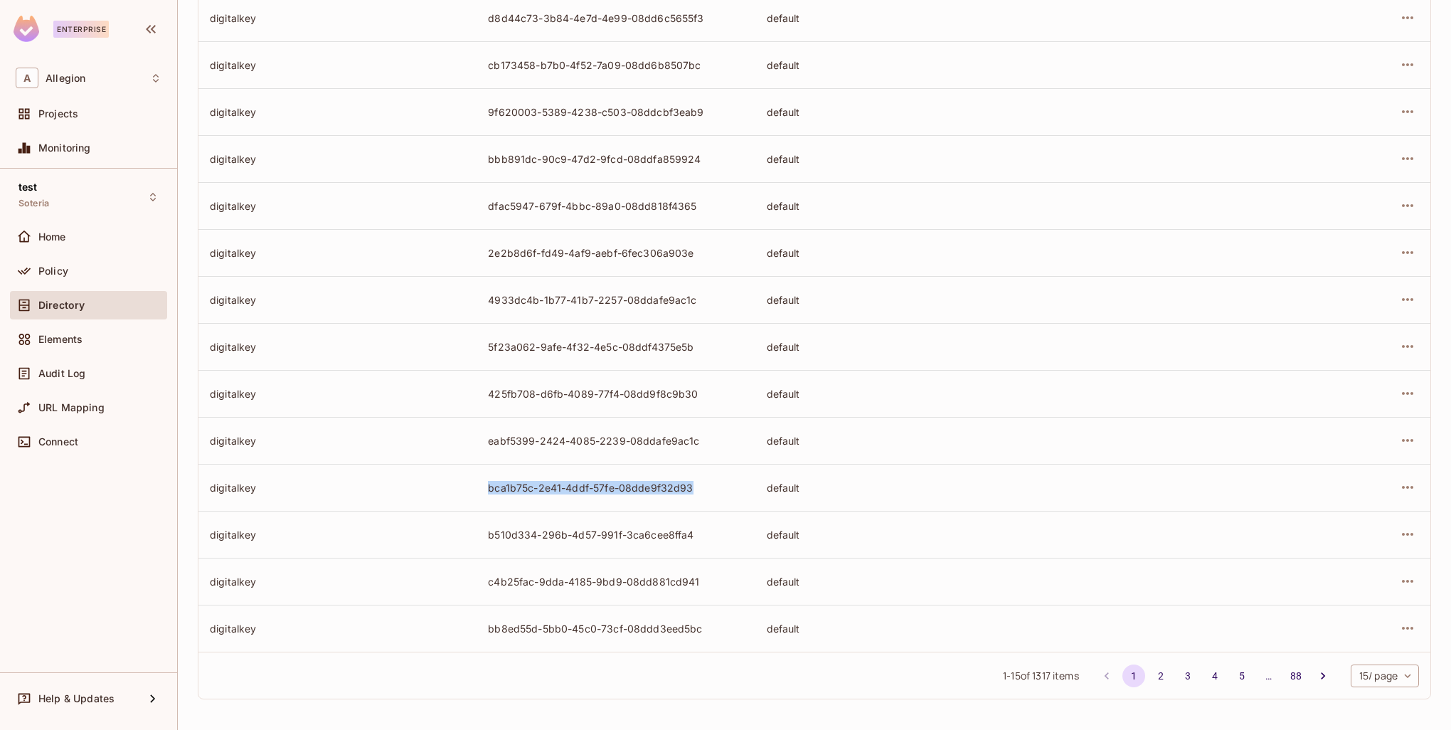
drag, startPoint x: 482, startPoint y: 485, endPoint x: 699, endPoint y: 492, distance: 217.1
click at [699, 492] on td "bca1b75c-2e41-4ddf-57fe-08dde9f32d93" at bounding box center [616, 487] width 278 height 47
copy div "bca1b75c-2e41-4ddf-57fe-08dde9f32d93"
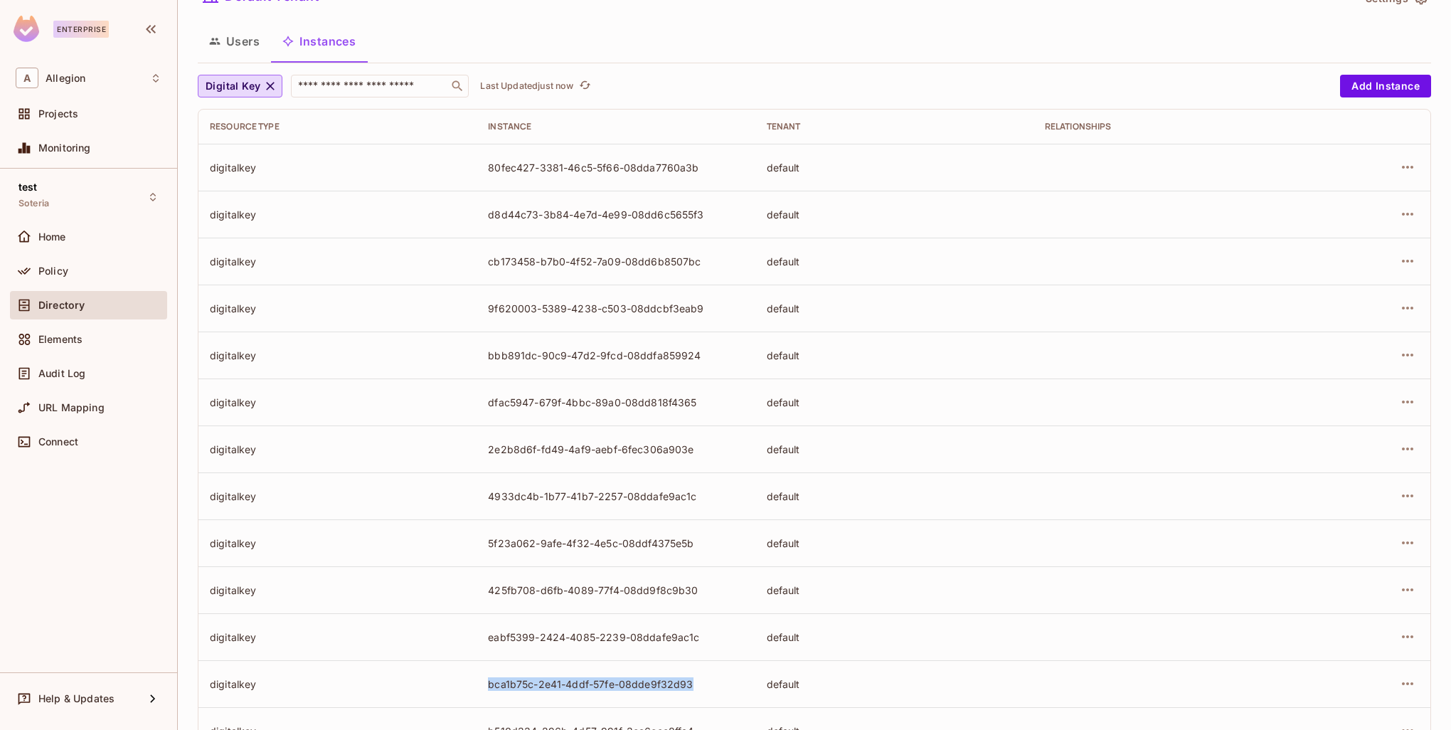
scroll to position [0, 0]
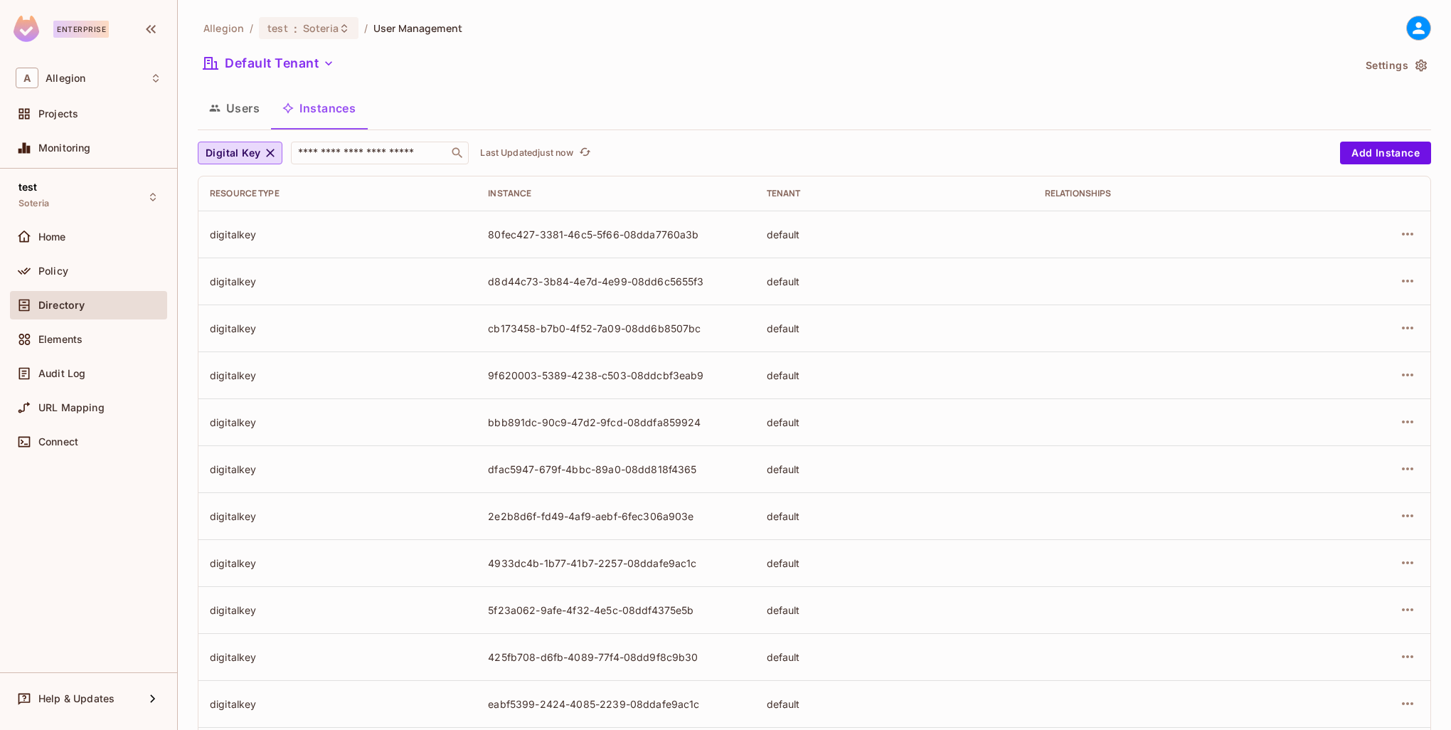
click at [255, 109] on button "Users" at bounding box center [234, 108] width 73 height 36
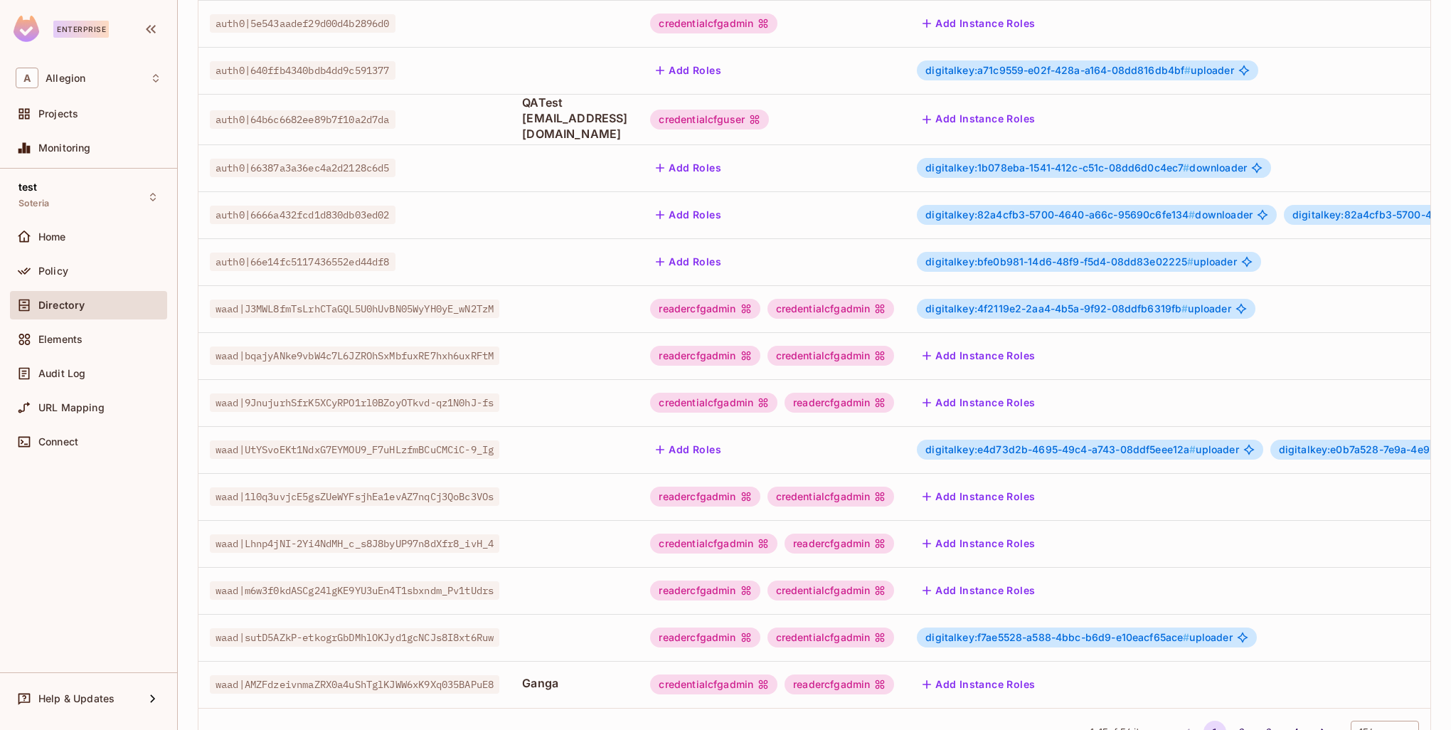
scroll to position [274, 0]
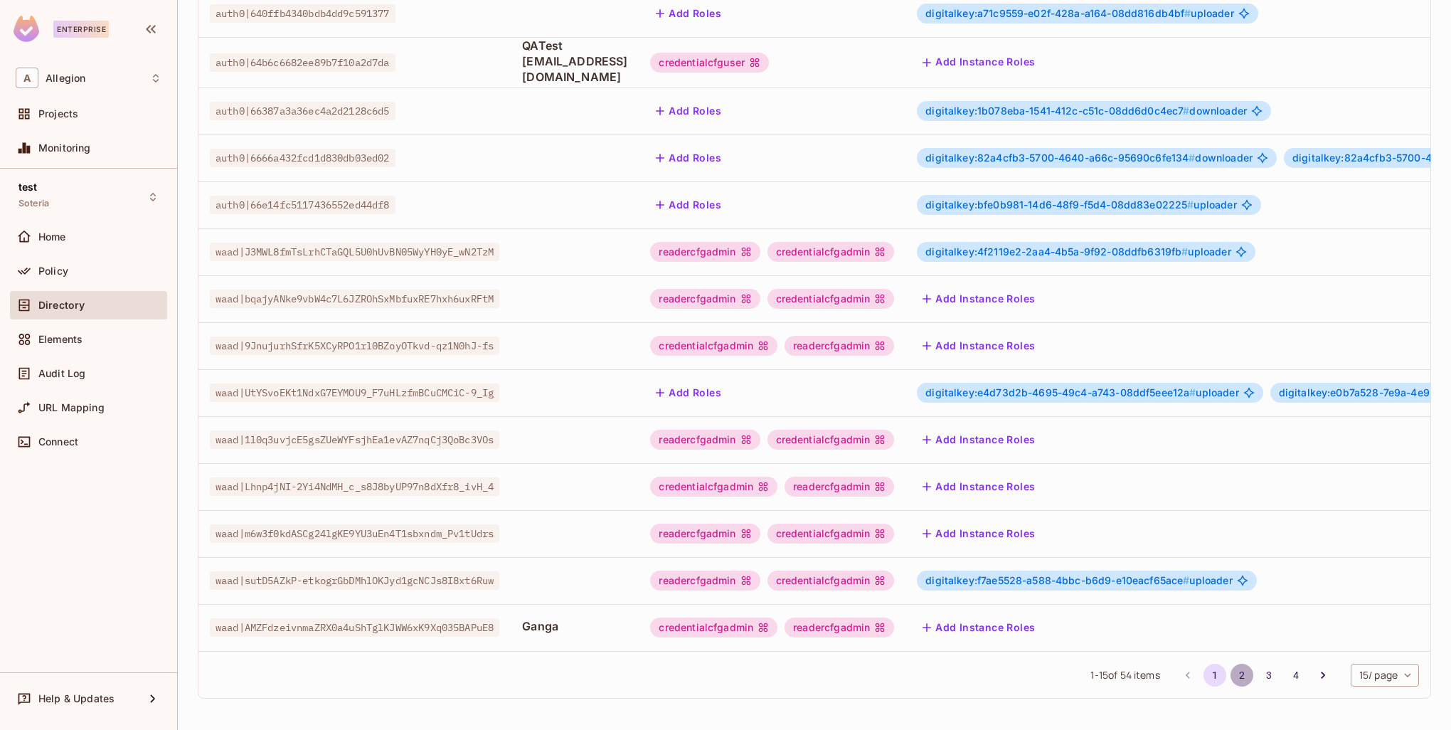
click at [1231, 674] on button "2" at bounding box center [1242, 675] width 23 height 23
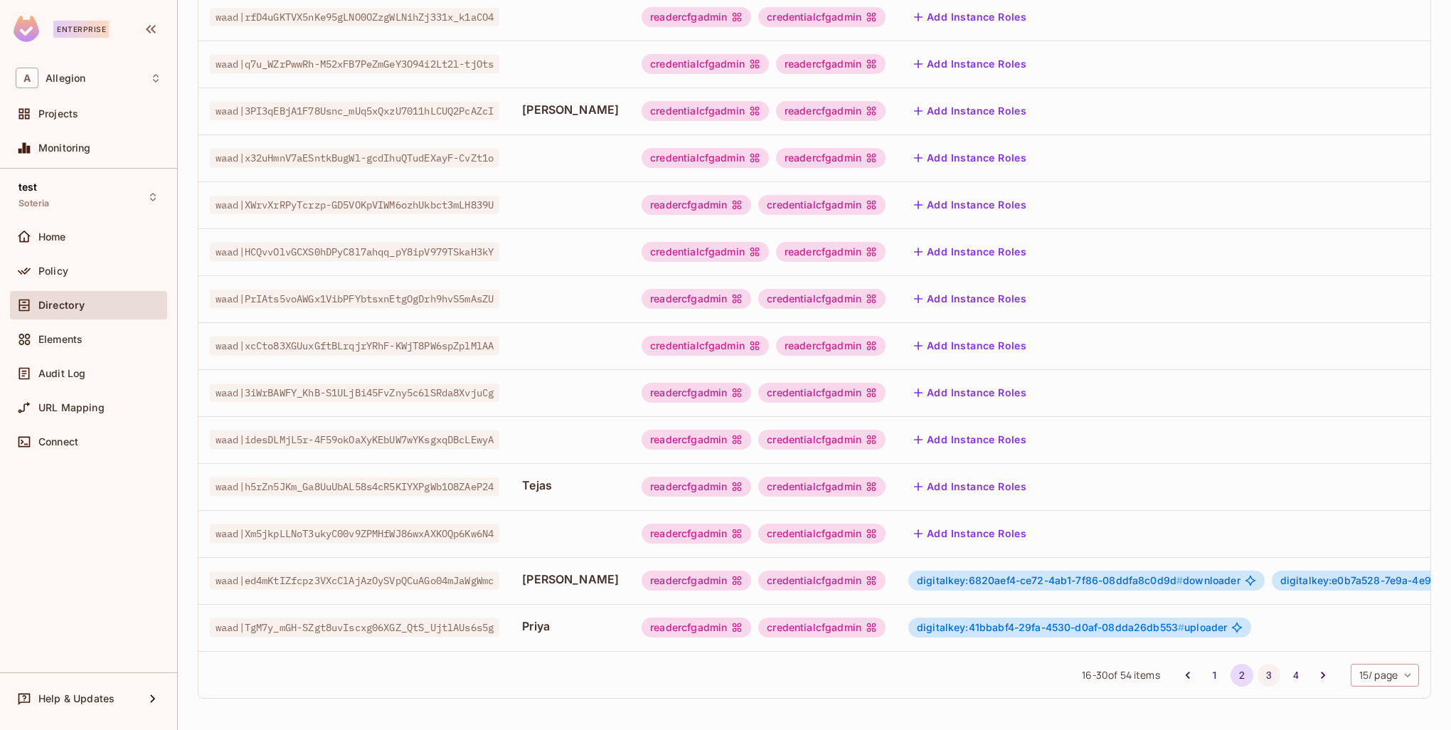
click at [1258, 673] on button "3" at bounding box center [1269, 675] width 23 height 23
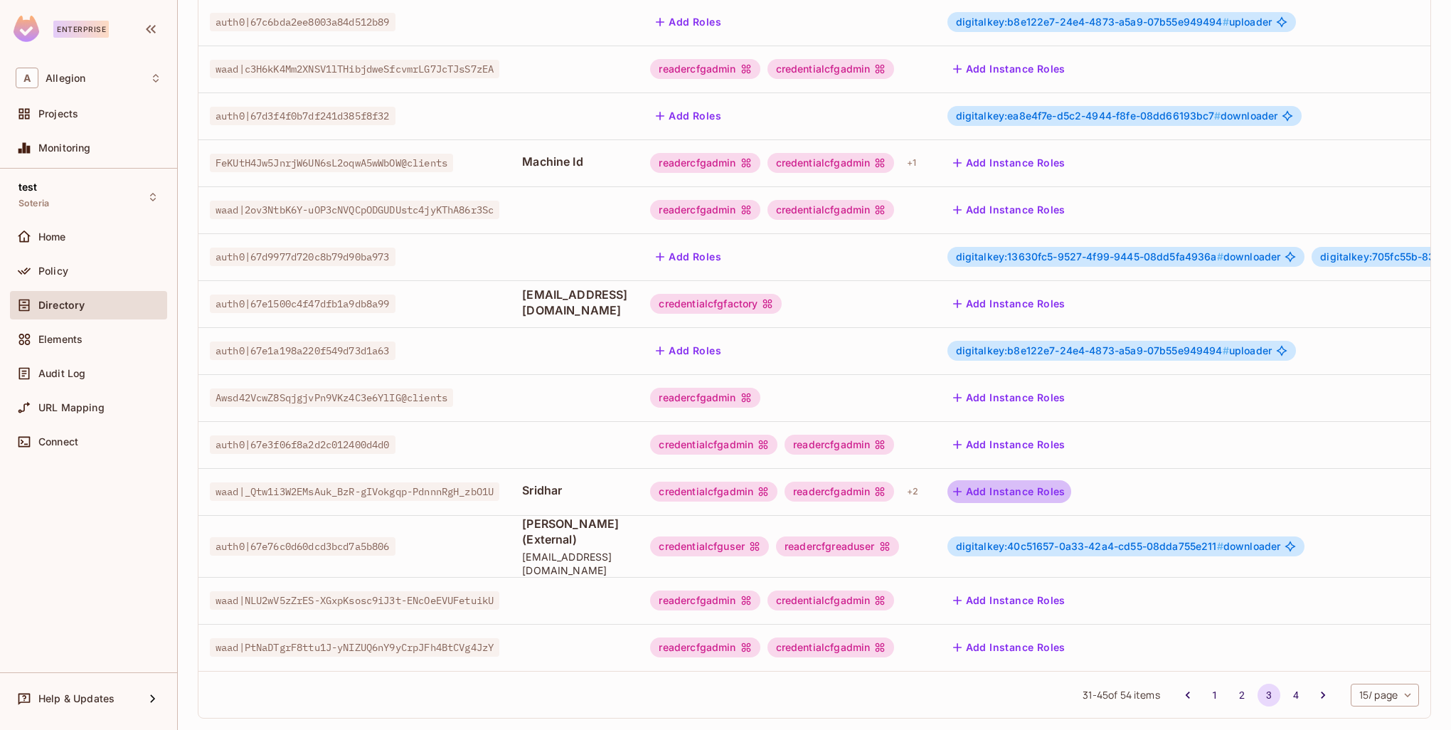
click at [1071, 480] on button "Add Instance Roles" at bounding box center [1010, 491] width 124 height 23
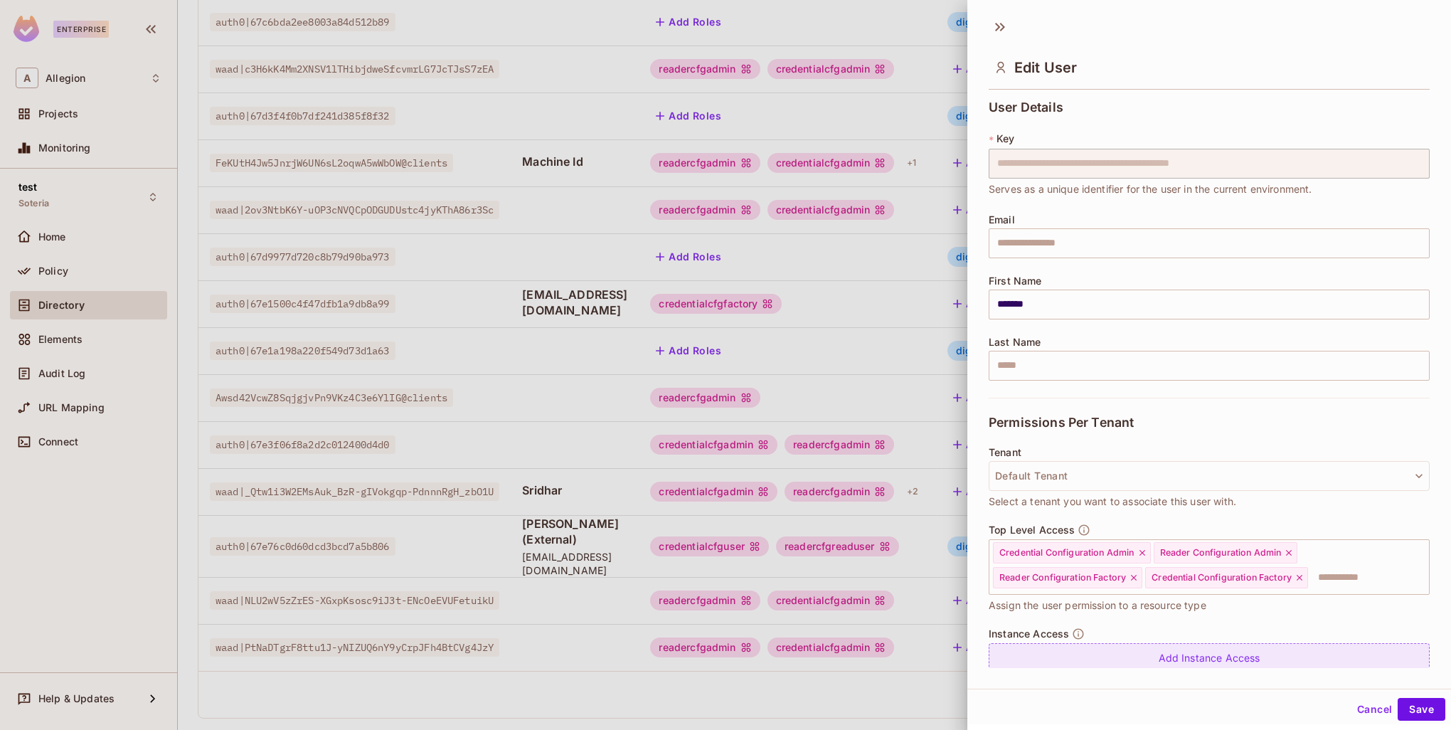
scroll to position [48, 0]
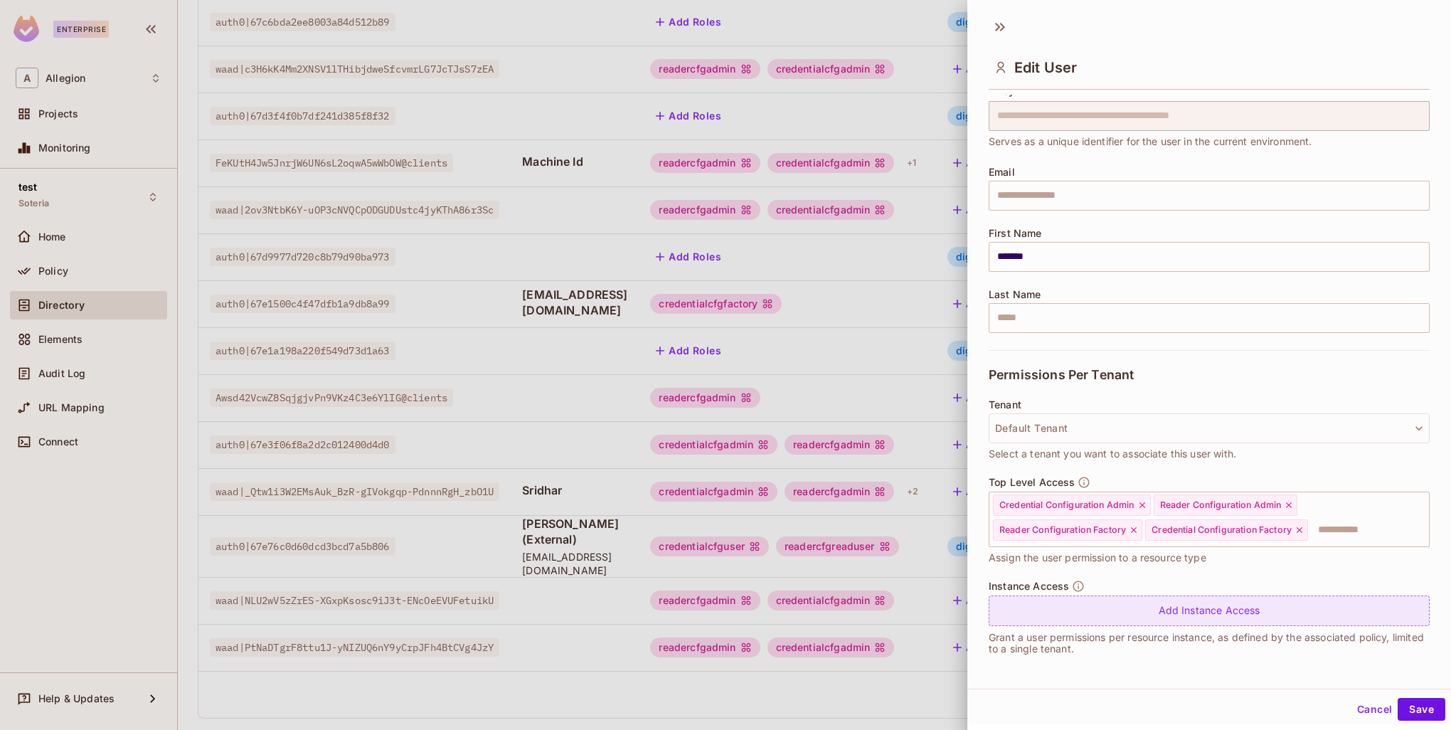
click at [1079, 615] on div "Add Instance Access" at bounding box center [1209, 611] width 441 height 31
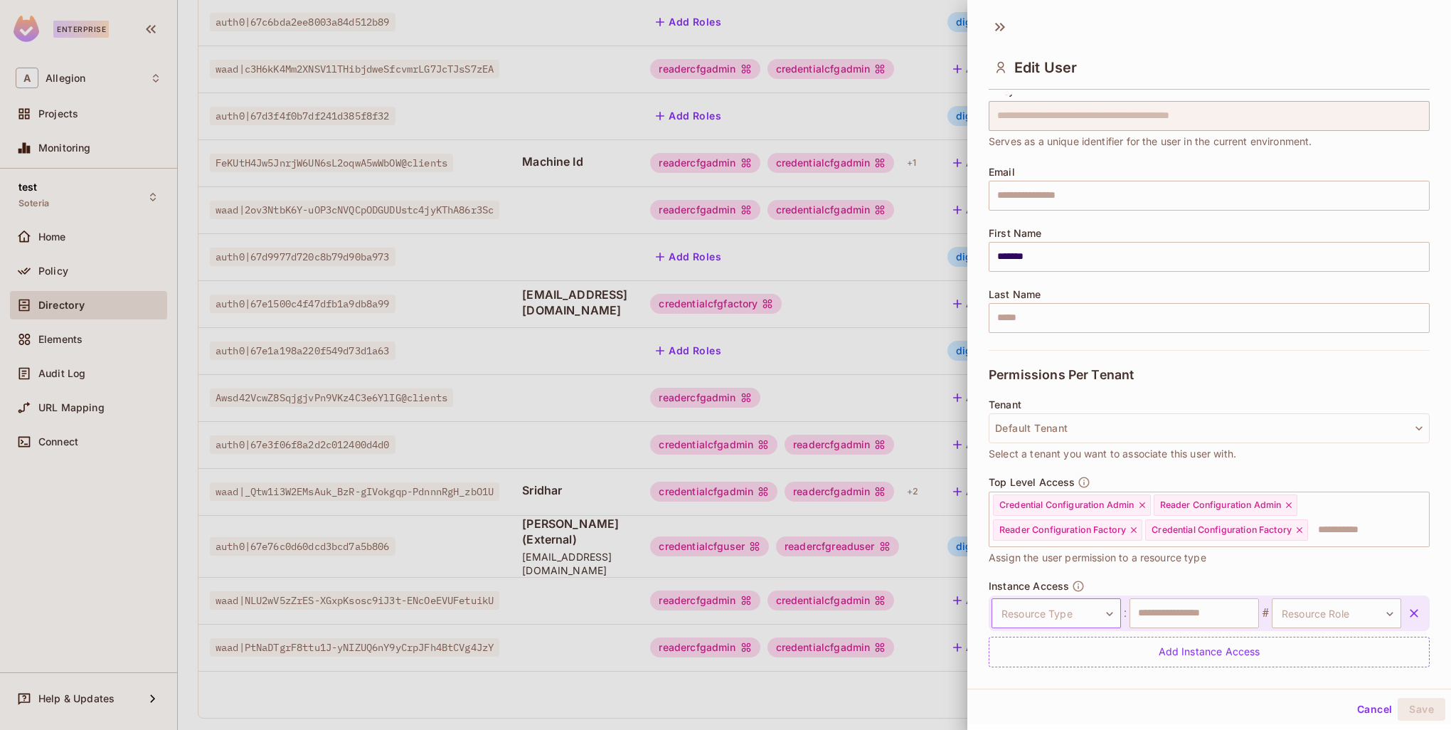
click at [1059, 608] on body "Enterprise A Allegion Projects Monitoring test Soteria Home Policy Directory El…" at bounding box center [725, 365] width 1451 height 730
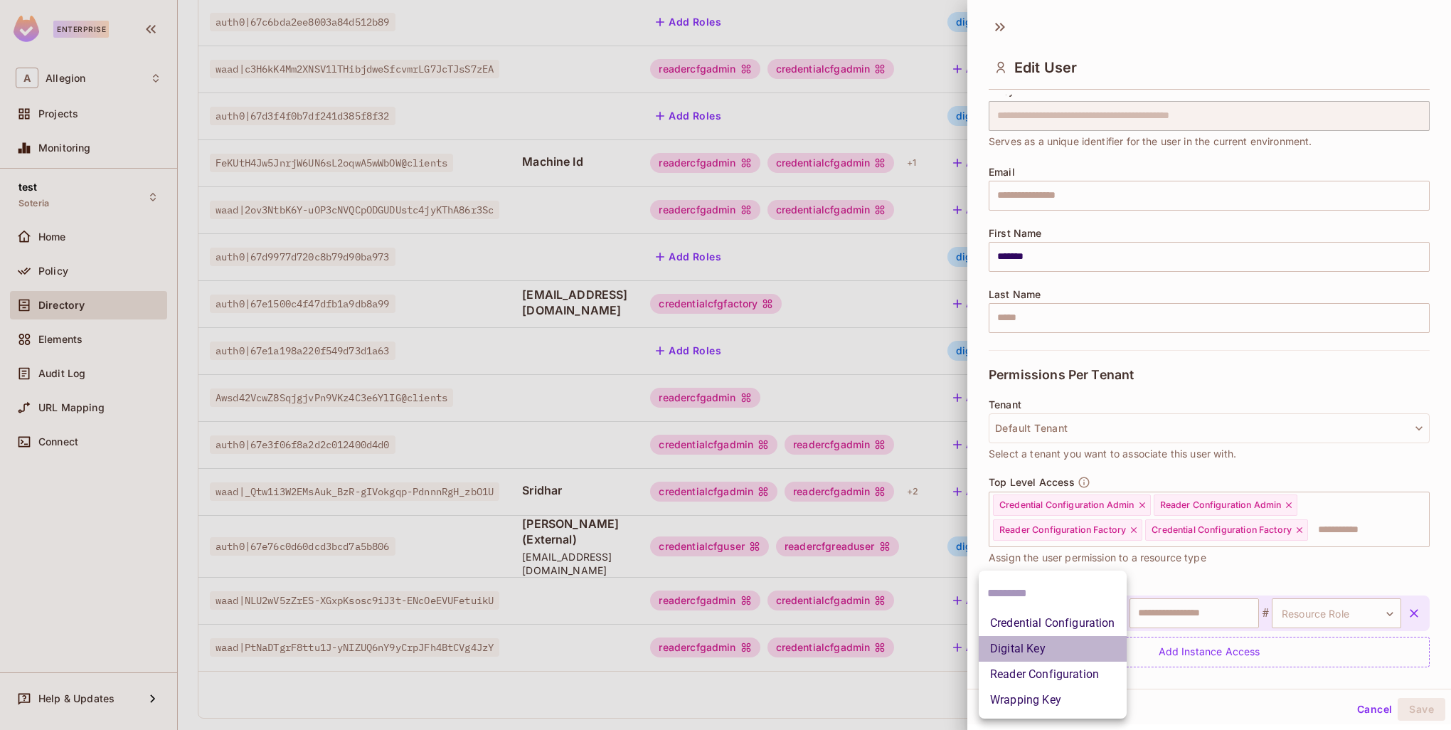
click at [1032, 646] on li "Digital Key" at bounding box center [1053, 649] width 148 height 26
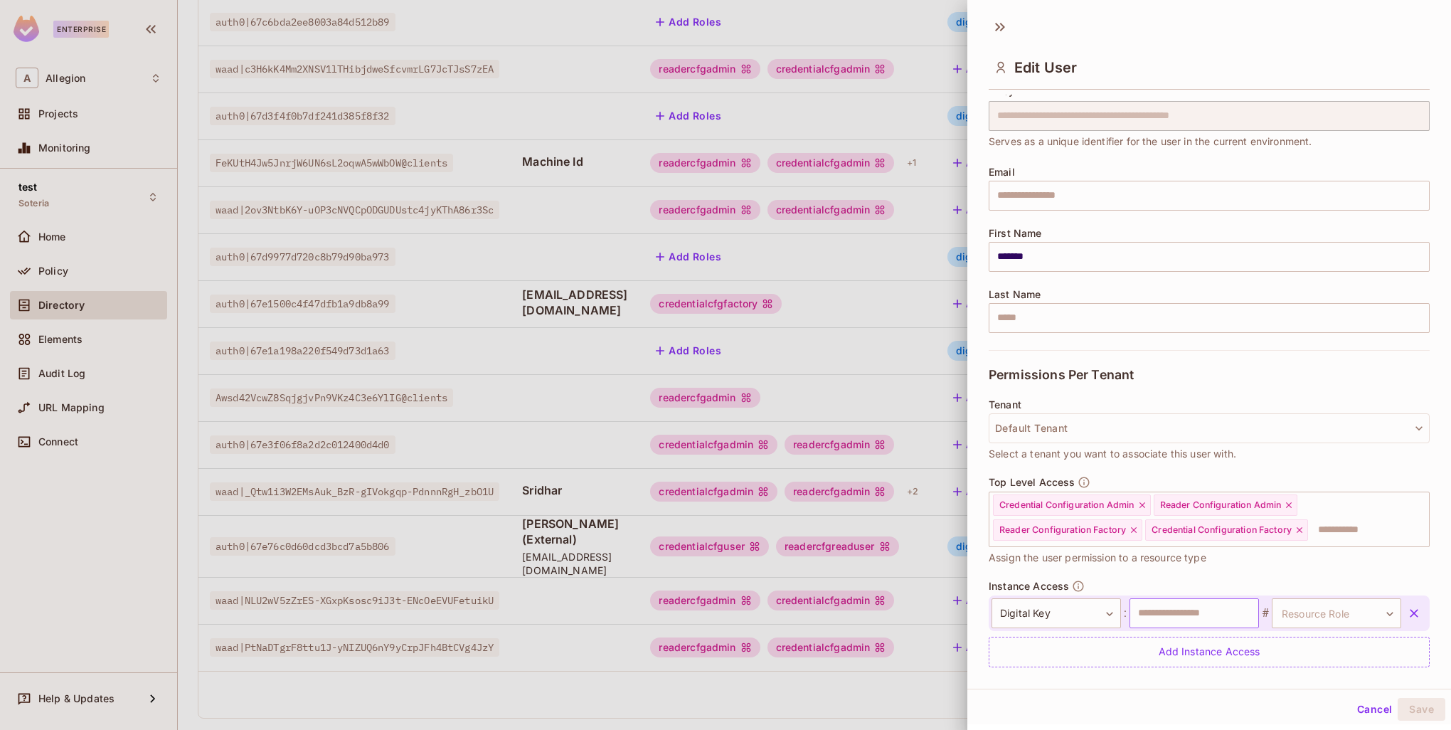
click at [1148, 619] on input "text" at bounding box center [1194, 613] width 129 height 30
paste input "**********"
type input "**********"
click at [1306, 605] on body "Enterprise A Allegion Projects Monitoring test Soteria Home Policy Directory El…" at bounding box center [725, 365] width 1451 height 730
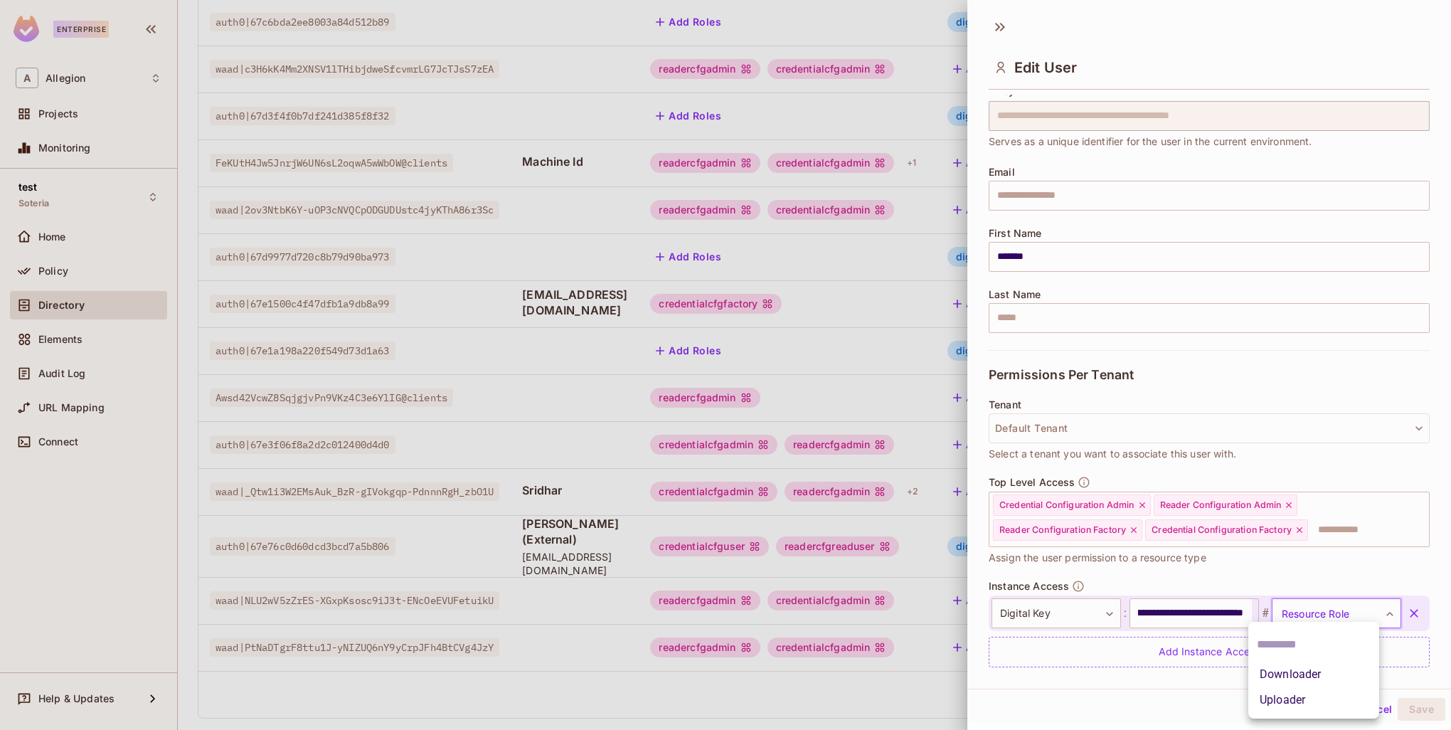
scroll to position [0, 0]
click at [1292, 674] on li "Downloader" at bounding box center [1314, 675] width 131 height 26
click at [1403, 709] on button "Save" at bounding box center [1422, 709] width 48 height 23
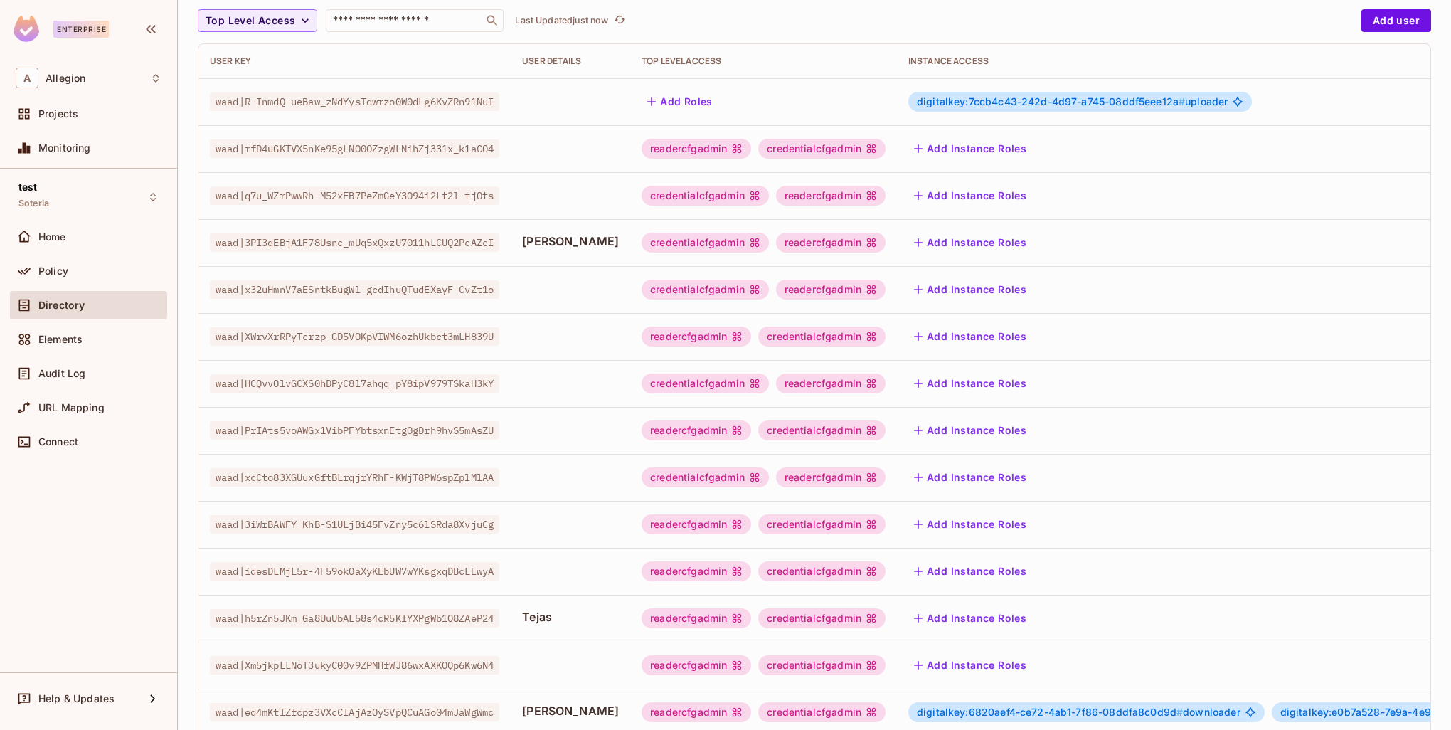
scroll to position [274, 0]
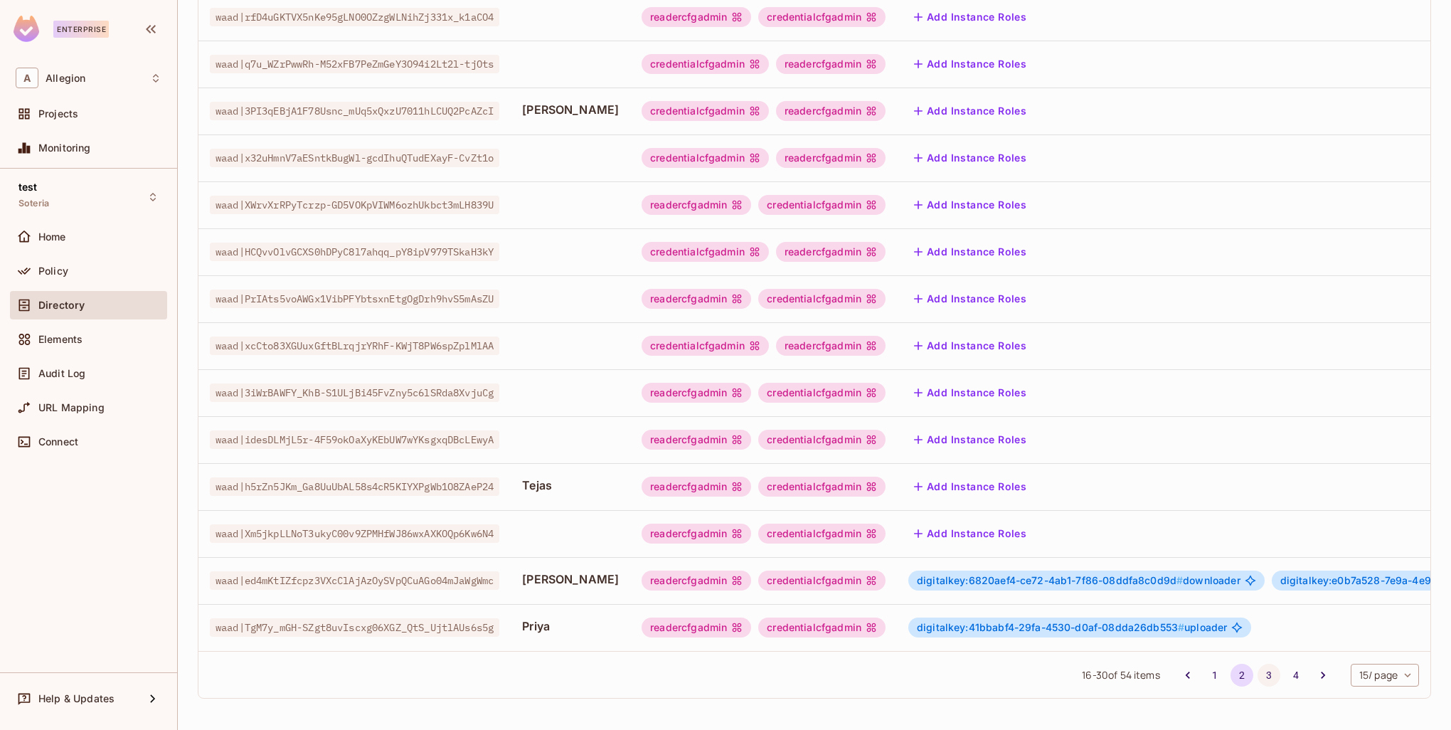
click at [1258, 677] on button "3" at bounding box center [1269, 675] width 23 height 23
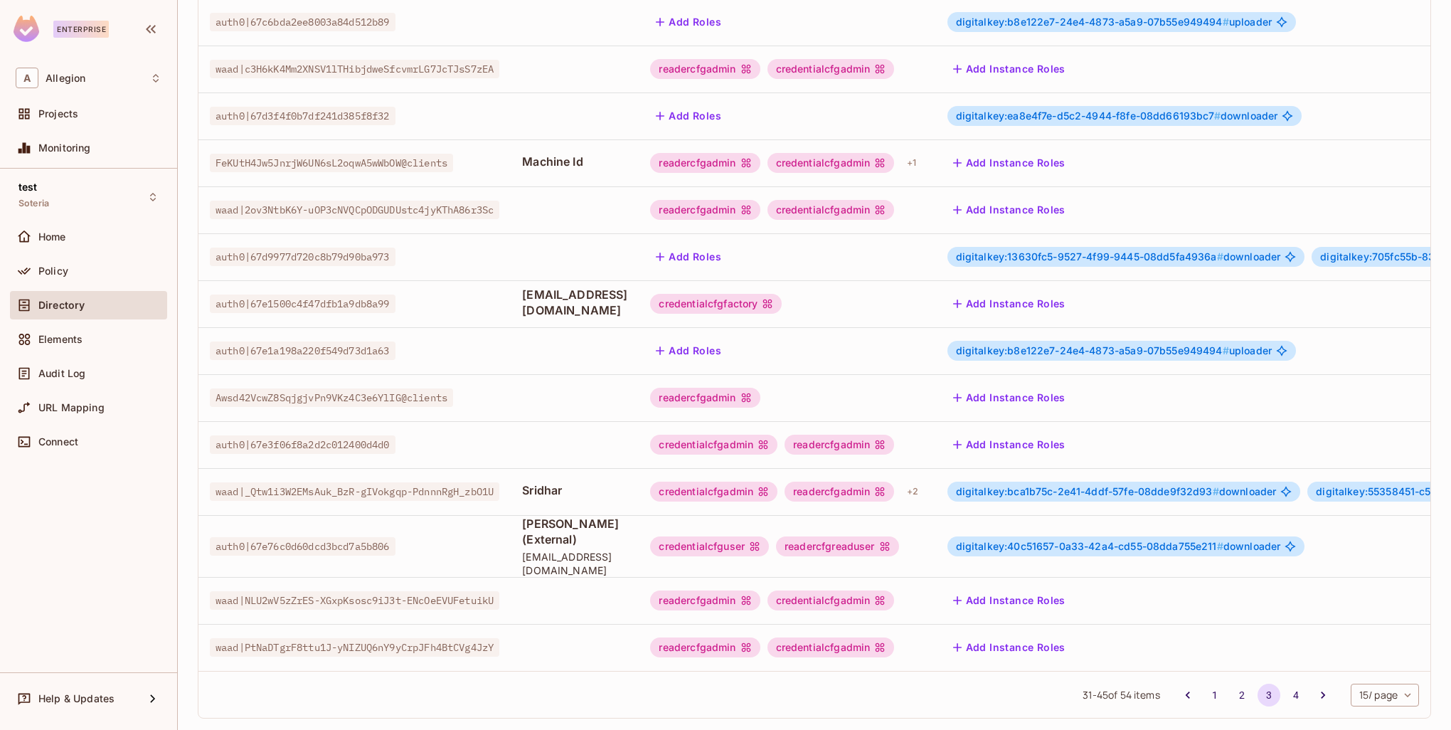
scroll to position [0, 0]
